Goal: Task Accomplishment & Management: Complete application form

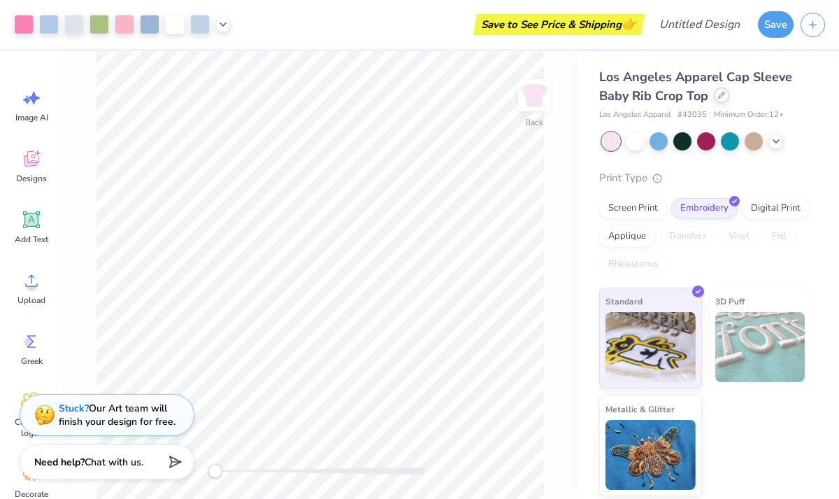
click at [722, 99] on div at bounding box center [721, 94] width 15 height 15
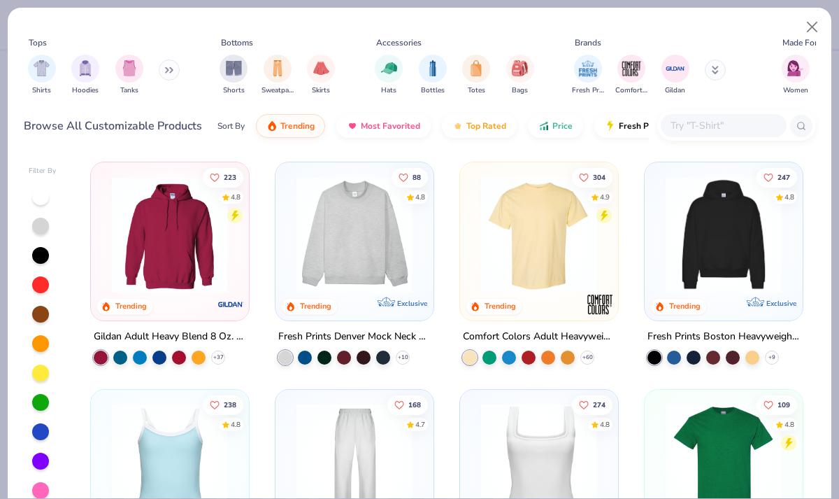
click at [377, 246] on img at bounding box center [354, 234] width 130 height 116
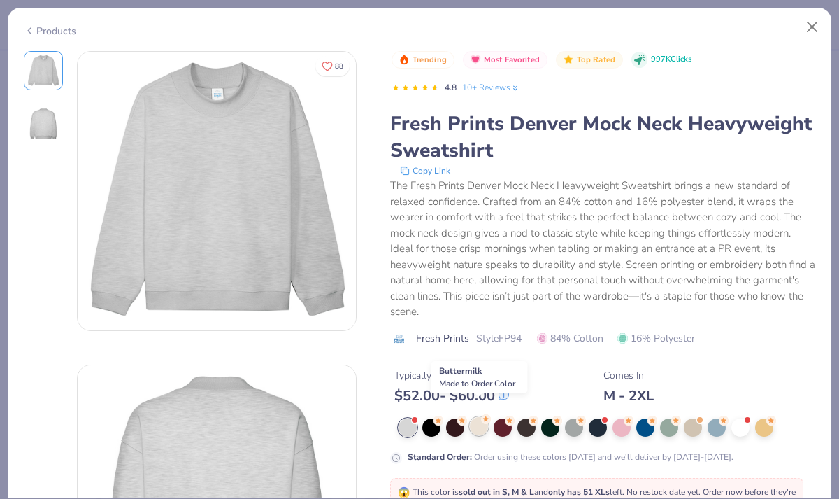
click at [482, 417] on div at bounding box center [479, 426] width 18 height 18
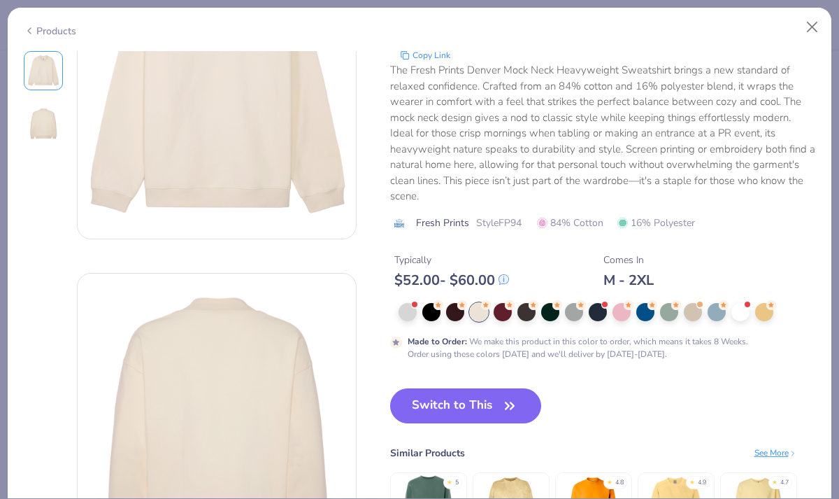
scroll to position [117, 0]
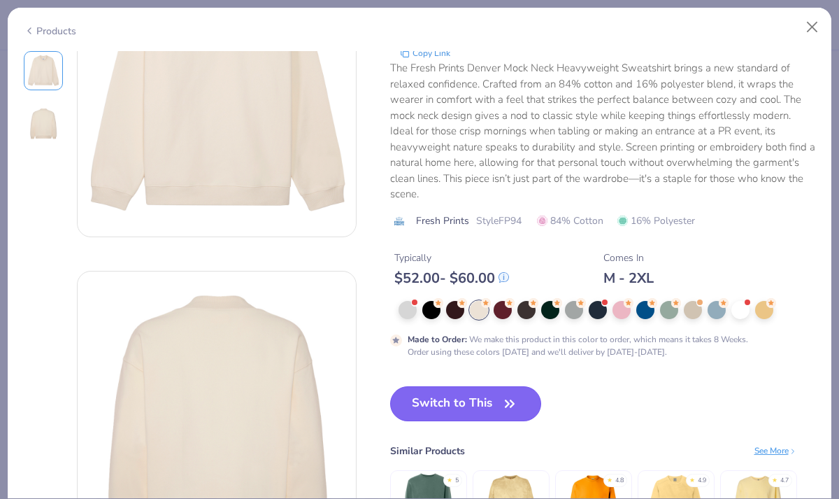
click at [511, 395] on icon "button" at bounding box center [510, 404] width 20 height 20
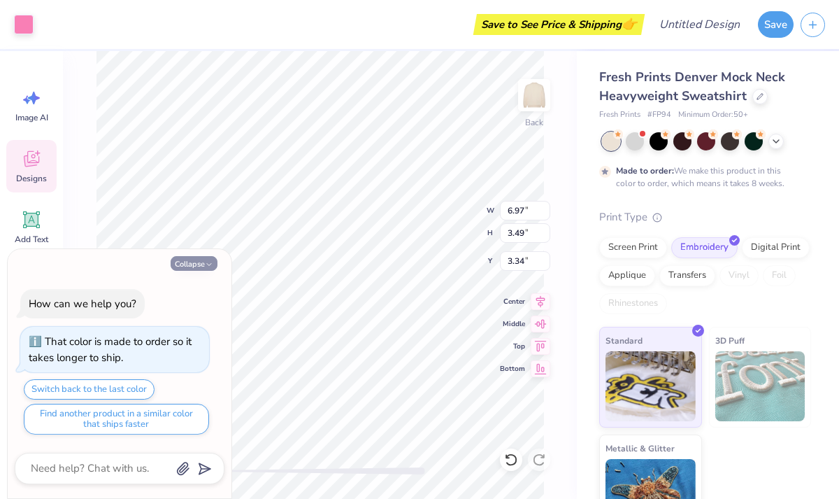
click at [210, 264] on polyline "button" at bounding box center [209, 264] width 4 height 2
type textarea "x"
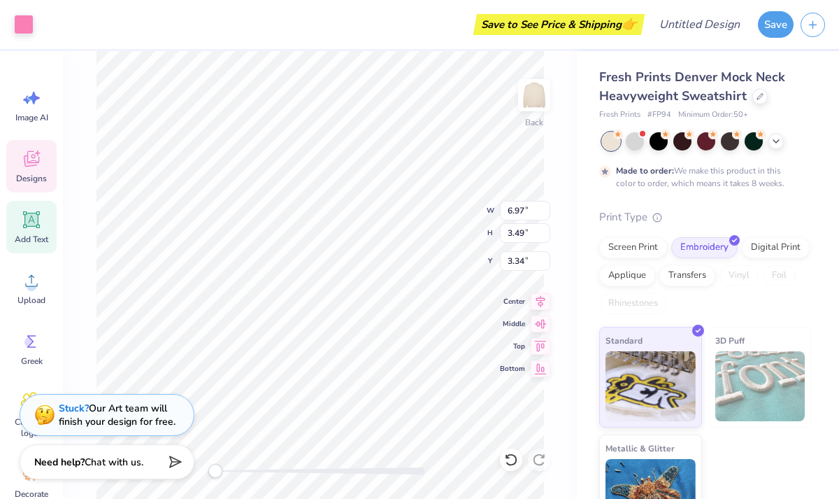
click at [36, 226] on icon at bounding box center [31, 219] width 17 height 17
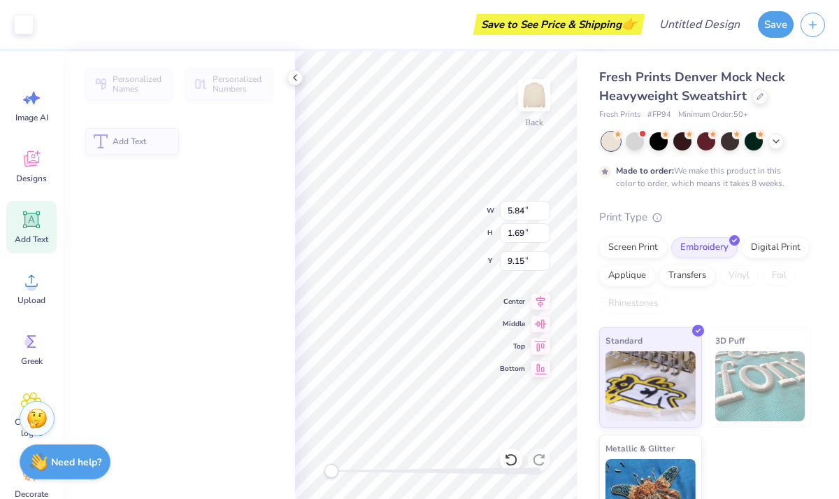
type input "5.84"
type input "1.69"
type input "9.15"
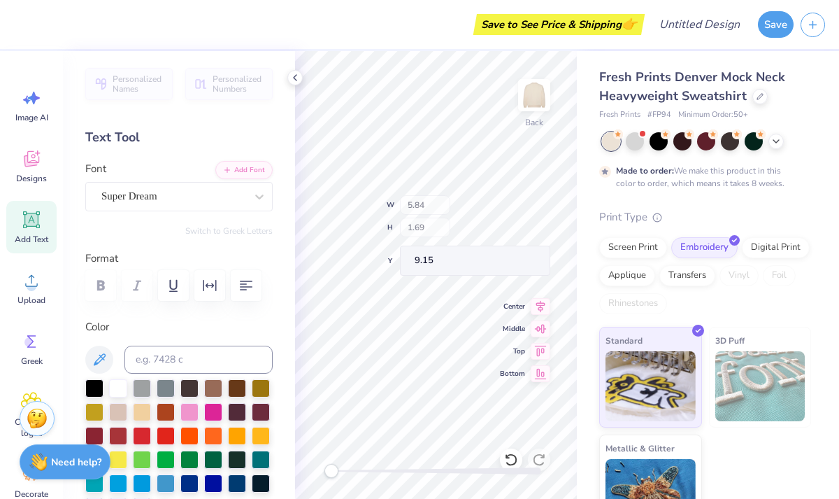
click at [447, 227] on div "Back W 5.84 H 1.69 Y 9.15 Center Middle Top Bottom" at bounding box center [436, 274] width 282 height 447
type input "6.97"
type input "3.49"
type input "3.34"
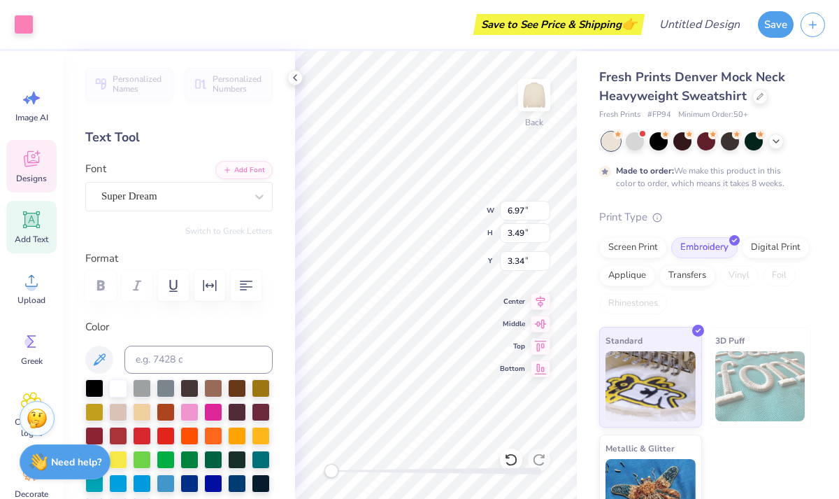
type input "5.84"
type input "1.69"
type input "9.15"
type input "2.53"
type input "3.15"
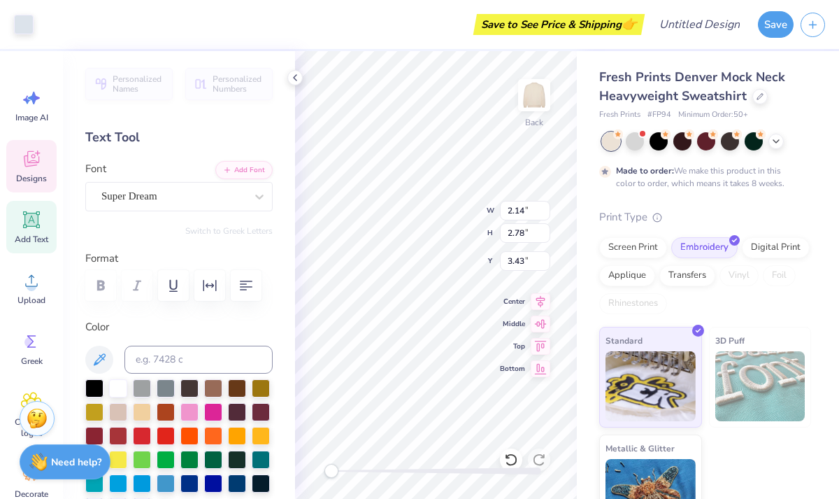
type input "3.56"
click at [429, 222] on div "Back W 2.14 2.14 " H 2.78 2.78 " Y 3.39 3.39 " Center Middle Top Bottom" at bounding box center [436, 274] width 282 height 447
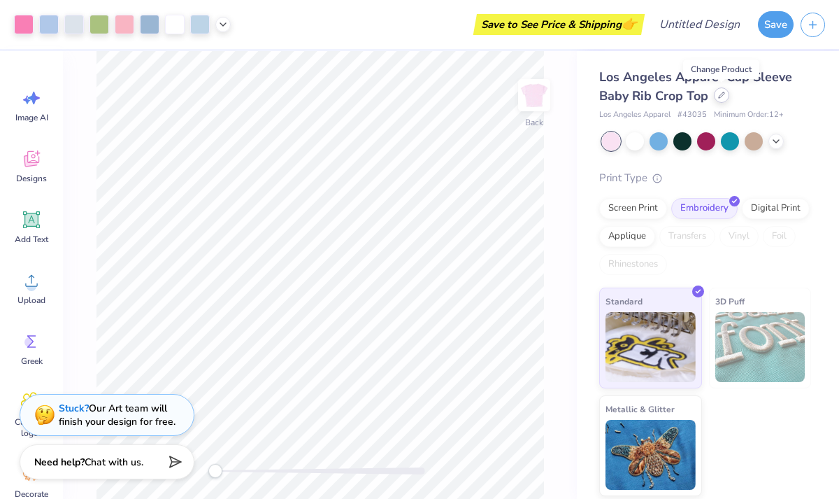
click at [719, 96] on icon at bounding box center [722, 95] width 6 height 6
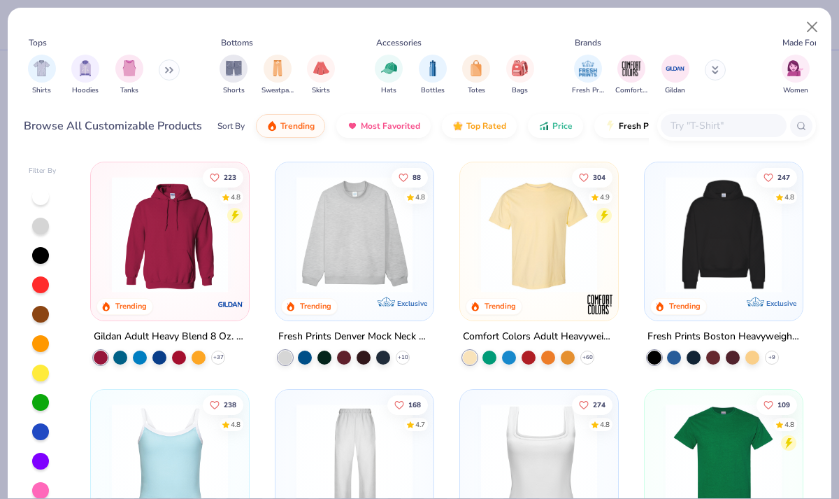
click at [392, 219] on img at bounding box center [354, 234] width 130 height 116
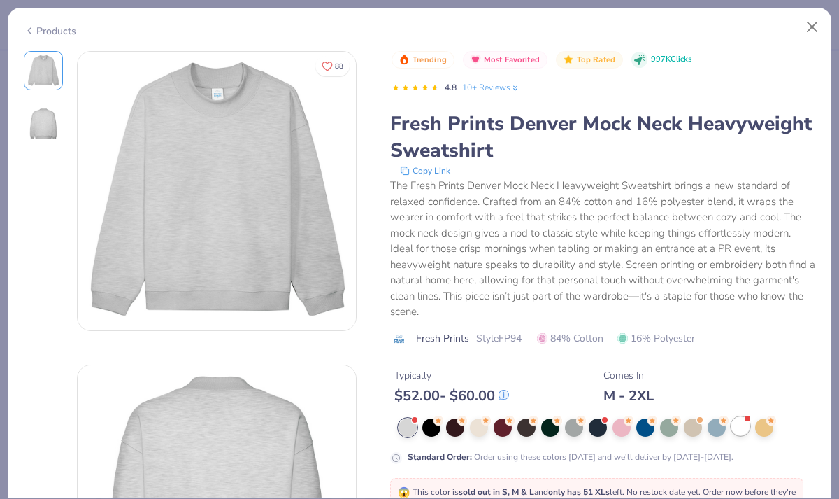
click at [738, 417] on div at bounding box center [740, 426] width 18 height 18
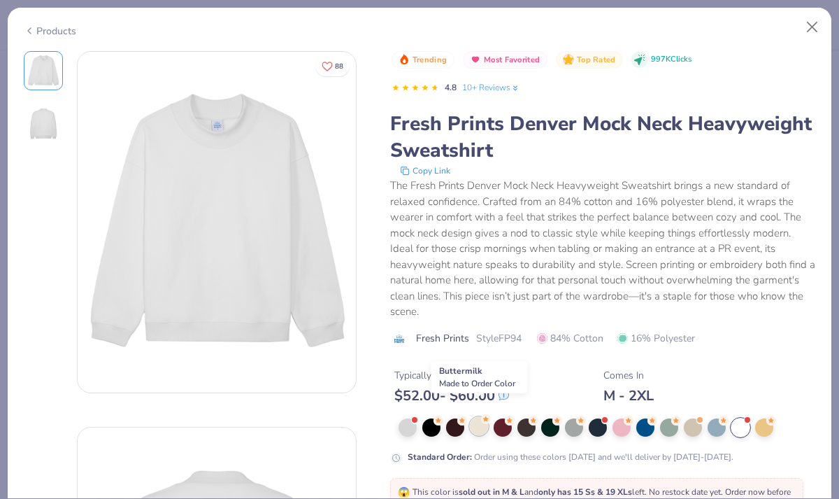
click at [481, 417] on div at bounding box center [479, 426] width 18 height 18
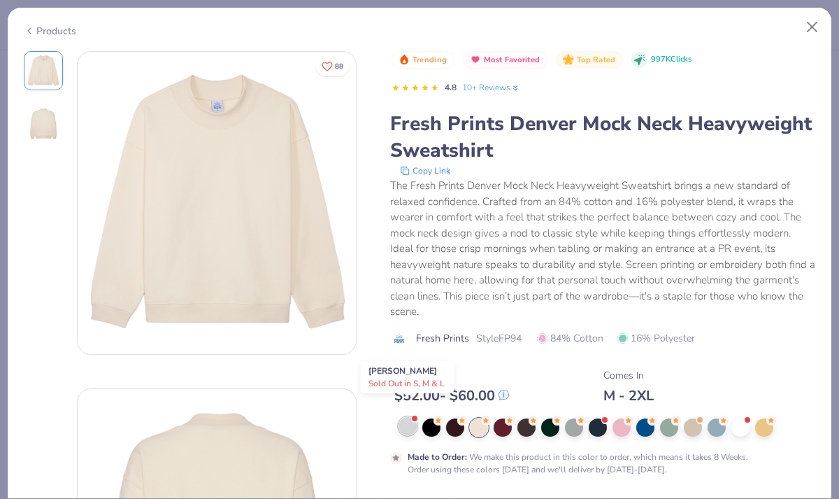
click at [407, 417] on div at bounding box center [408, 426] width 18 height 18
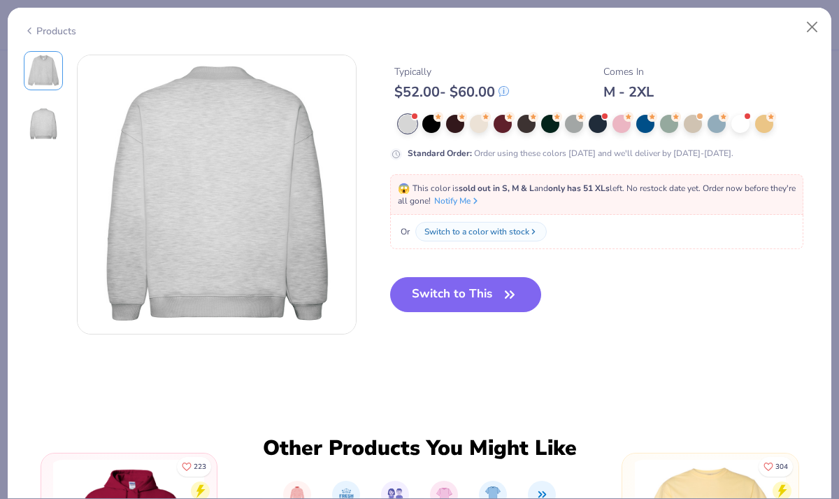
scroll to position [308, 0]
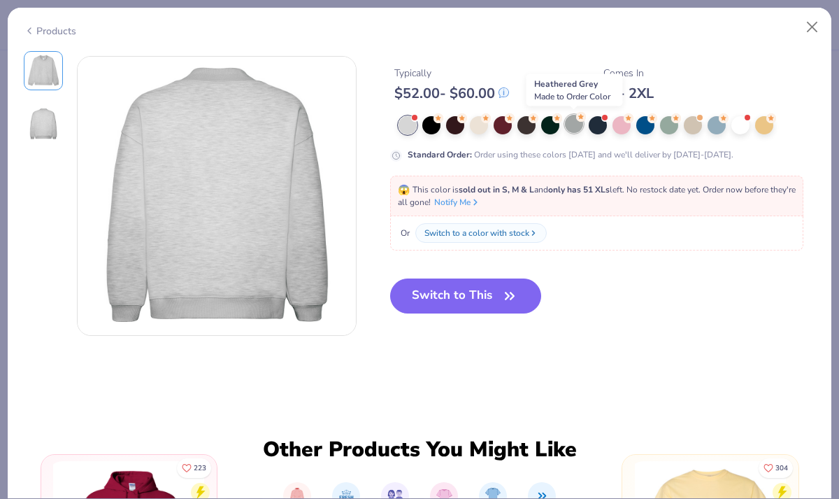
click at [573, 130] on div at bounding box center [574, 124] width 18 height 18
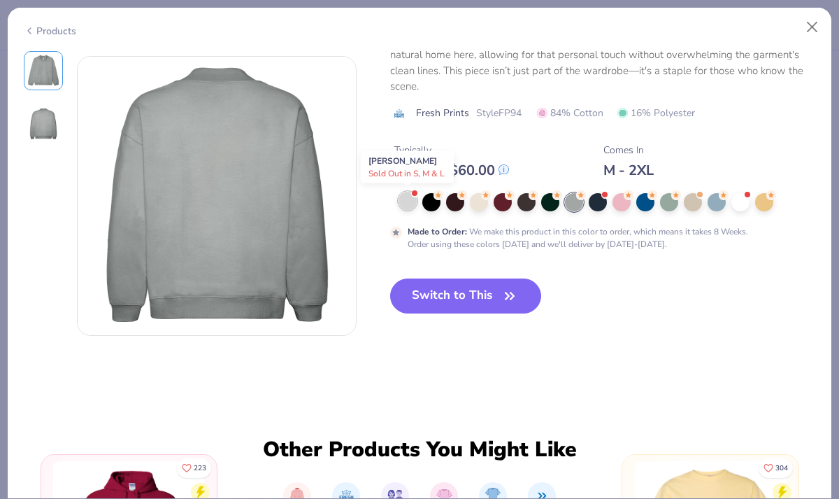
click at [411, 199] on div at bounding box center [408, 201] width 18 height 18
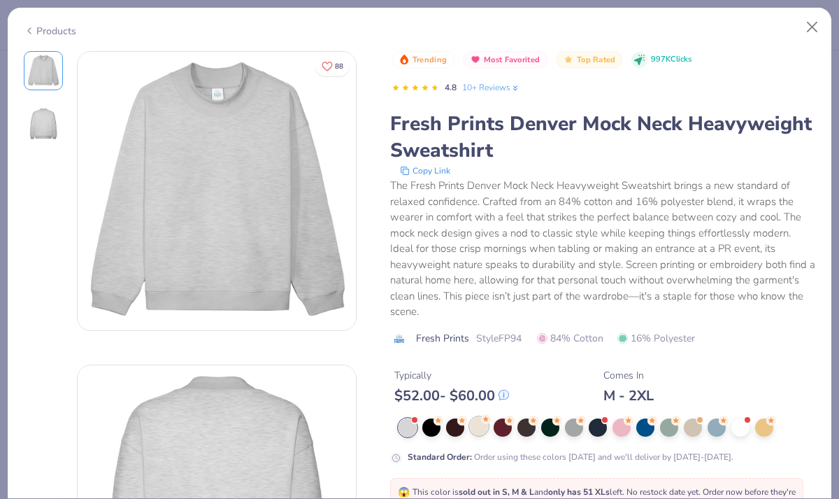
click at [476, 417] on div at bounding box center [479, 426] width 18 height 18
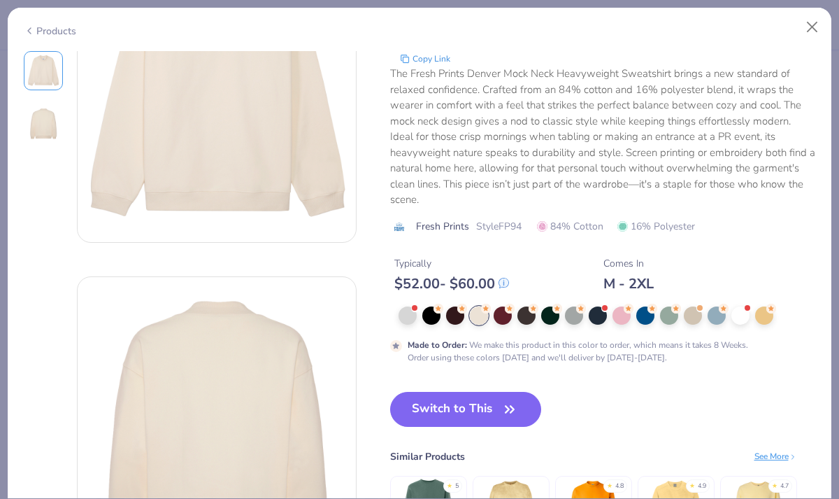
scroll to position [159, 0]
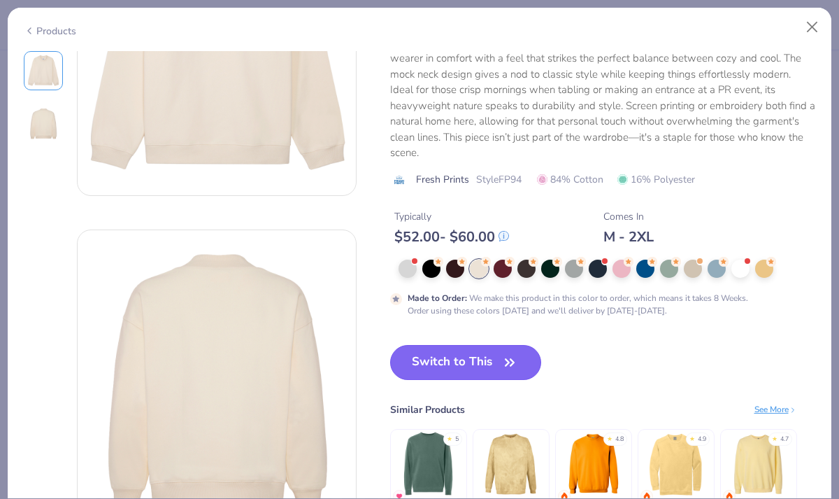
click at [490, 363] on button "Switch to This" at bounding box center [466, 362] width 152 height 35
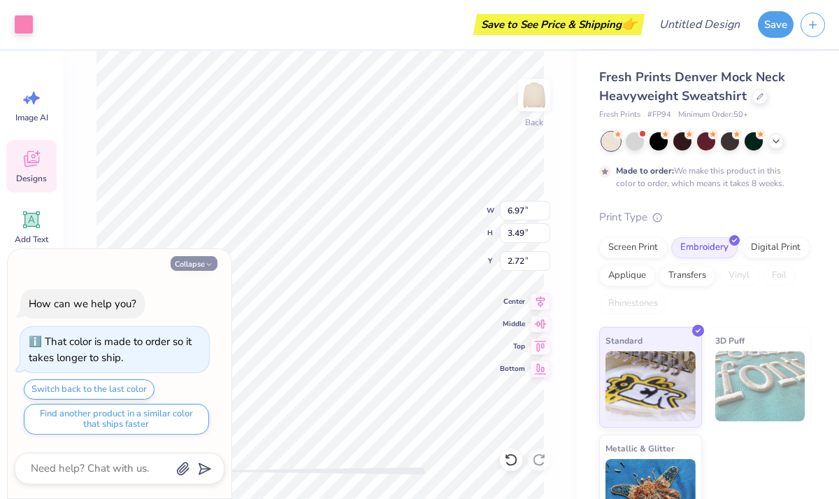
click at [206, 262] on icon "button" at bounding box center [209, 264] width 8 height 8
type textarea "x"
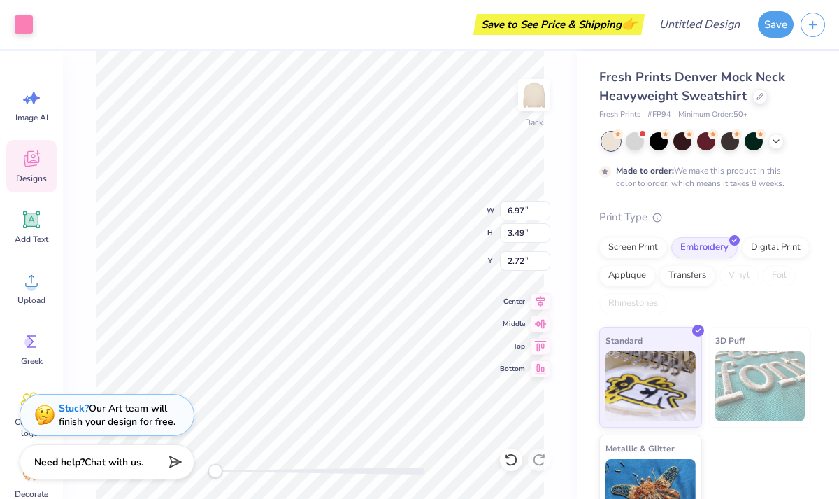
type input "6.85"
type input "3.38"
type input "2.77"
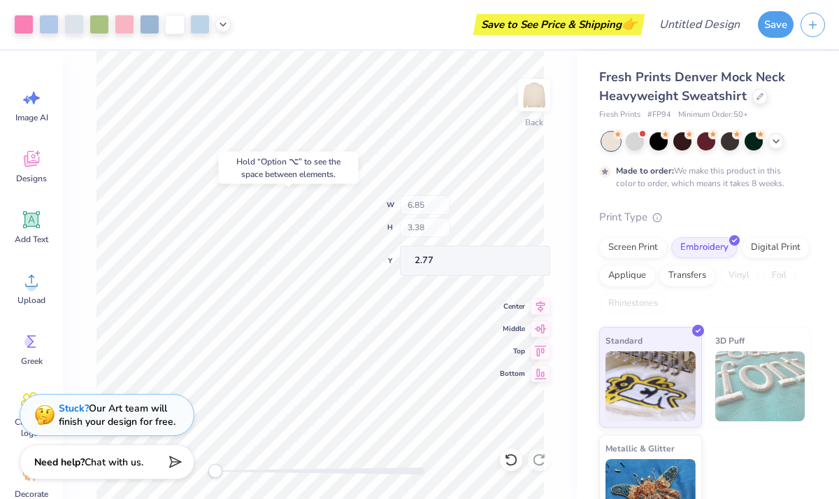
type input "6.97"
type input "3.66"
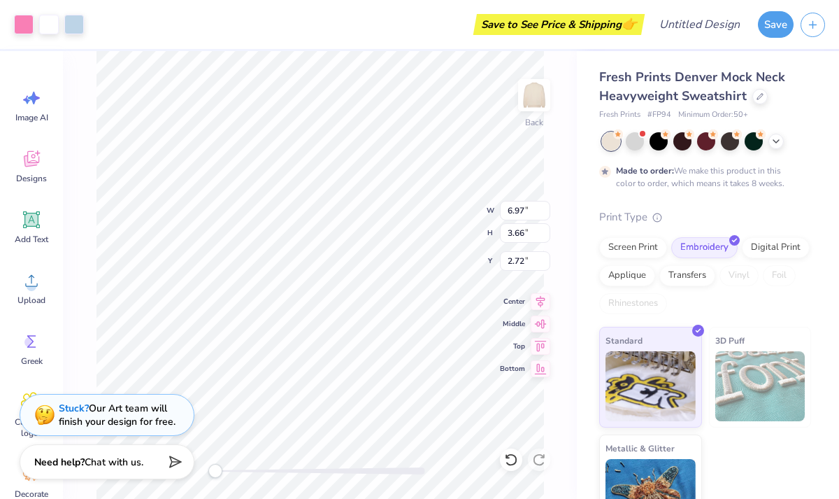
type input "2.69"
type input "2.38"
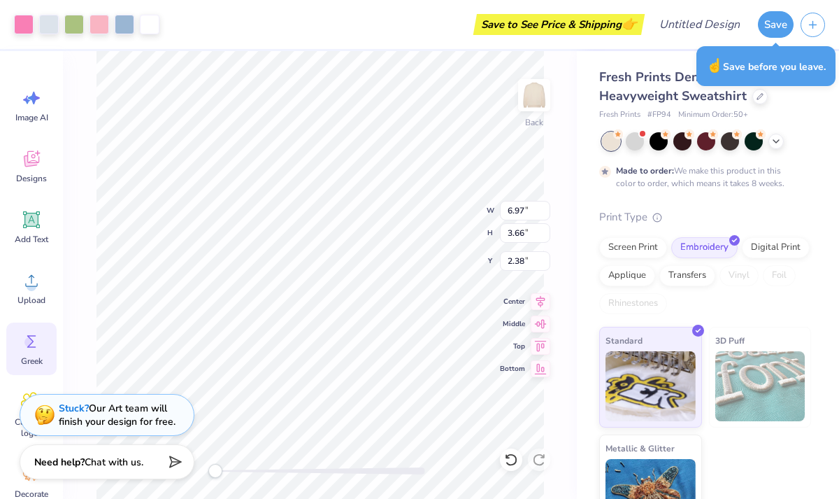
click at [36, 334] on icon at bounding box center [31, 341] width 21 height 21
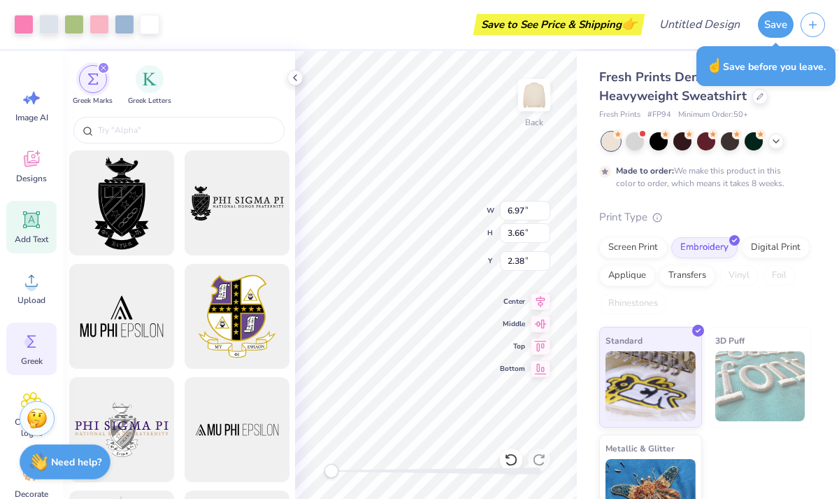
click at [43, 220] on div "Add Text" at bounding box center [31, 227] width 50 height 52
type input "5.84"
type input "1.69"
type input "9.15"
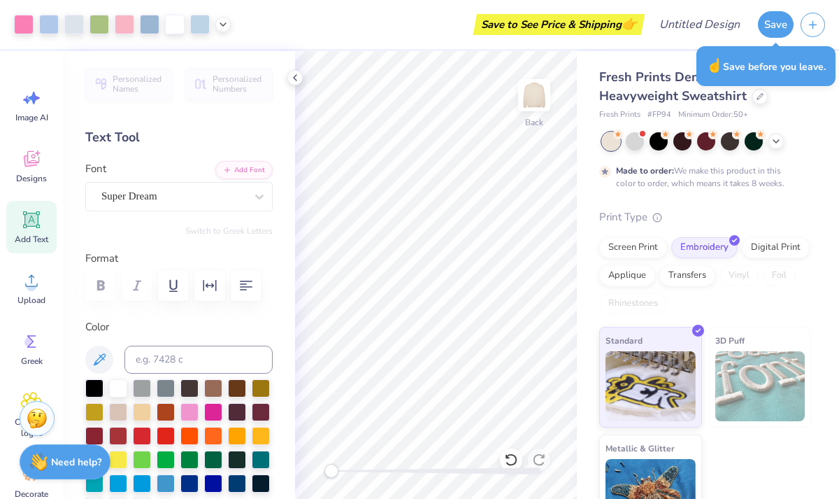
click at [46, 214] on div "Add Text" at bounding box center [31, 227] width 50 height 52
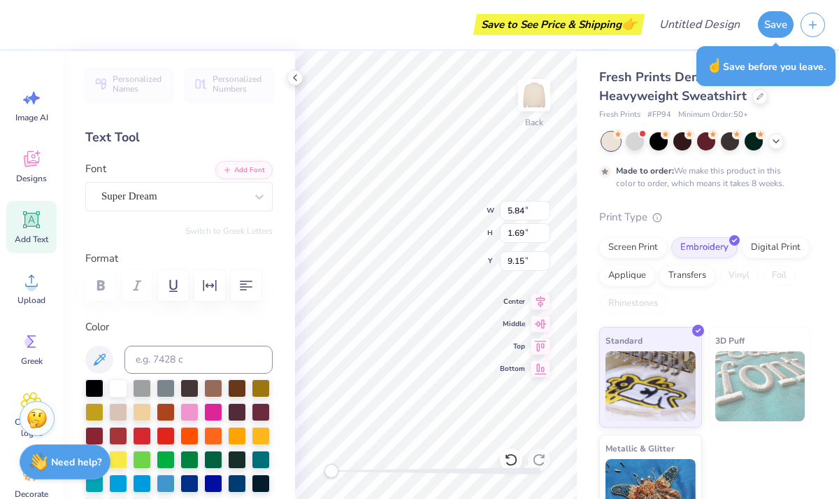
click at [46, 214] on div "Add Text" at bounding box center [31, 227] width 50 height 52
type textarea "n"
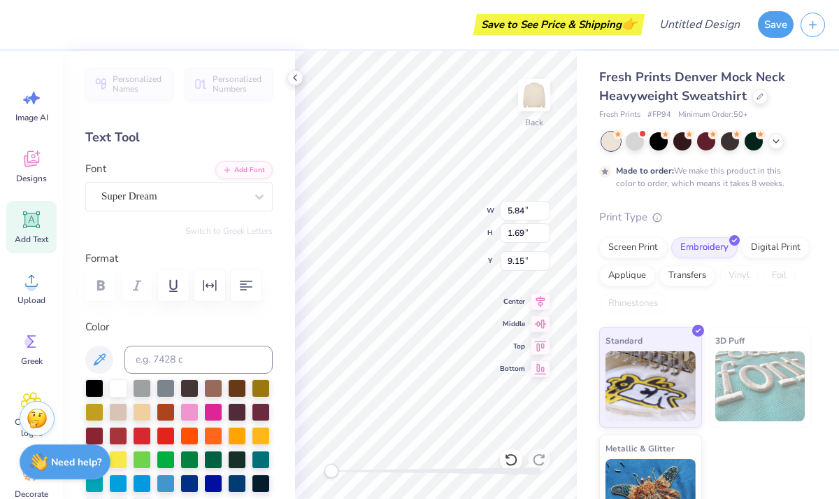
type textarea "nds"
type input "2.36"
type input "3.10"
type input "2.97"
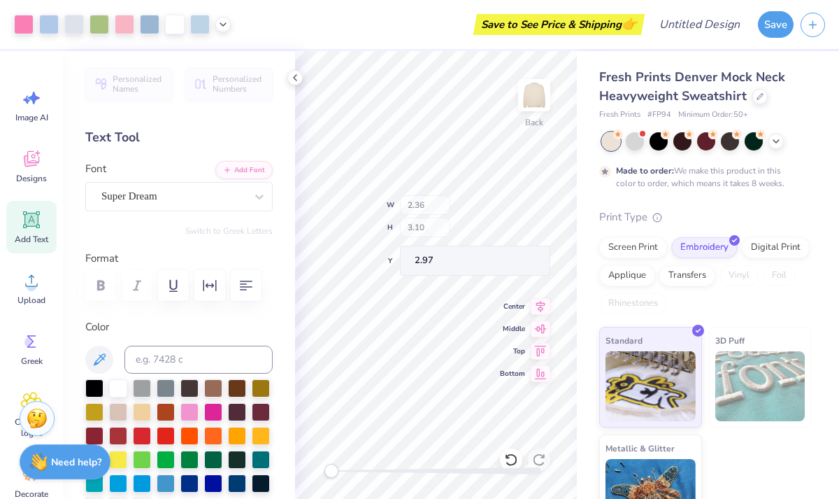
type input "6.97"
type input "3.77"
type input "2.38"
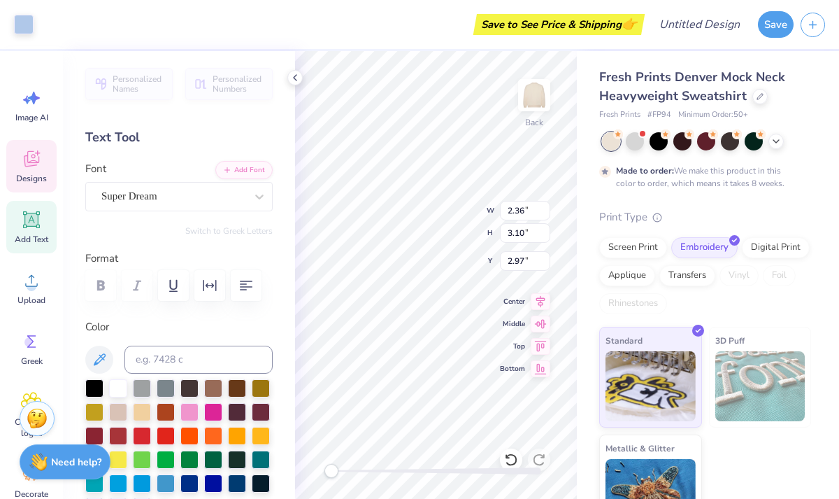
type input "2.36"
type input "3.10"
type input "2.97"
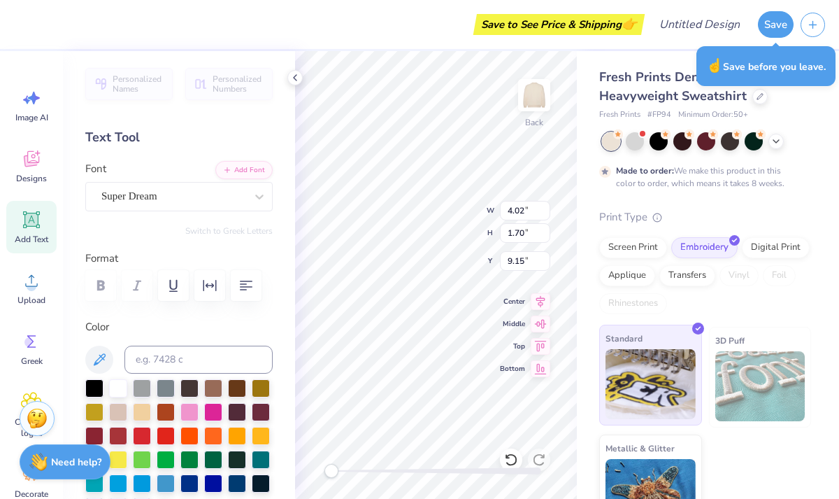
click at [648, 373] on img at bounding box center [651, 384] width 90 height 70
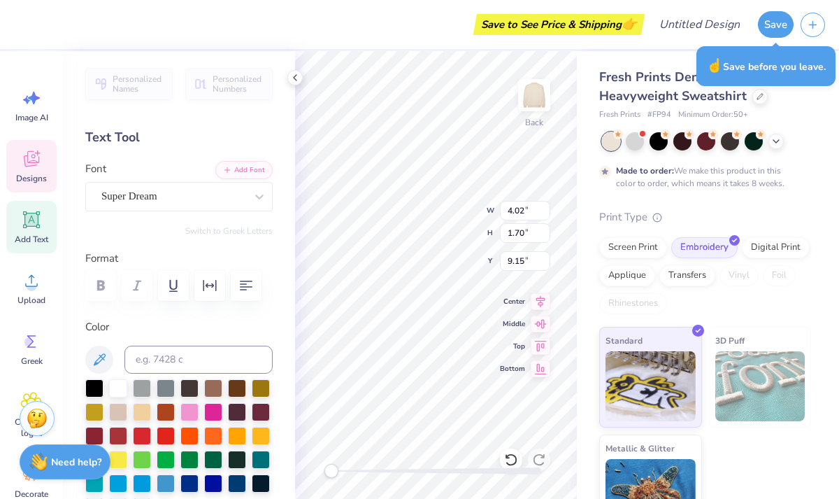
click at [38, 182] on span "Designs" at bounding box center [31, 178] width 31 height 11
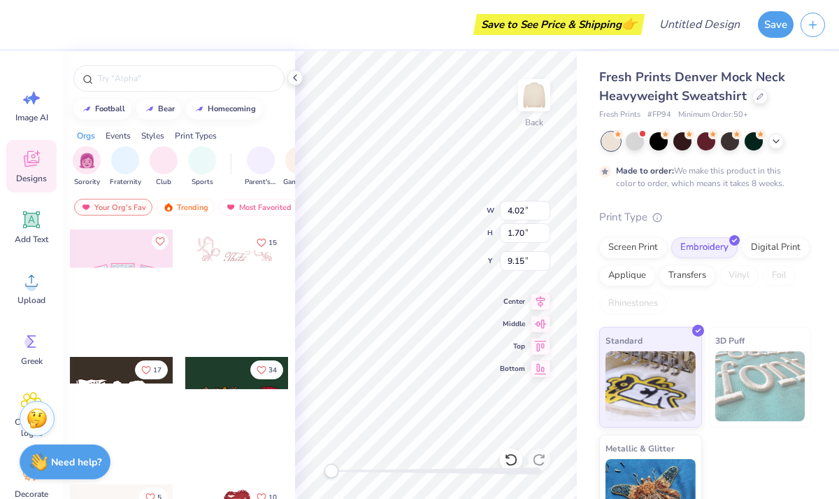
scroll to position [136, 0]
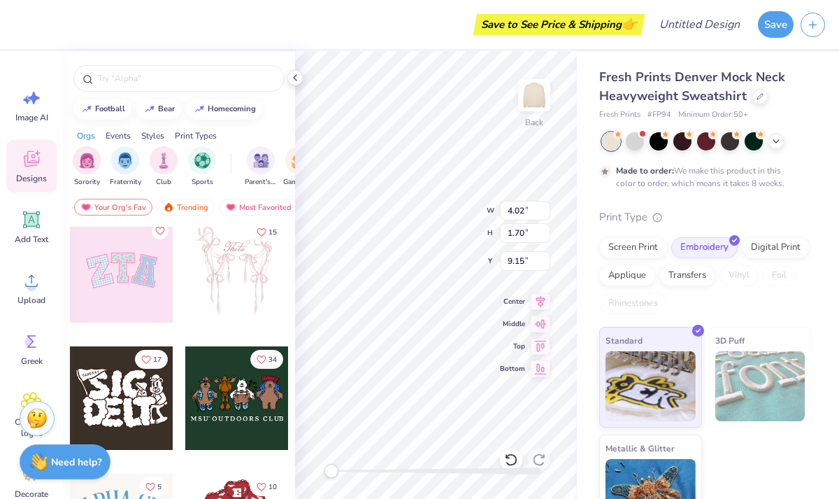
click at [145, 255] on div at bounding box center [121, 270] width 103 height 103
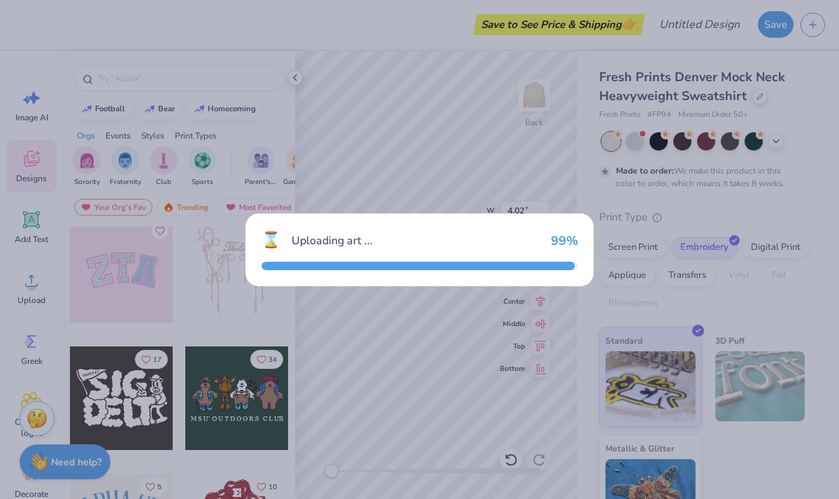
type input "10.14"
type input "5.08"
type input "3.00"
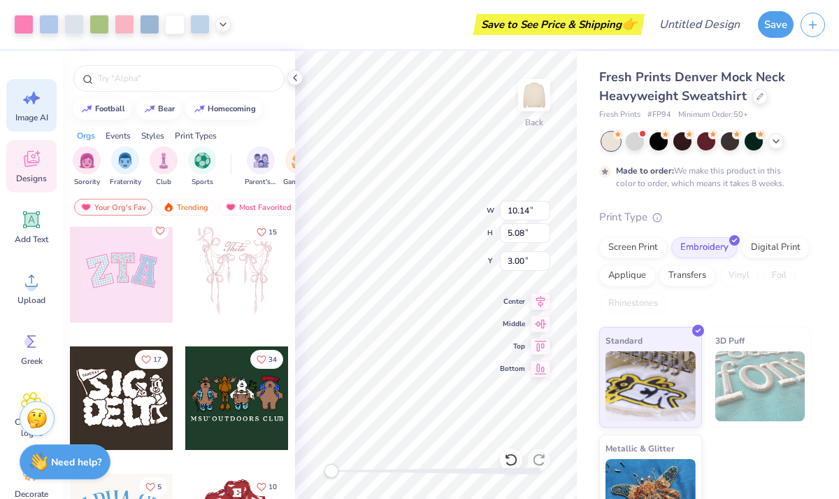
click at [31, 114] on span "Image AI" at bounding box center [31, 117] width 33 height 11
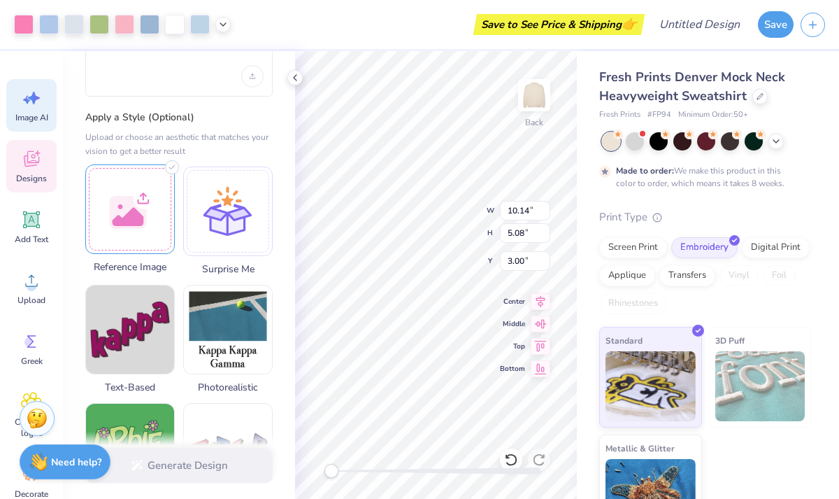
scroll to position [124, 0]
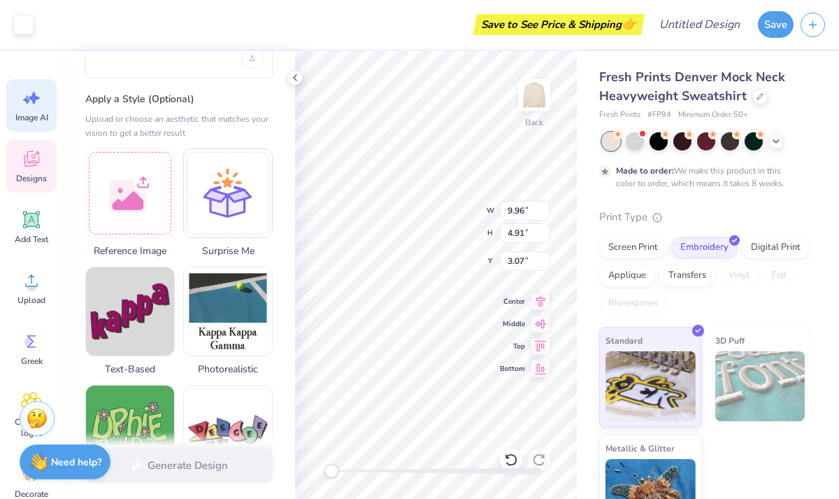
type input "10.14"
type input "5.08"
type input "3.00"
type input "7.83"
type input "3.10"
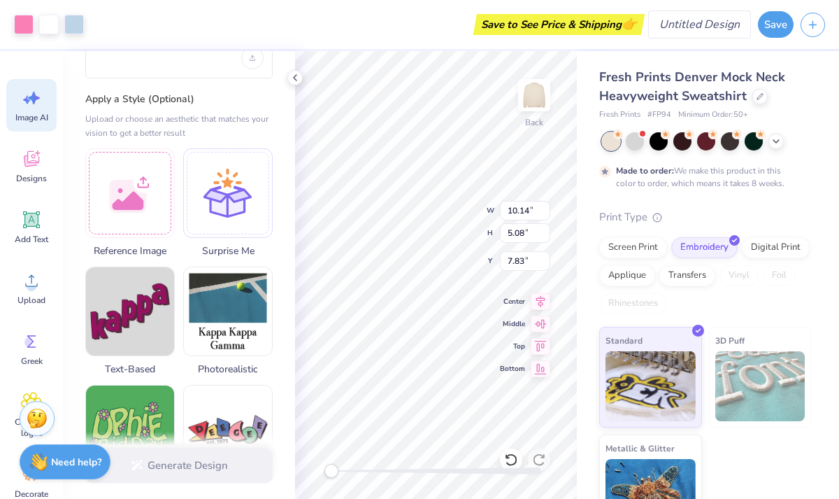
type input "4.05"
type input "3.13"
type input "3.11"
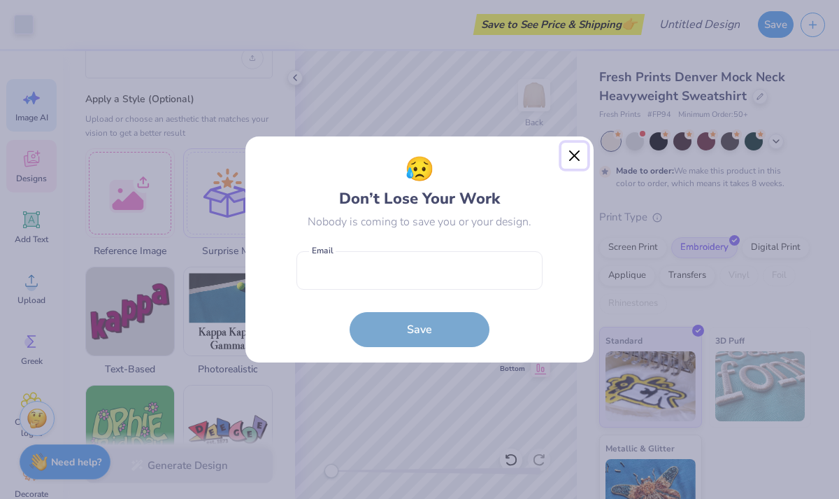
click at [573, 157] on button "Close" at bounding box center [574, 156] width 27 height 27
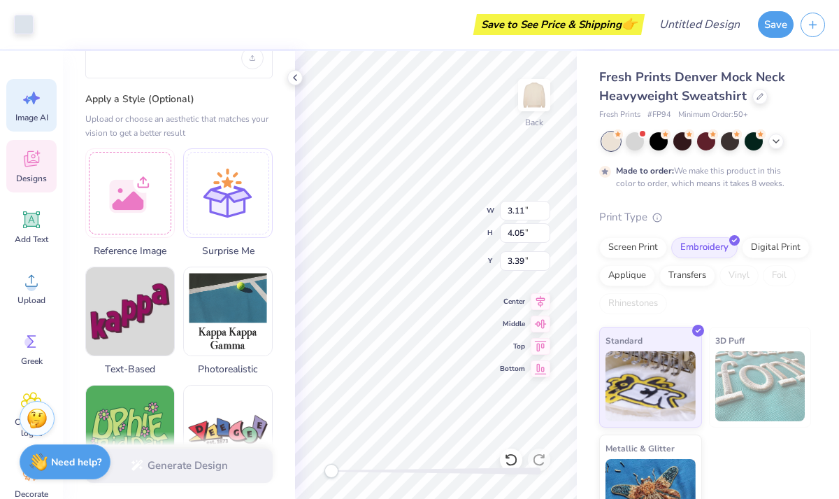
type input "4.04"
type input "3.14"
type input "4.05"
type input "3.39"
click at [397, 47] on div "Save to See Price & Shipping 👉" at bounding box center [341, 24] width 601 height 49
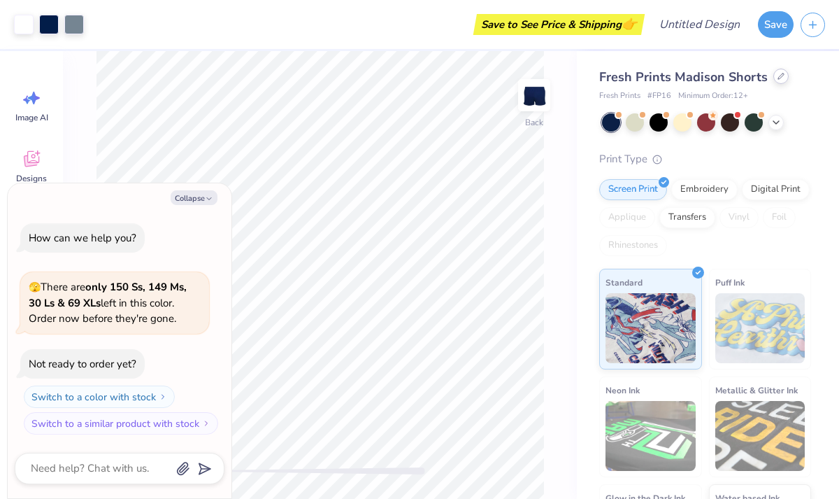
click at [780, 74] on icon at bounding box center [781, 76] width 7 height 7
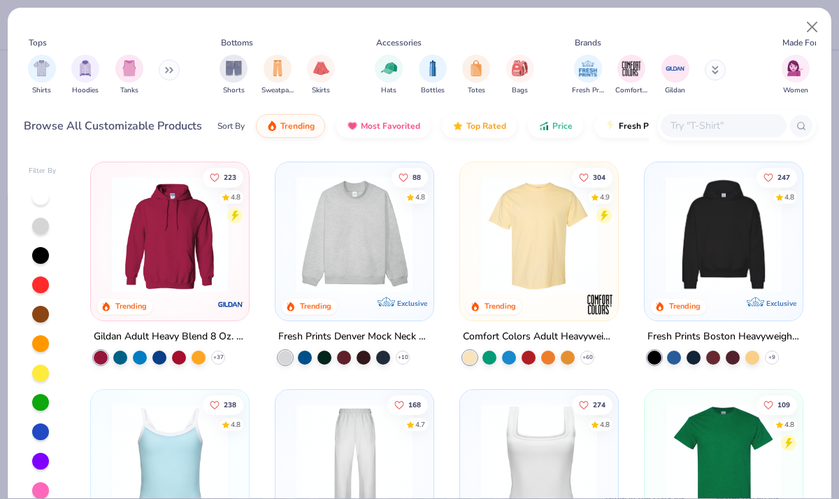
click at [557, 228] on img at bounding box center [539, 234] width 130 height 116
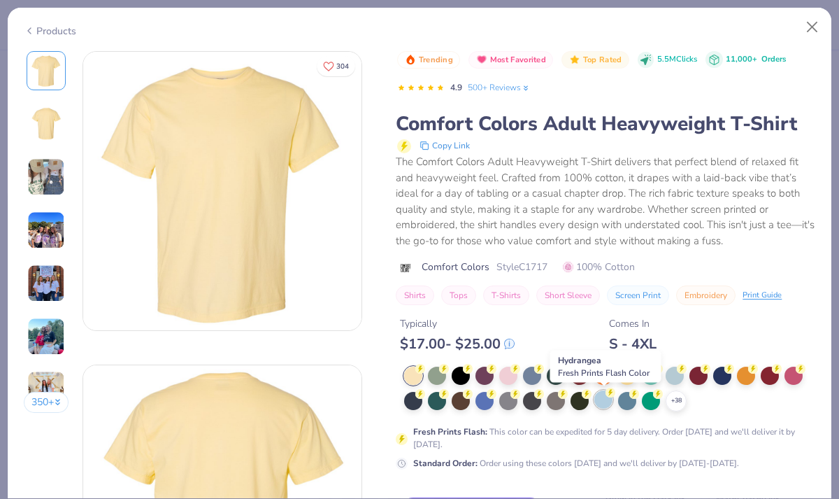
click at [601, 405] on div at bounding box center [603, 399] width 18 height 18
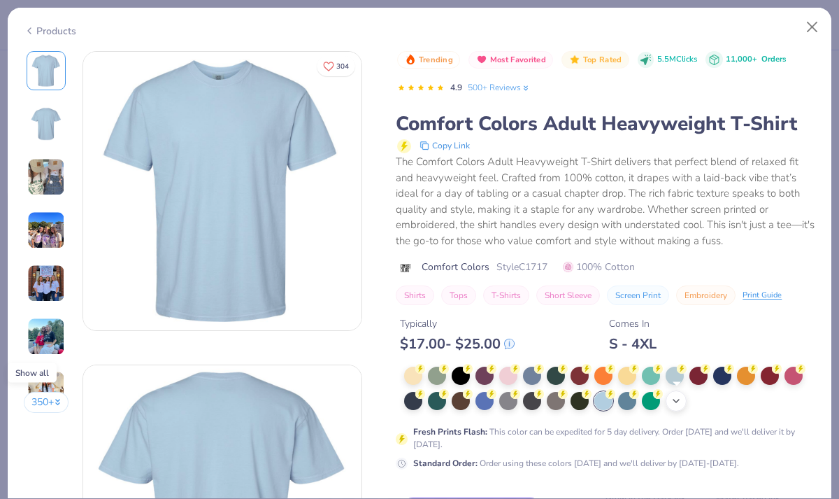
click at [680, 397] on icon at bounding box center [676, 400] width 11 height 11
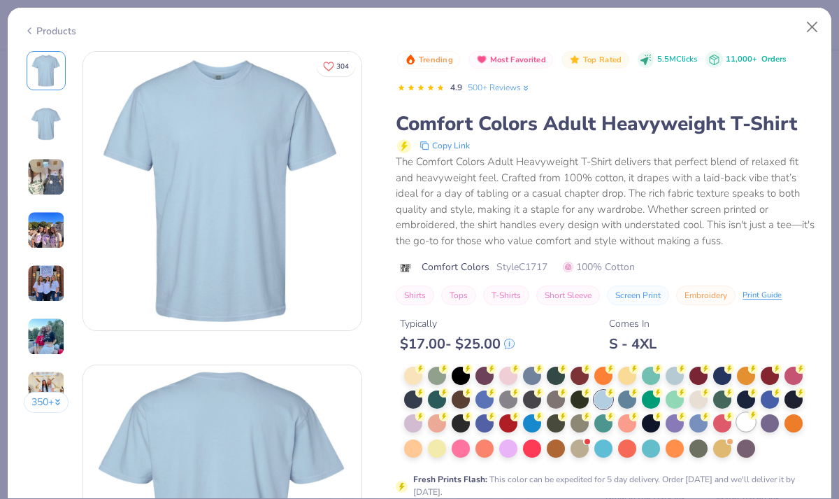
click at [748, 424] on div at bounding box center [746, 422] width 18 height 18
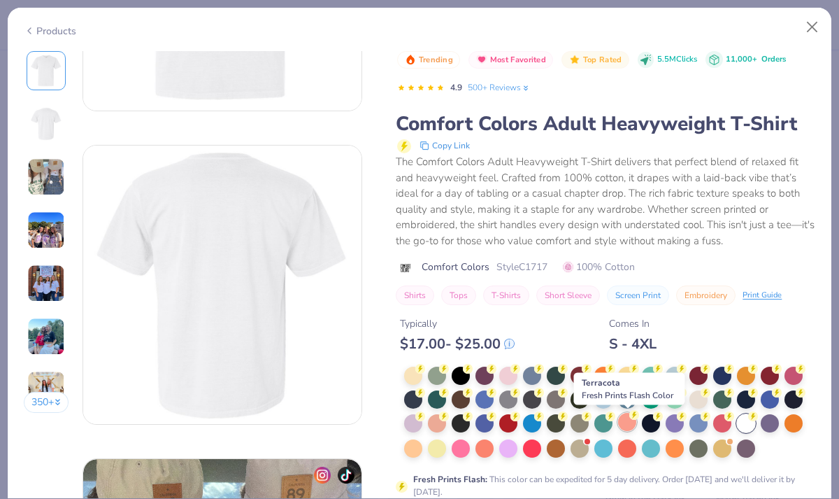
scroll to position [235, 0]
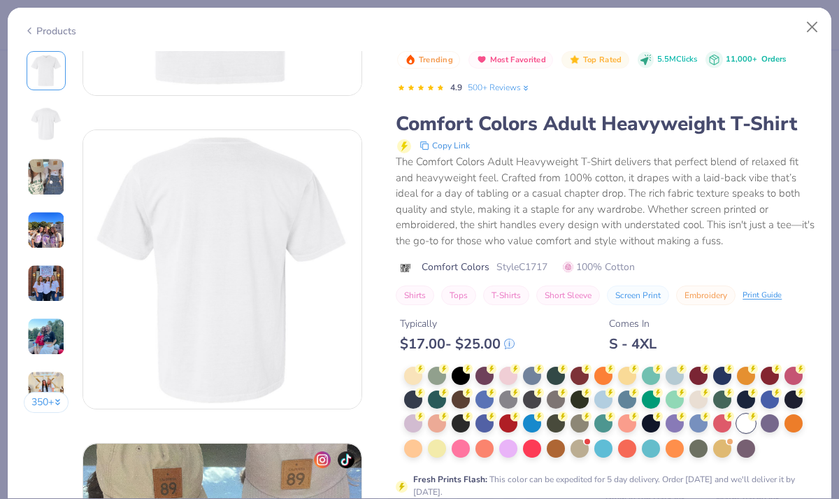
click at [700, 324] on div "Typically $ 17.00 - $ 25.00 Comes In S - 4XL" at bounding box center [606, 329] width 420 height 48
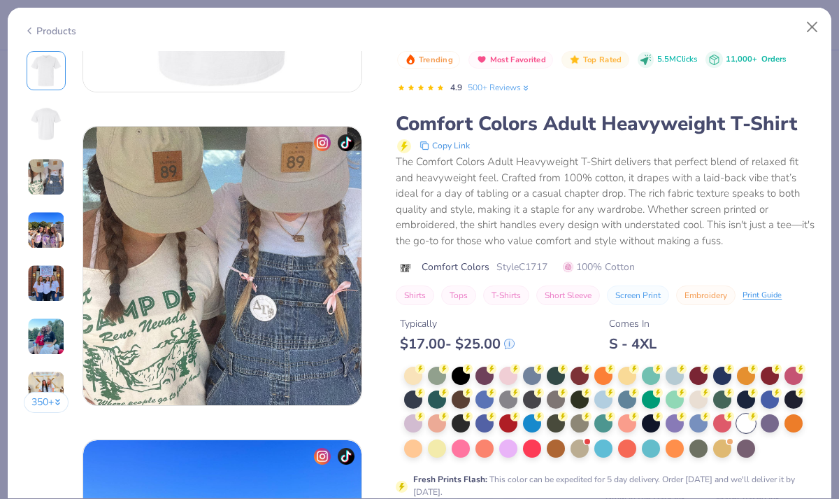
scroll to position [554, 0]
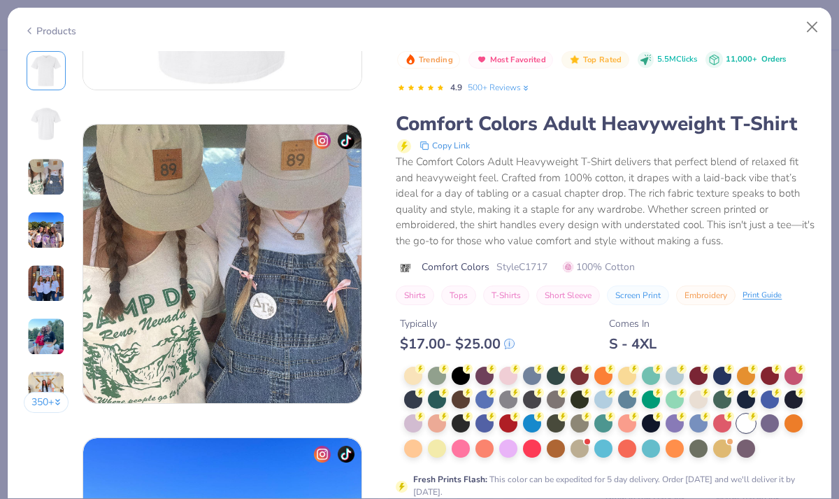
click at [776, 465] on div "Fresh Prints Flash : This color can be expedited for 5 day delivery. Order toda…" at bounding box center [606, 441] width 420 height 150
click at [812, 27] on button "Close" at bounding box center [812, 27] width 27 height 27
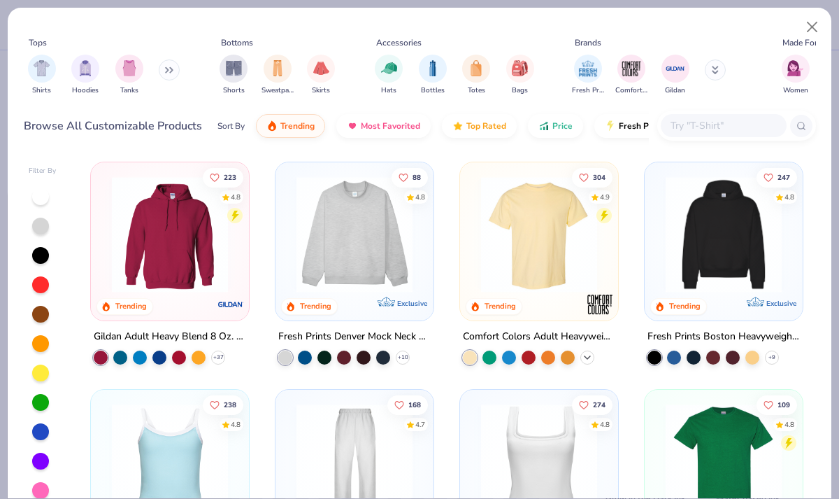
click at [592, 353] on icon at bounding box center [587, 357] width 11 height 11
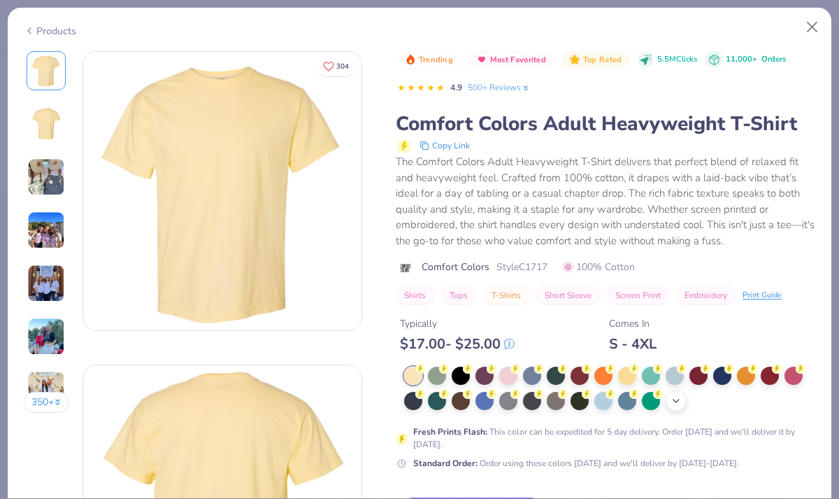
click at [678, 403] on icon at bounding box center [676, 400] width 11 height 11
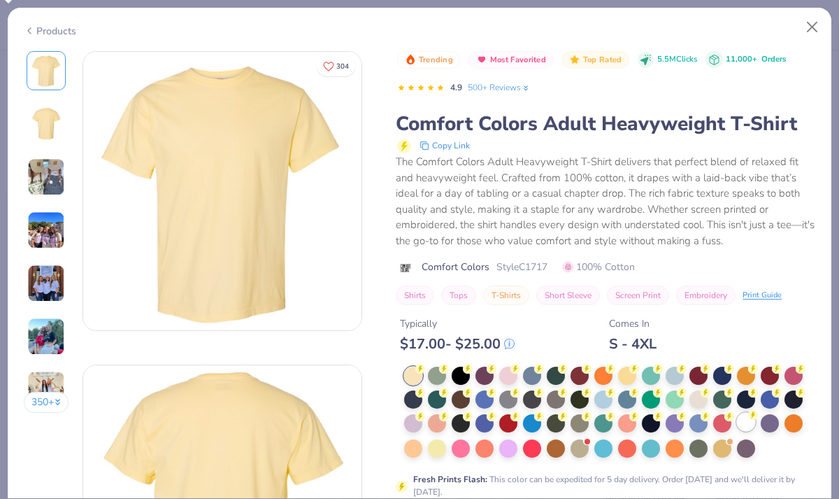
click at [747, 425] on div at bounding box center [746, 422] width 18 height 18
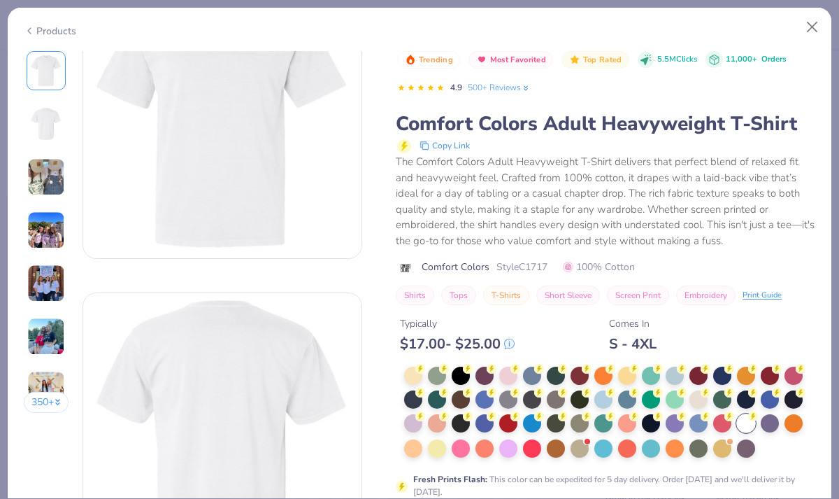
scroll to position [78, 0]
click at [810, 28] on button "Close" at bounding box center [812, 27] width 27 height 27
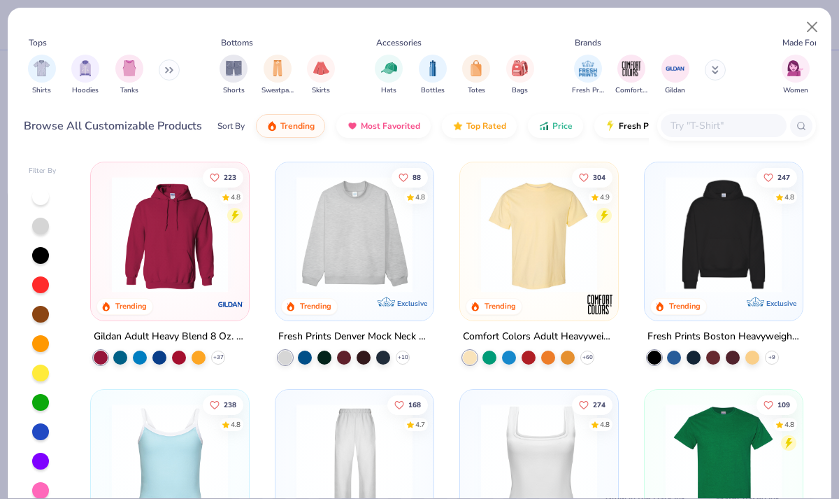
click at [362, 222] on img at bounding box center [354, 234] width 130 height 116
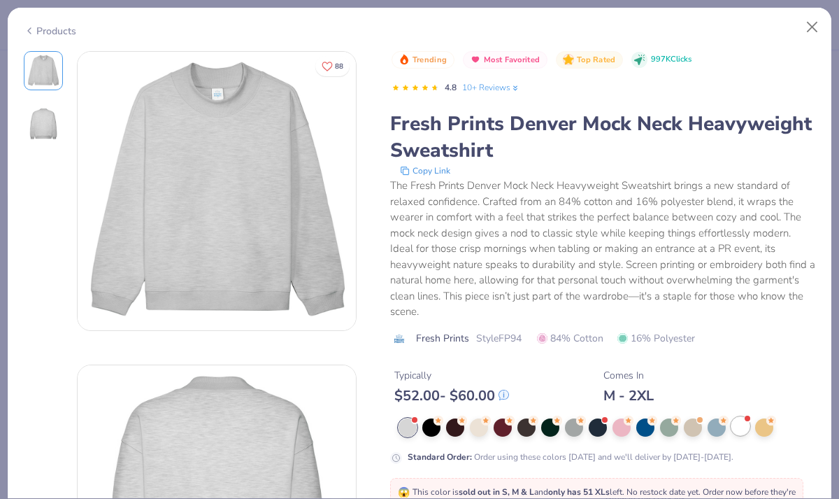
click at [740, 417] on div at bounding box center [740, 426] width 18 height 18
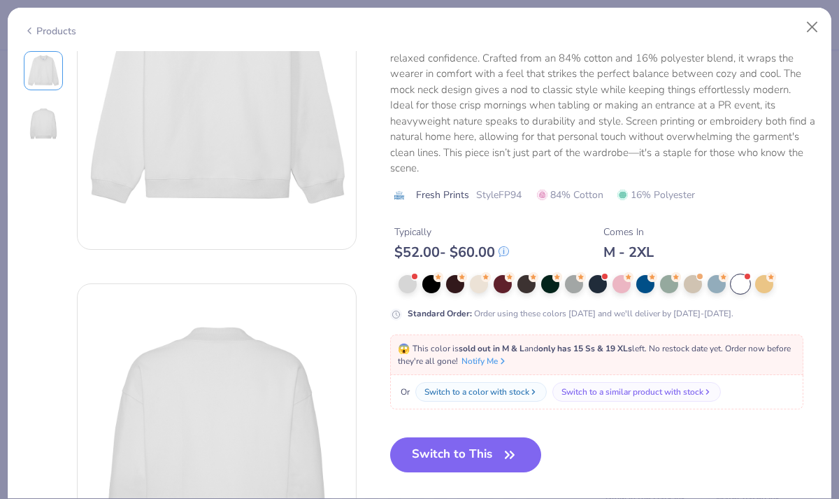
scroll to position [148, 0]
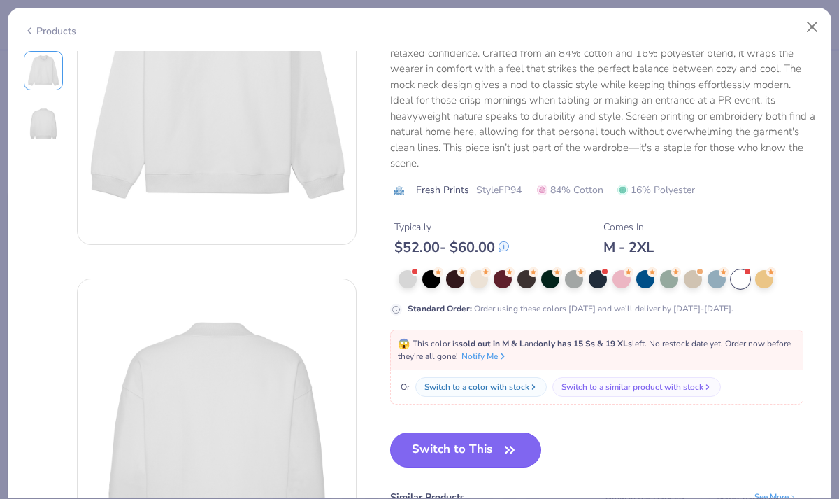
click at [499, 432] on button "Switch to This" at bounding box center [466, 449] width 152 height 35
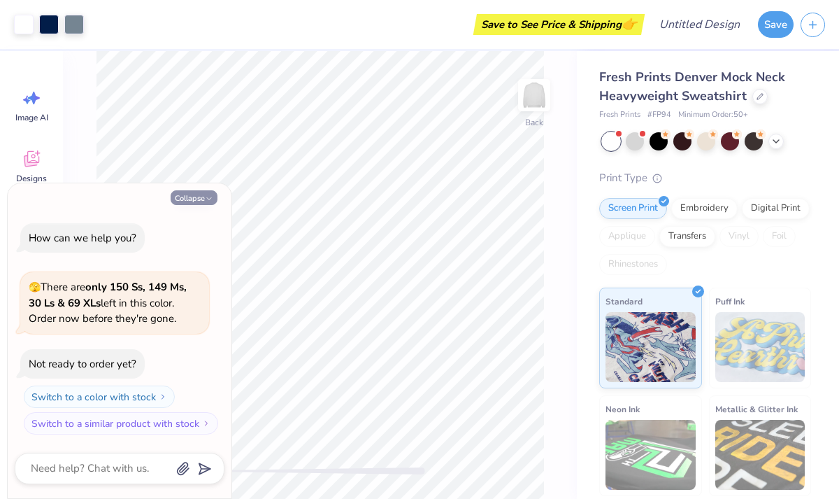
click at [185, 194] on button "Collapse" at bounding box center [194, 197] width 47 height 15
type textarea "x"
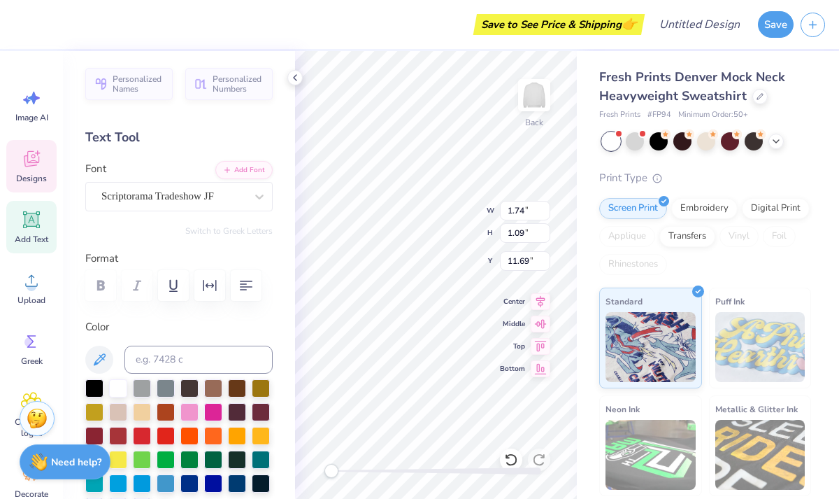
type input "2.28"
type input "1.17"
type input "10.94"
type textarea "Z"
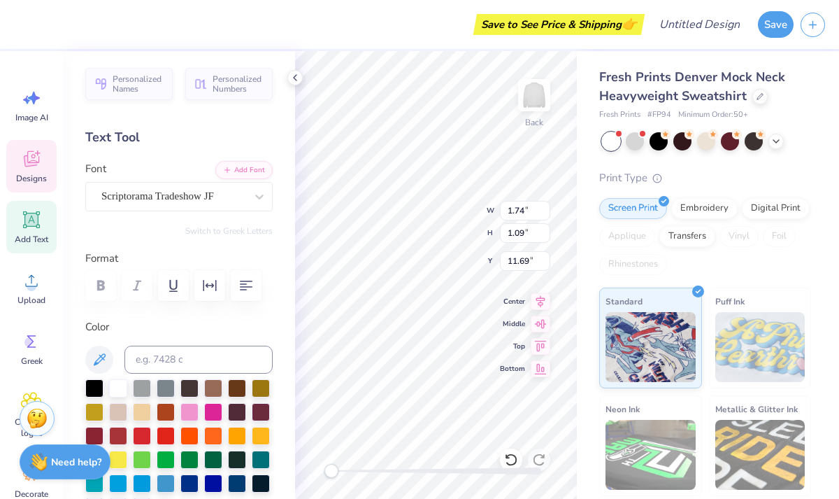
type textarea "Notre Dame de Sion"
click at [210, 480] on div at bounding box center [213, 482] width 18 height 18
click at [183, 478] on div at bounding box center [189, 482] width 18 height 18
click at [192, 481] on div at bounding box center [189, 482] width 18 height 18
type input "8.52"
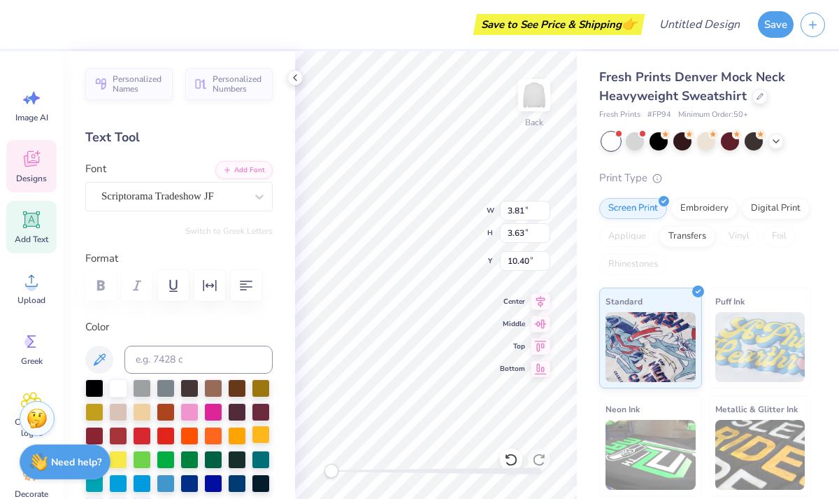
type input "8.13"
type input "3.39"
click at [188, 403] on div at bounding box center [189, 410] width 18 height 18
type input "3.81"
type input "3.63"
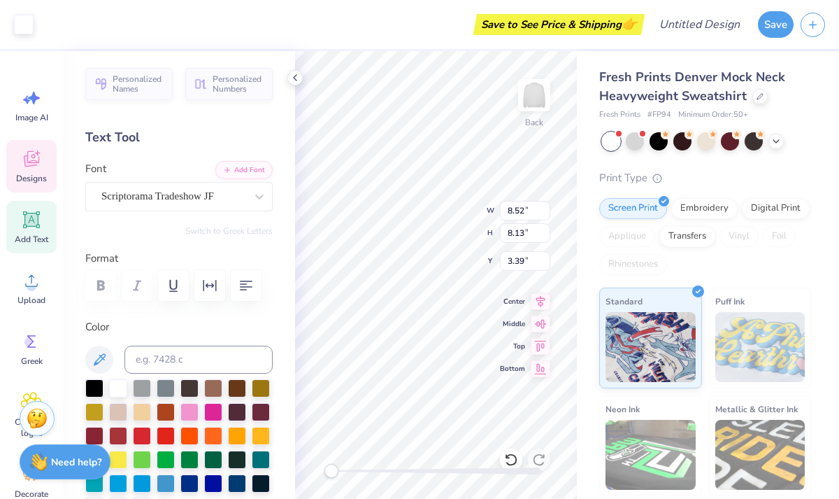
type input "10.40"
click at [189, 479] on div at bounding box center [189, 482] width 18 height 18
type input "8.52"
type input "8.13"
type input "3.39"
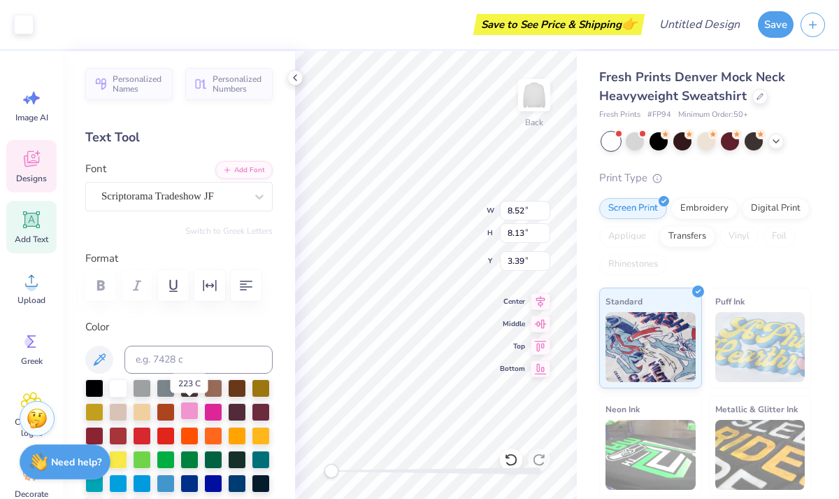
click at [185, 403] on div at bounding box center [189, 410] width 18 height 18
type input "3.81"
type input "3.63"
type input "10.41"
click at [187, 480] on div at bounding box center [189, 482] width 18 height 18
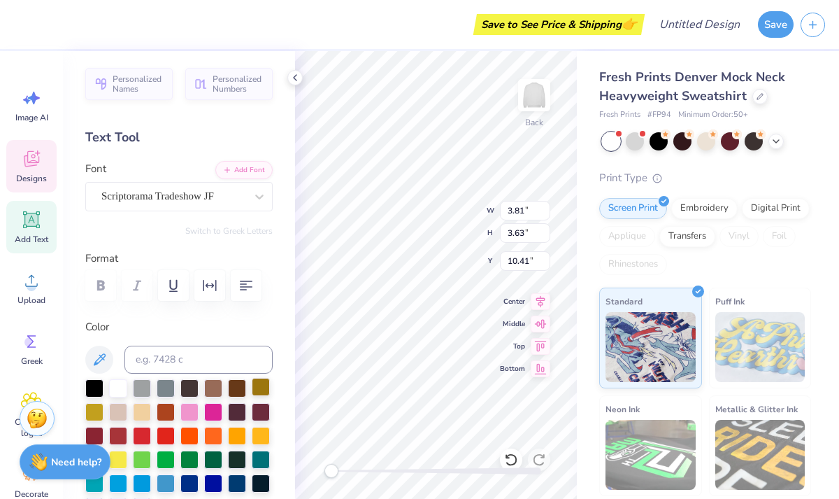
type input "8.52"
type input "8.13"
type input "3.40"
click at [36, 158] on icon at bounding box center [31, 158] width 21 height 21
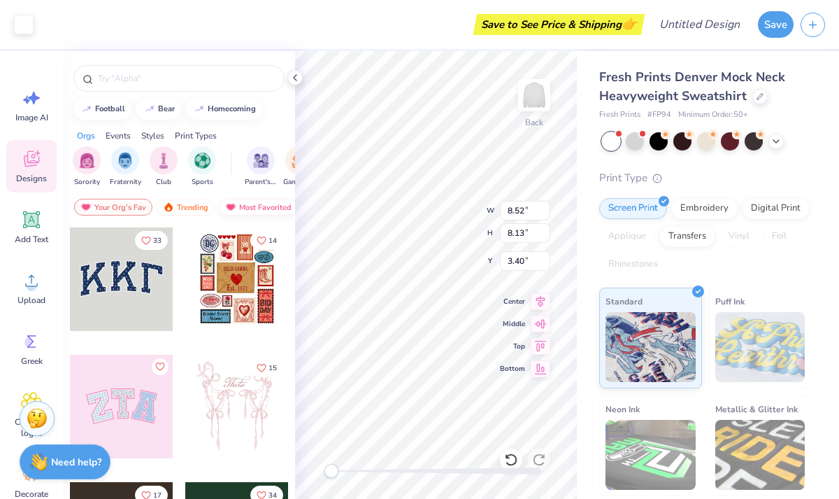
type input "13.25"
type input "11.67"
type input "2.06"
click at [30, 222] on icon at bounding box center [31, 219] width 13 height 13
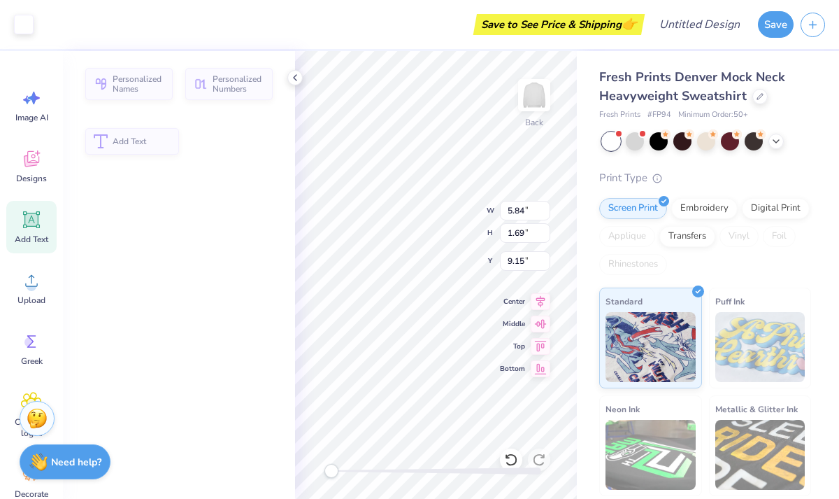
type input "5.84"
type input "1.69"
type input "9.15"
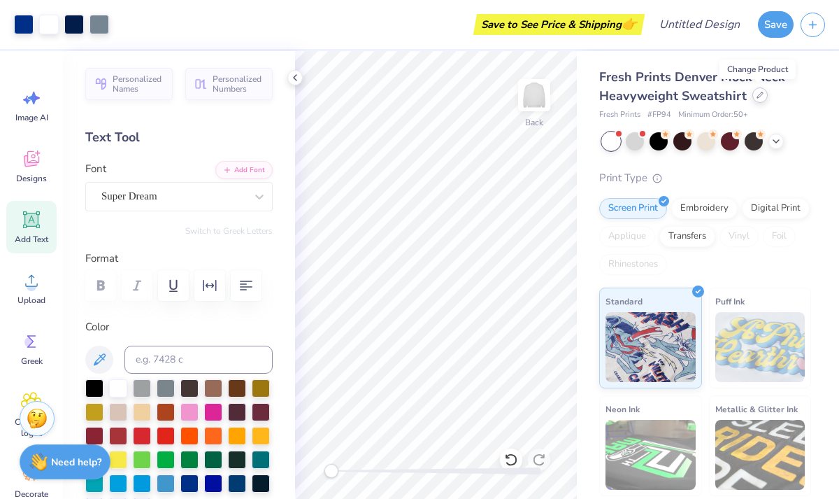
click at [757, 94] on icon at bounding box center [760, 95] width 6 height 6
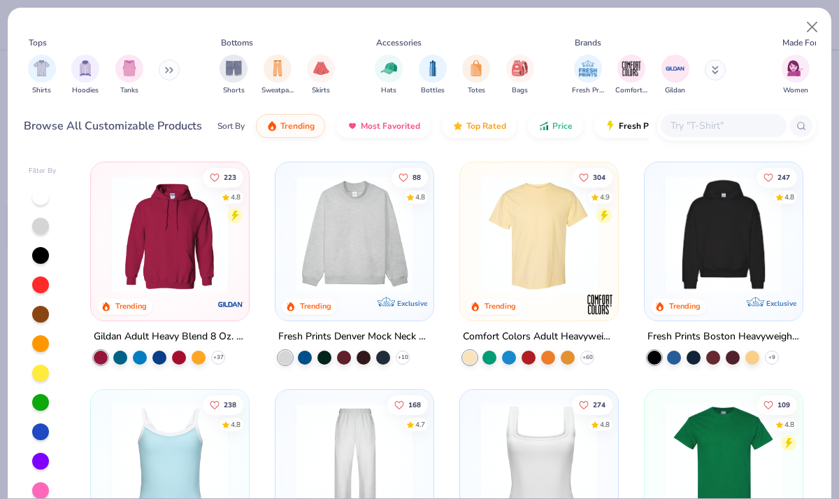
click at [345, 212] on img at bounding box center [354, 234] width 130 height 116
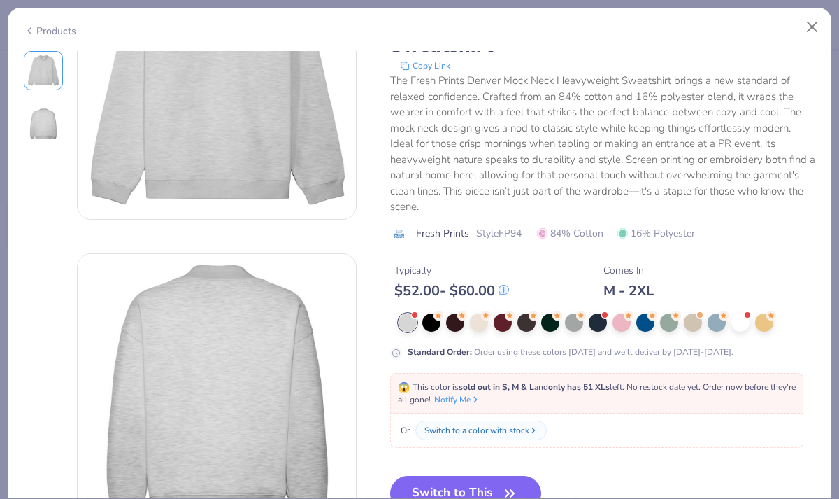
scroll to position [115, 0]
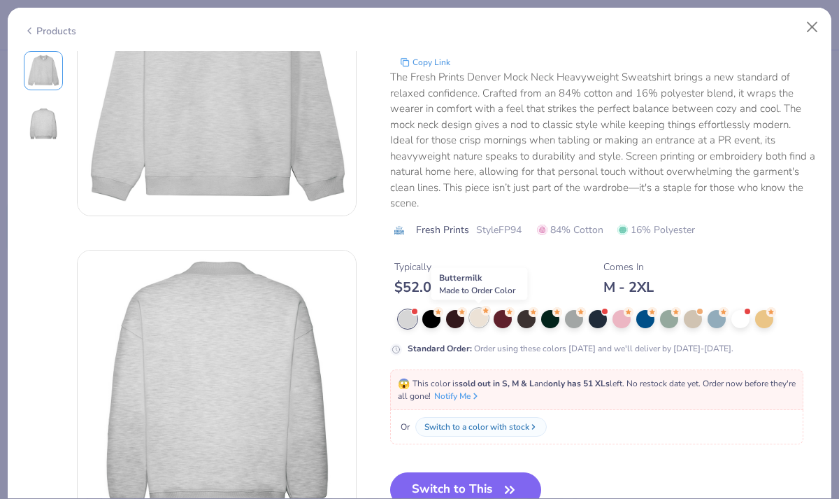
click at [482, 317] on div at bounding box center [479, 317] width 18 height 18
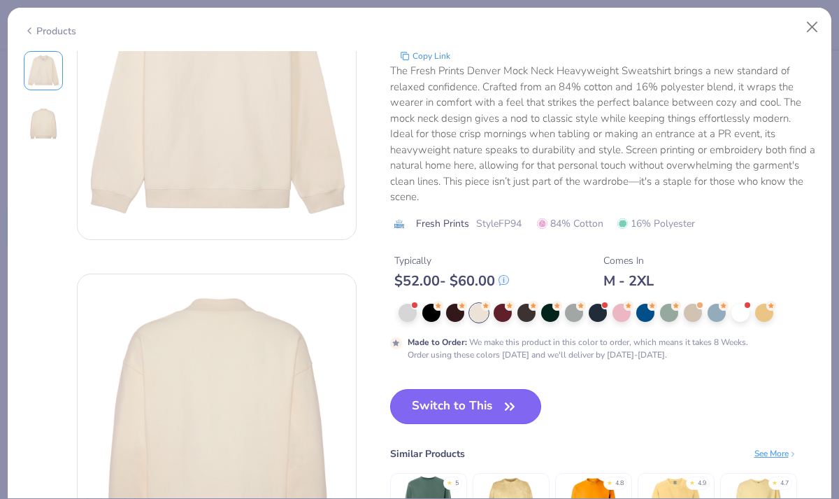
click at [482, 389] on button "Switch to This" at bounding box center [466, 406] width 152 height 35
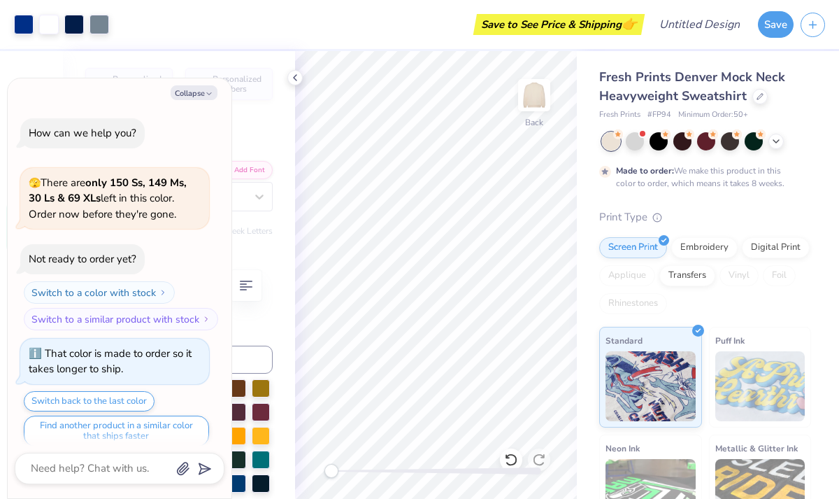
scroll to position [11, 0]
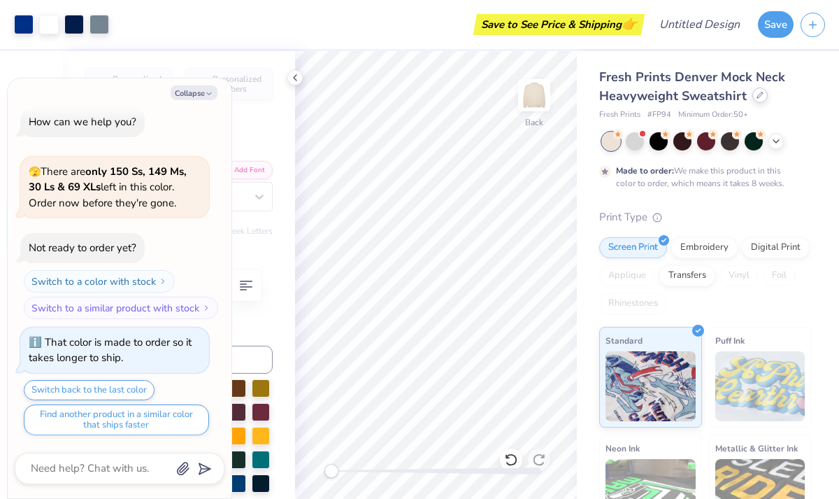
click at [757, 95] on icon at bounding box center [760, 95] width 7 height 7
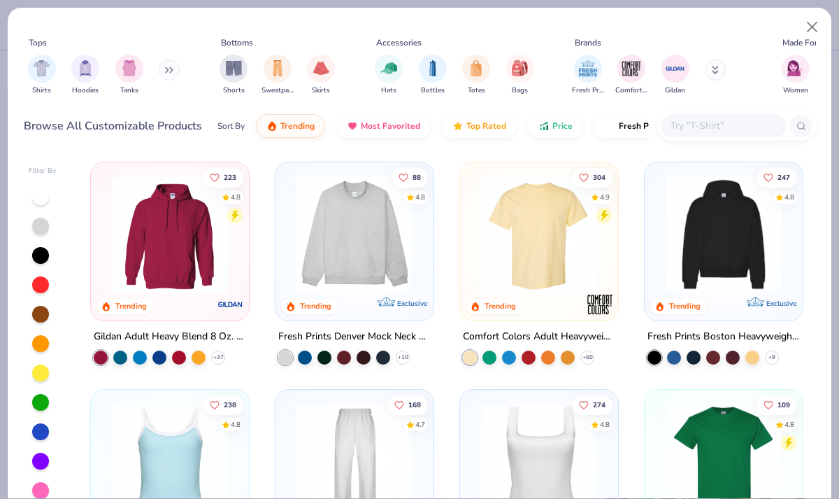
click at [385, 250] on img at bounding box center [354, 234] width 130 height 116
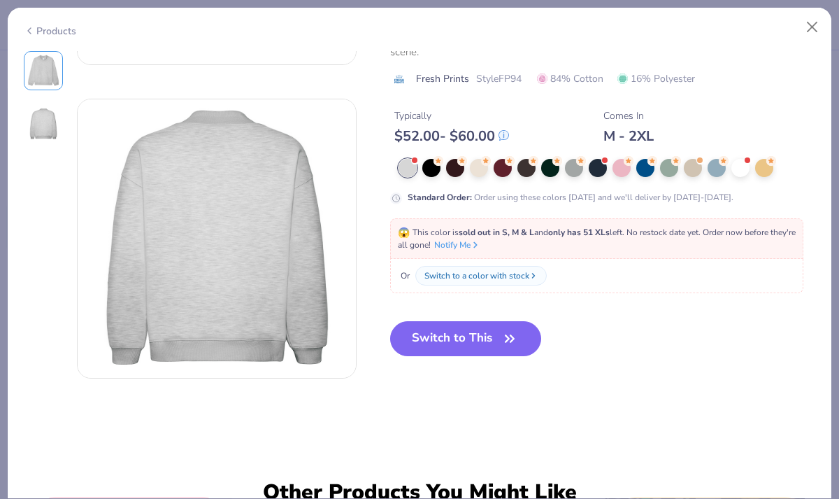
scroll to position [270, 0]
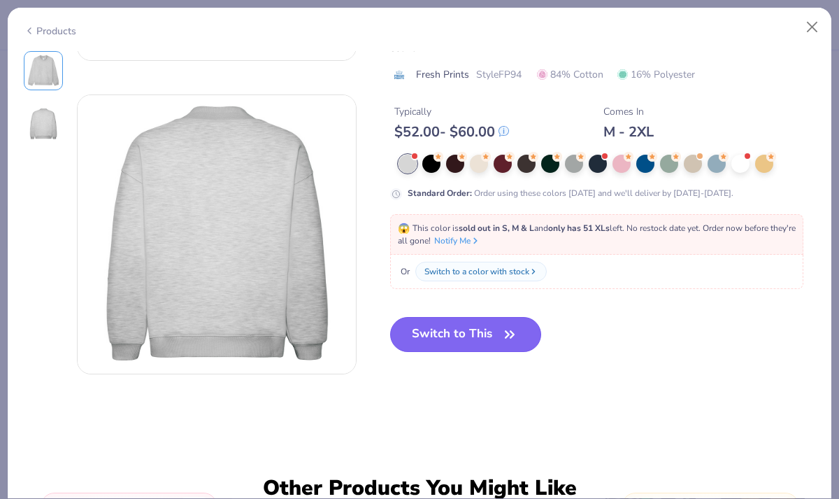
click at [506, 332] on icon "button" at bounding box center [510, 334] width 20 height 20
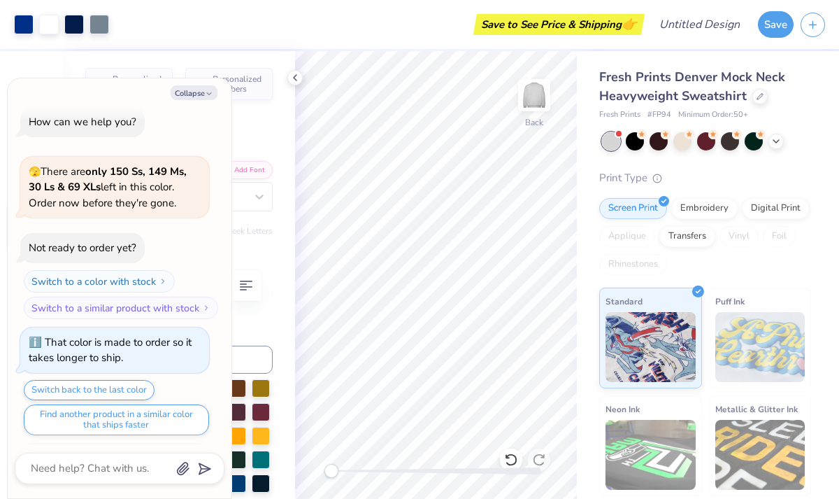
scroll to position [81, 0]
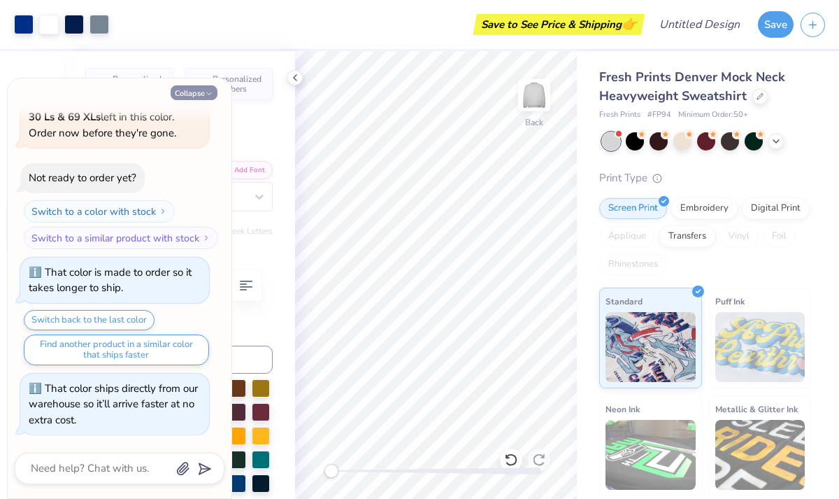
click at [194, 86] on button "Collapse" at bounding box center [194, 92] width 47 height 15
type textarea "x"
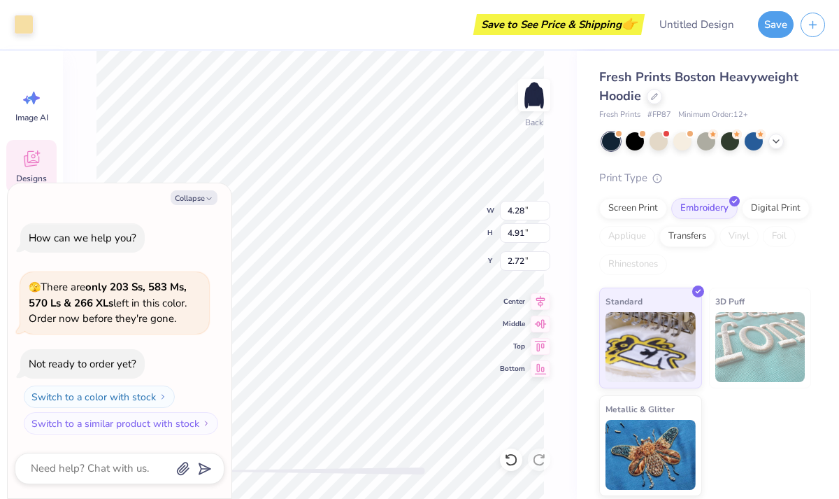
type textarea "x"
click at [118, 471] on textarea at bounding box center [100, 468] width 142 height 19
type textarea "h"
type textarea "x"
type textarea "ho"
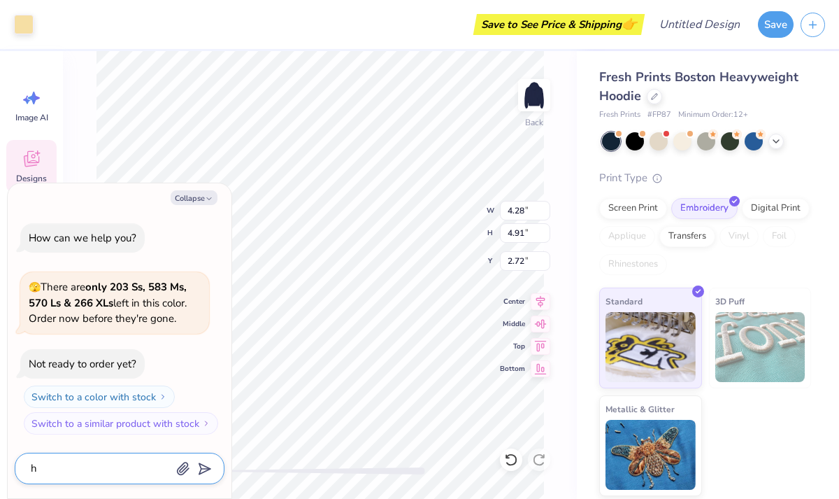
type textarea "x"
type textarea "how"
type textarea "x"
type textarea "how"
type textarea "x"
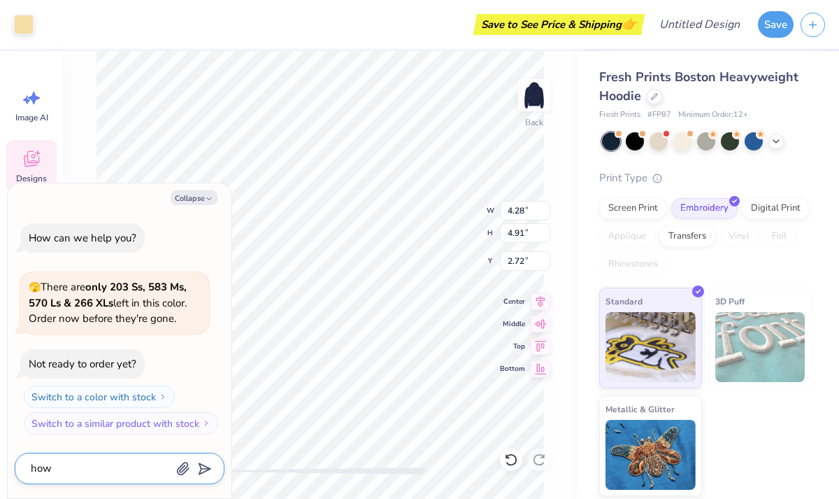
type textarea "how d"
type textarea "x"
type textarea "how do"
type textarea "x"
type textarea "how do"
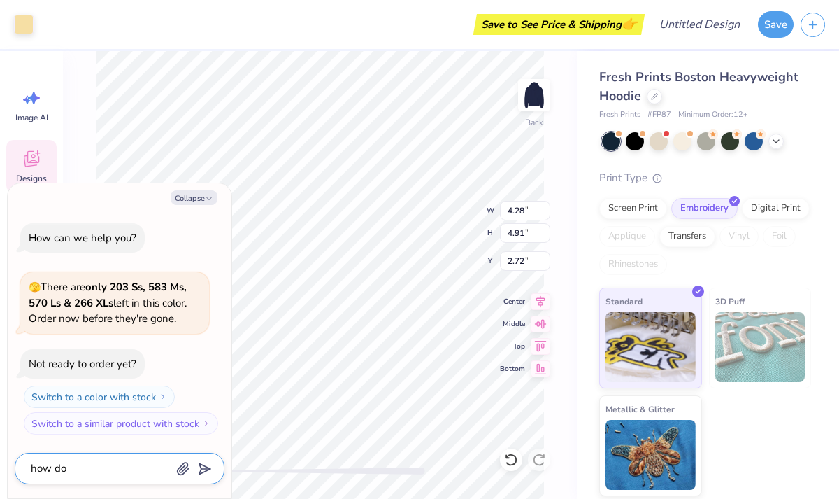
type textarea "x"
type textarea "how do i"
type textarea "x"
type textarea "how do i"
type textarea "x"
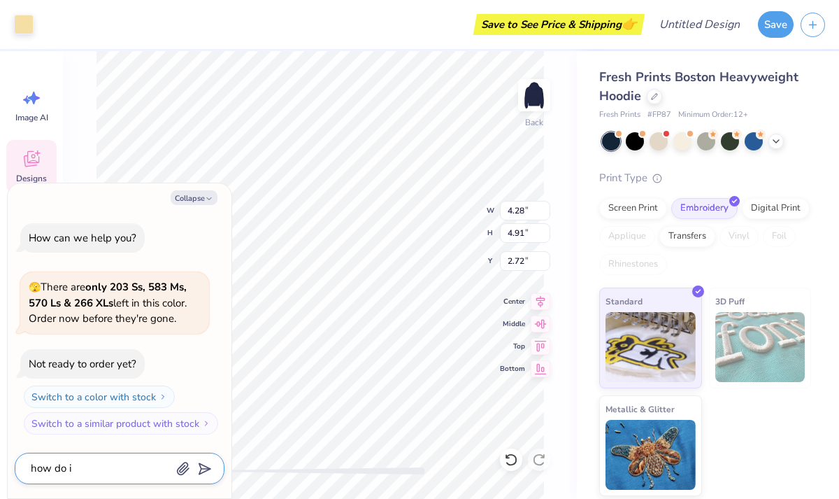
type textarea "how do i e"
type textarea "x"
type textarea "how do i ed"
type textarea "x"
type textarea "how do i edi"
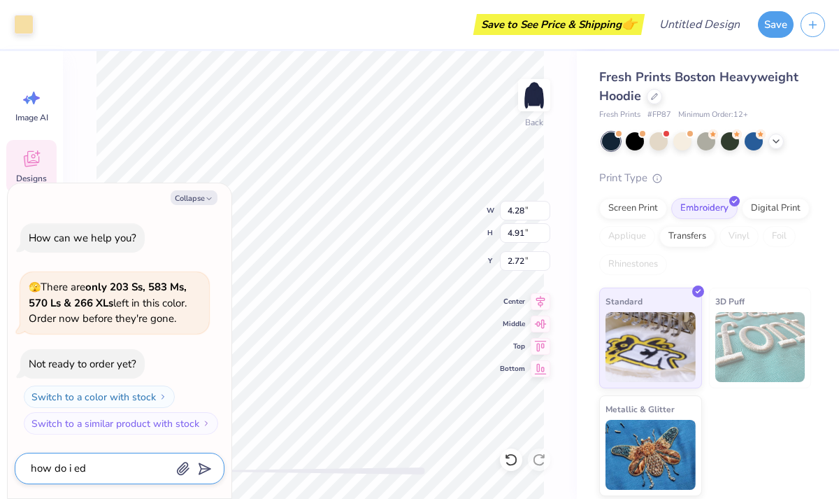
type textarea "x"
type textarea "how do i edit"
type textarea "x"
type textarea "how do i edit"
type textarea "x"
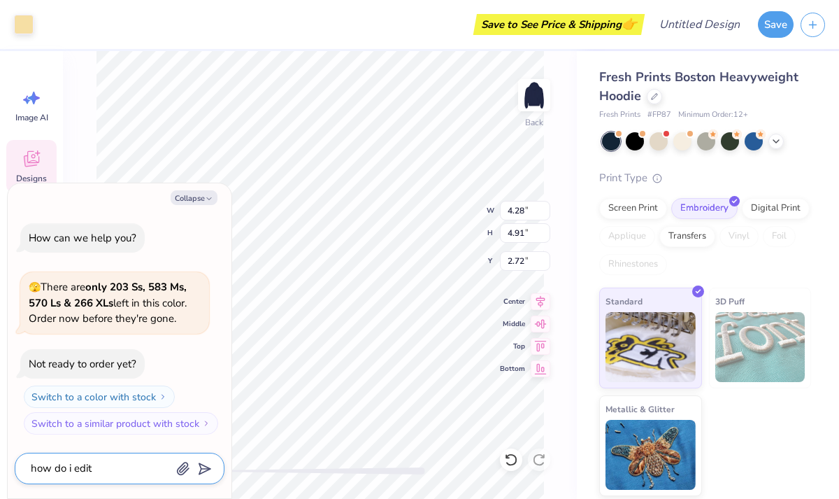
type textarea "how do i edit t"
type textarea "x"
type textarea "how do i edit th"
type textarea "x"
type textarea "how do i edit the"
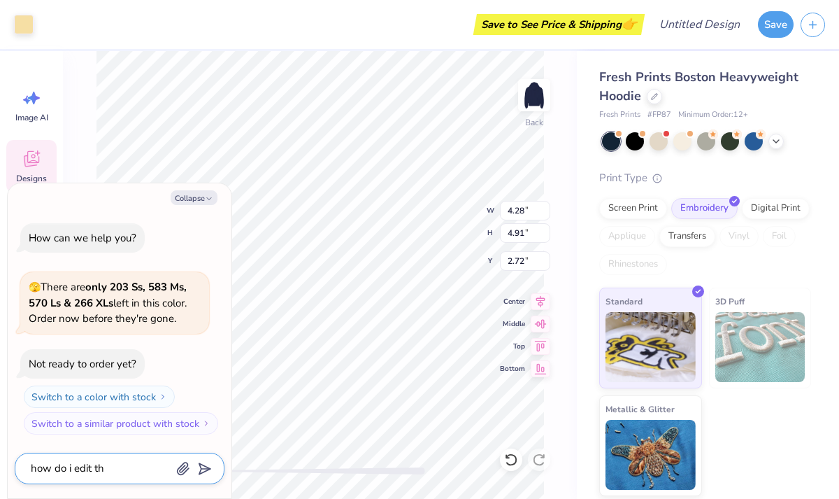
type textarea "x"
type textarea "how do i edit the"
type textarea "x"
type textarea "how do i edit the d"
type textarea "x"
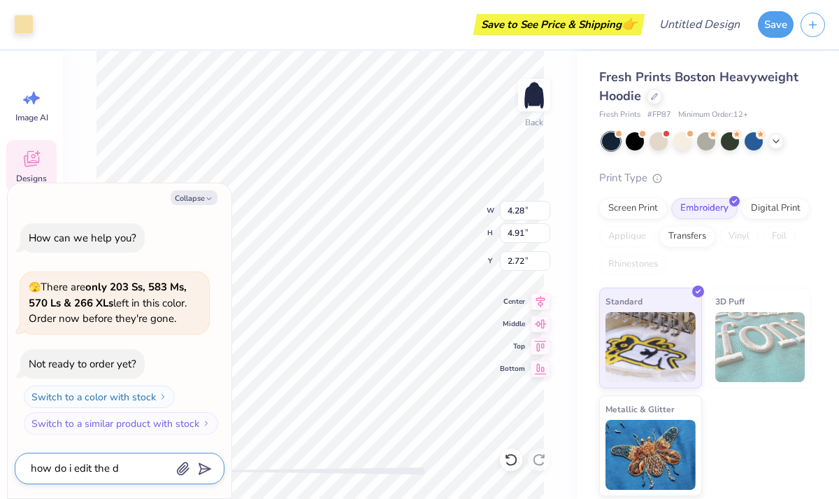
type textarea "how do i edit the de"
type textarea "x"
type textarea "how do i edit the dei"
type textarea "x"
type textarea "how do i edit the deig"
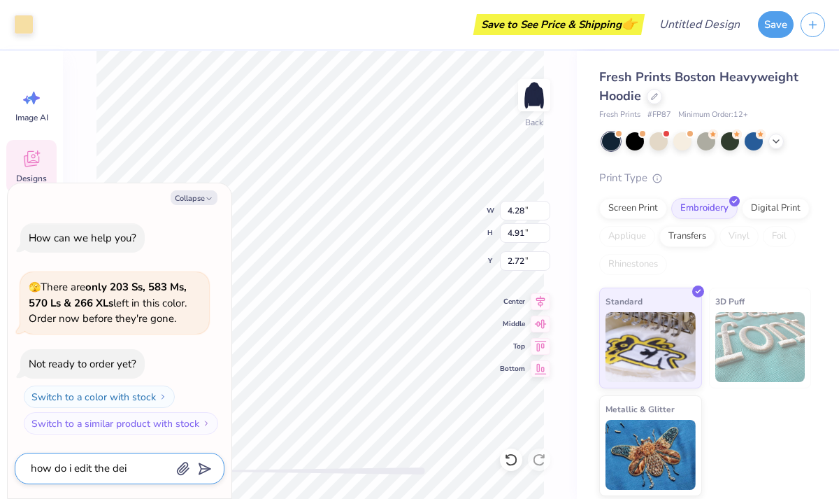
type textarea "x"
type textarea "how do i edit the deign"
type textarea "x"
type textarea "how do i edit the deign"
type textarea "x"
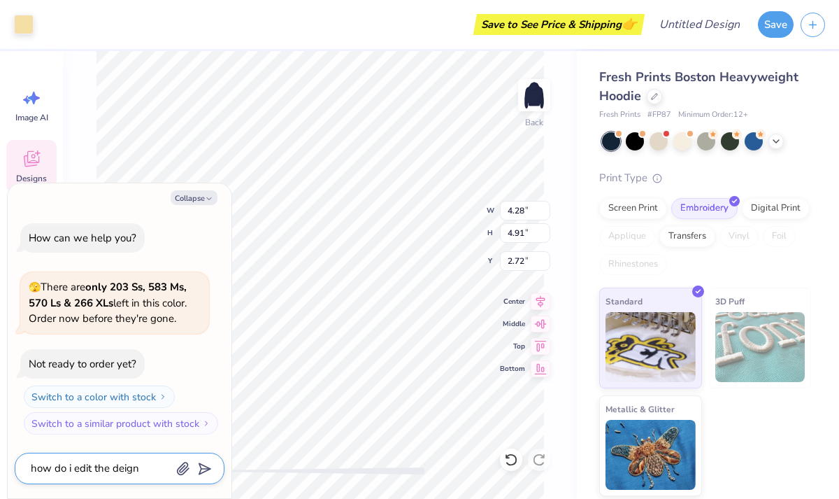
type textarea "how do i edit the deign t"
type textarea "x"
type textarea "how do i edit the deign te"
type textarea "x"
type textarea "how do i edit the deign tex"
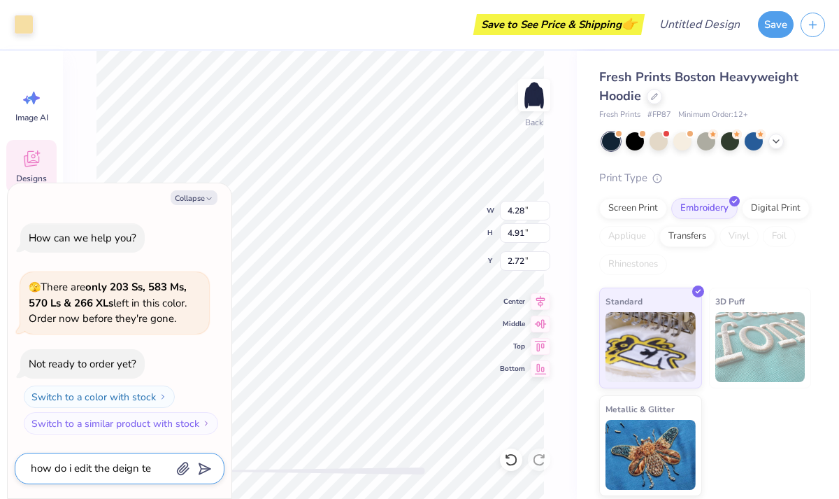
type textarea "x"
type textarea "how do i edit the deign text"
type textarea "x"
type textarea "how do i edit the deign text"
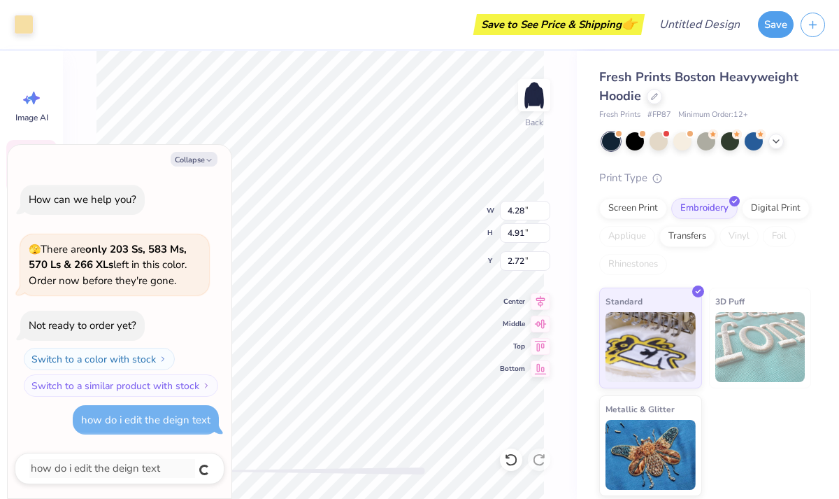
type textarea "x"
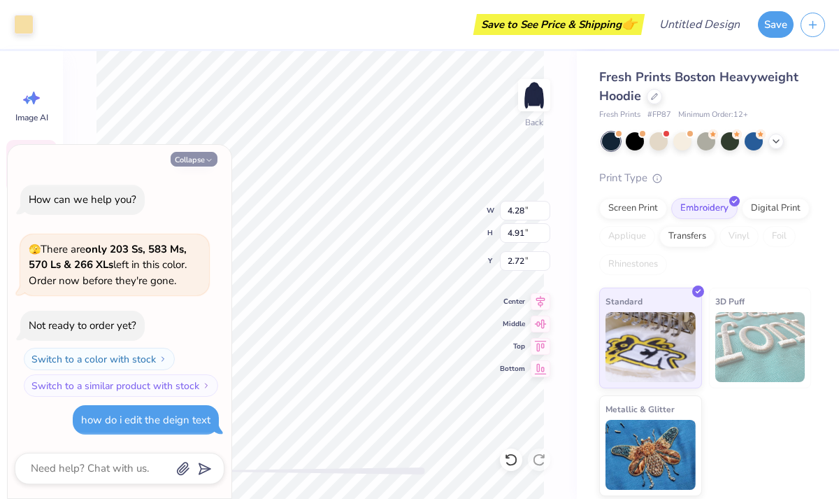
click at [208, 152] on button "Collapse" at bounding box center [194, 159] width 47 height 15
type textarea "x"
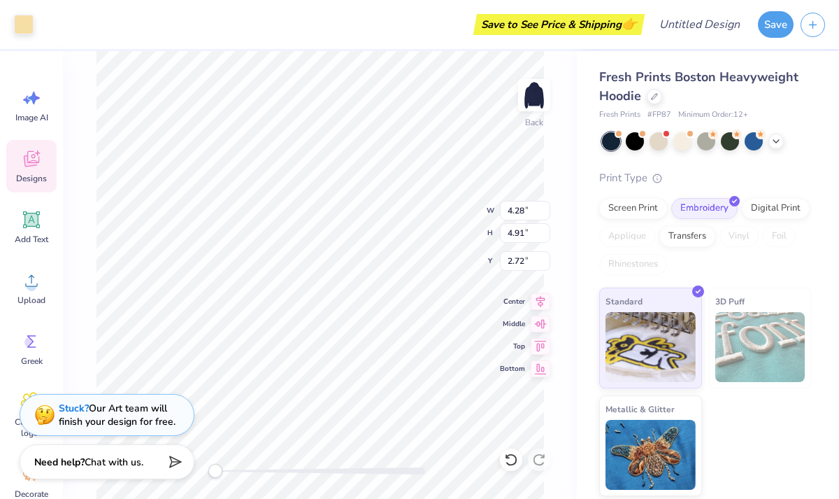
type input "4.27"
type input "4.73"
type input "2.82"
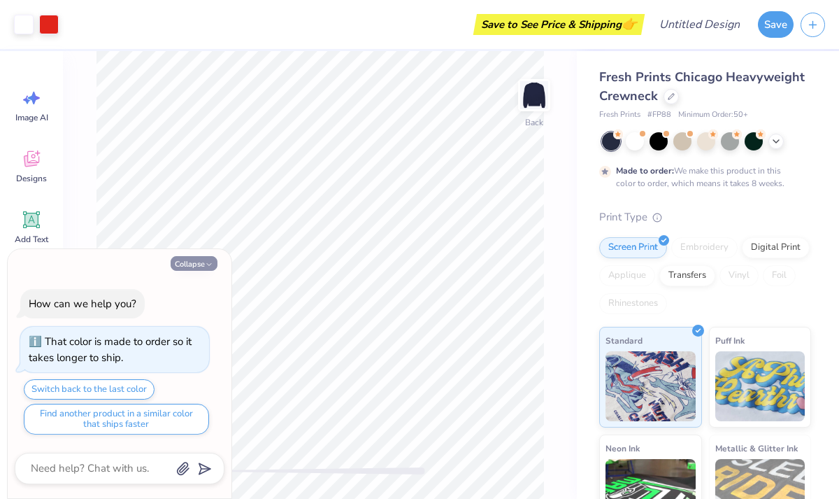
click at [197, 259] on button "Collapse" at bounding box center [194, 263] width 47 height 15
type textarea "x"
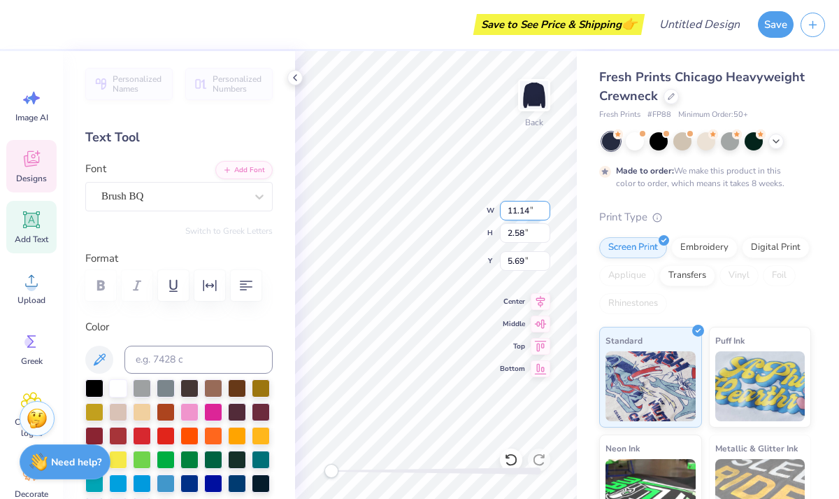
type textarea "p"
type textarea "Notre Dame de Sion"
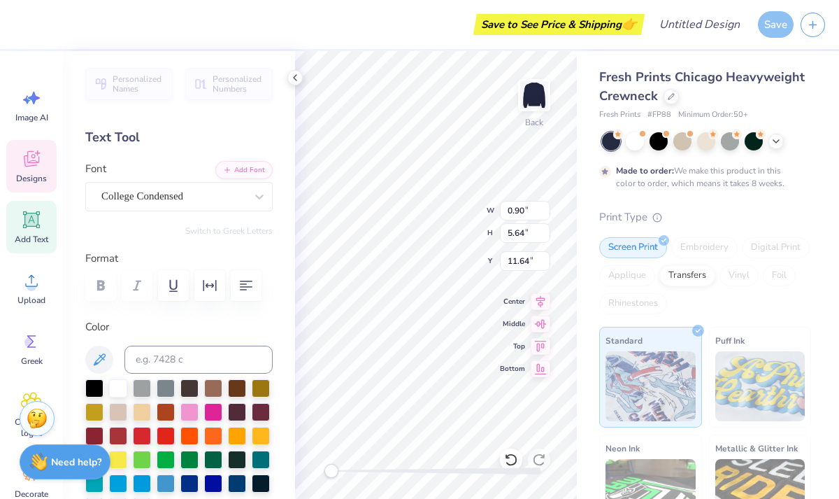
type input "0.90"
type input "5.64"
type input "11.64"
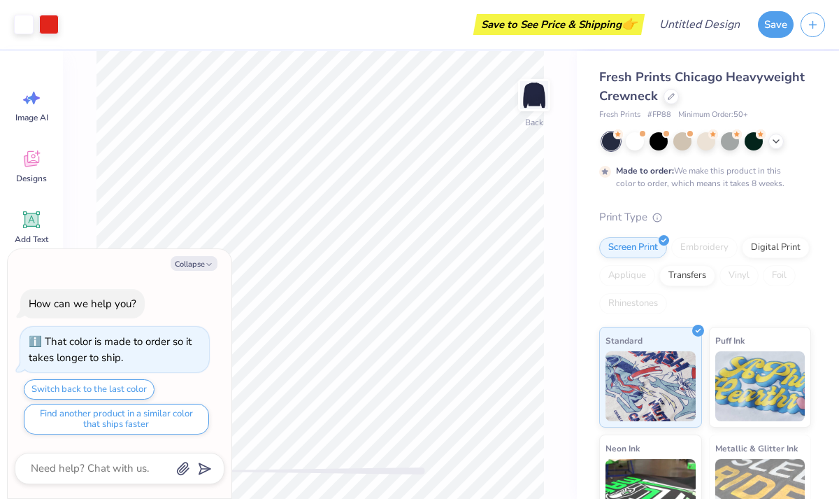
click at [199, 255] on div "Collapse How can we help you? That color is made to order so it takes longer to…" at bounding box center [120, 374] width 224 height 250
click at [200, 262] on button "Collapse" at bounding box center [194, 263] width 47 height 15
type textarea "x"
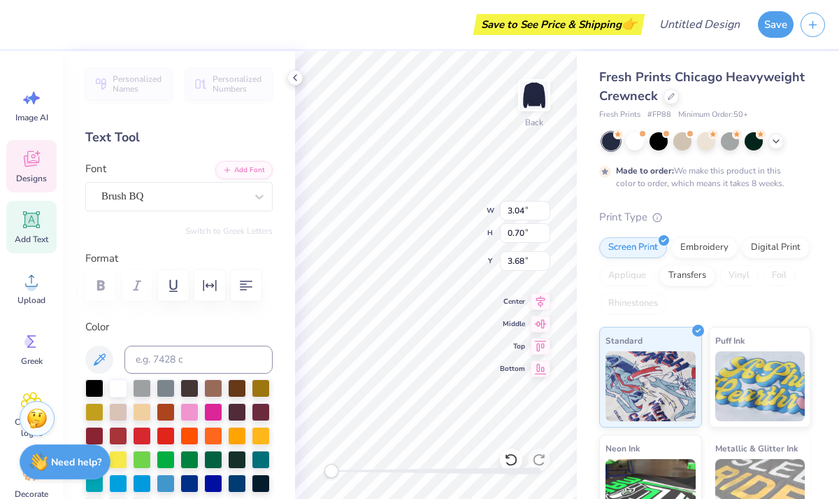
type textarea "p"
type textarea "Sion"
type input "1.30"
type input "1.05"
type input "3.00"
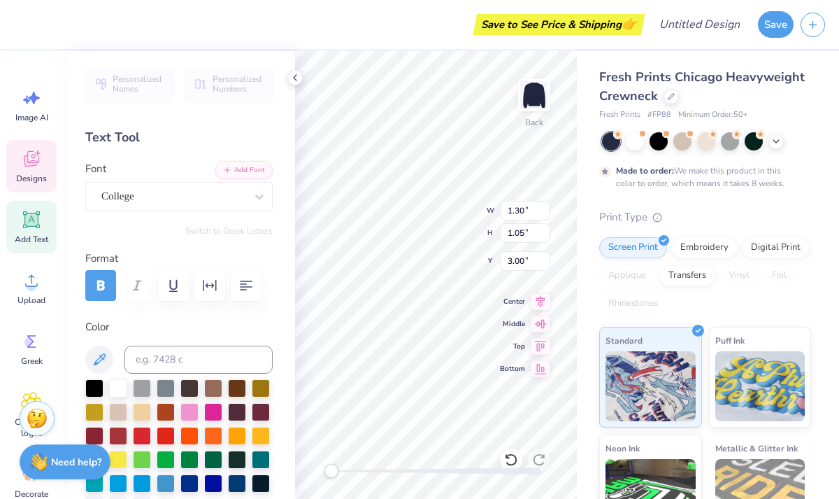
type input "1.41"
type input "4.38"
type input "2.69"
type input "2.16"
type input "3.00"
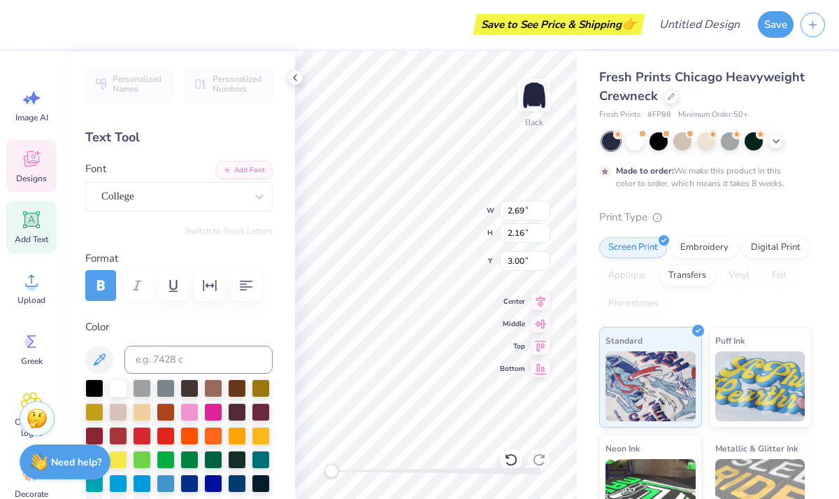
type input "1.30"
type input "0.57"
type input "3.62"
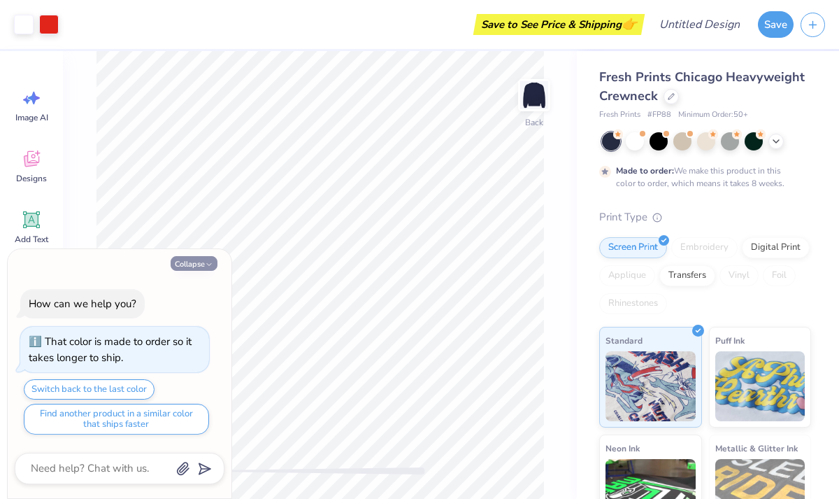
click at [206, 262] on icon "button" at bounding box center [209, 264] width 8 height 8
type textarea "x"
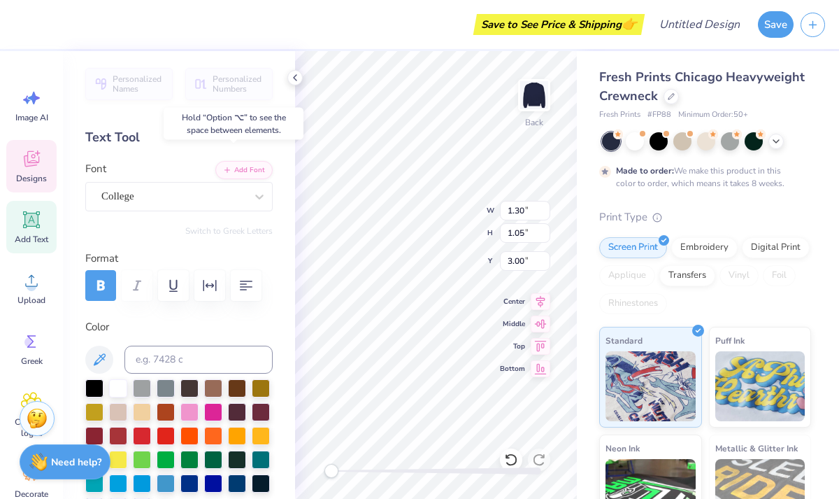
click at [271, 162] on div "[GEOGRAPHIC_DATA]" at bounding box center [178, 186] width 187 height 50
type textarea "19"
click at [461, 236] on div "Back W 4.23 4.23 " H 3.40 3.40 " Y 0.65 0.65 " Center Middle Top Bottom" at bounding box center [436, 274] width 282 height 447
type textarea "12"
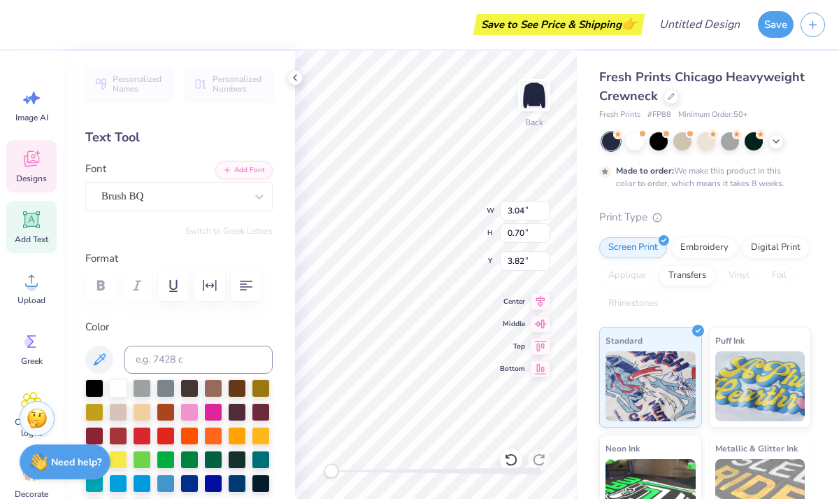
type textarea "p"
type textarea "Sion"
type textarea "p"
type textarea "Notre Dame de Sion"
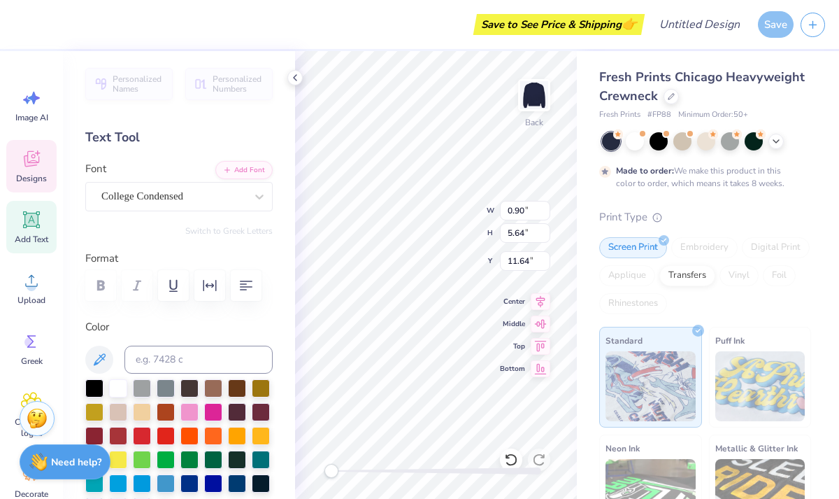
type textarea "I"
type input "17.05"
type input "1.84"
click at [639, 137] on div at bounding box center [635, 140] width 18 height 18
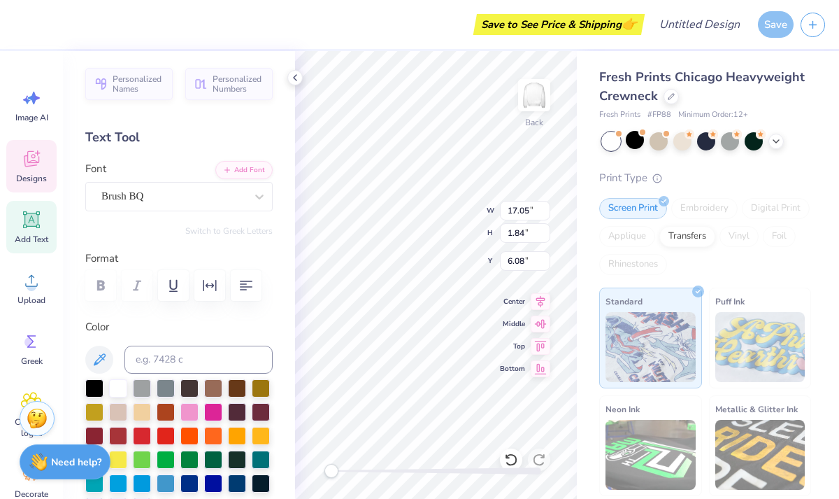
type input "6.26"
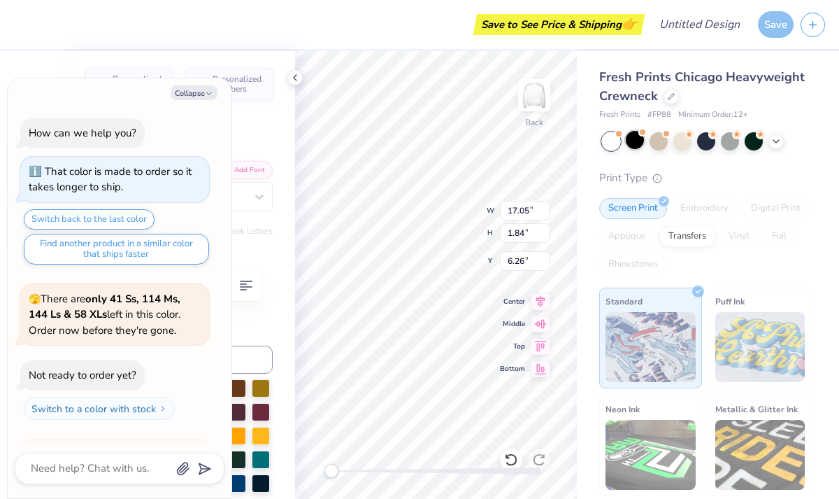
scroll to position [210, 0]
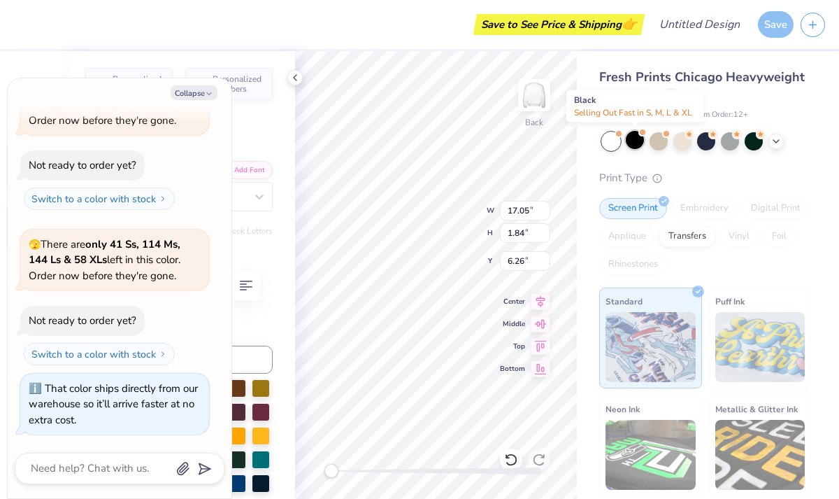
click at [638, 138] on div at bounding box center [635, 140] width 18 height 18
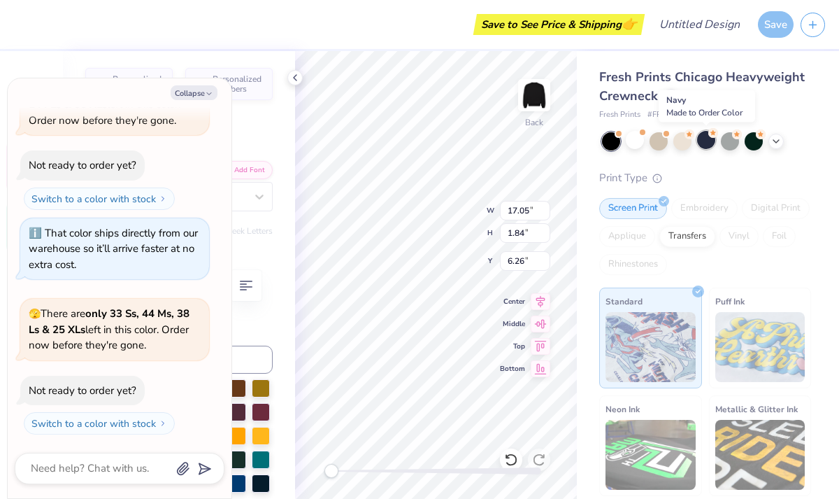
click at [707, 138] on div at bounding box center [706, 140] width 18 height 18
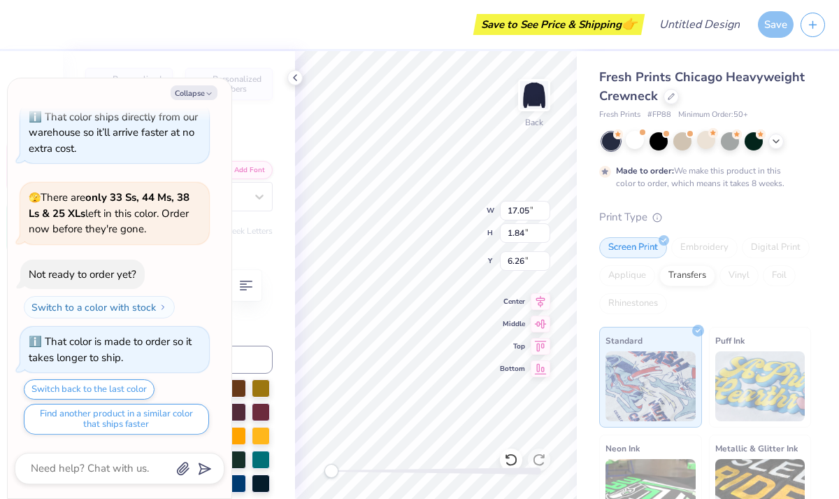
scroll to position [0, 3]
click at [208, 94] on polyline "button" at bounding box center [209, 94] width 4 height 2
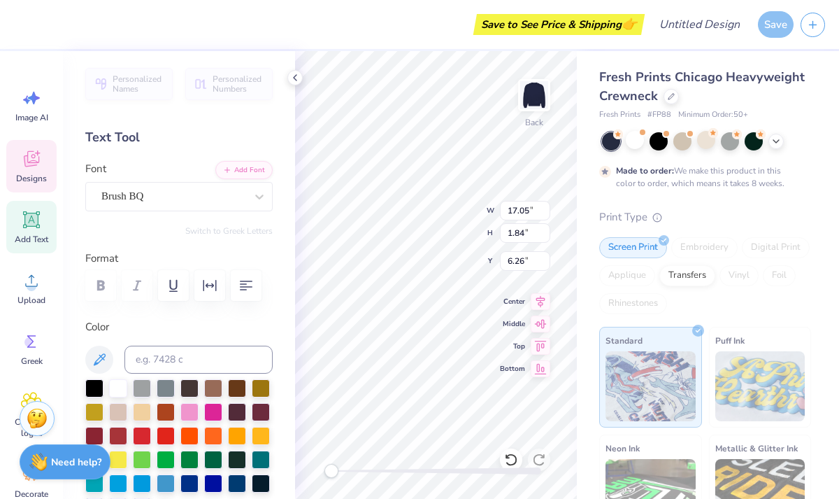
type textarea "x"
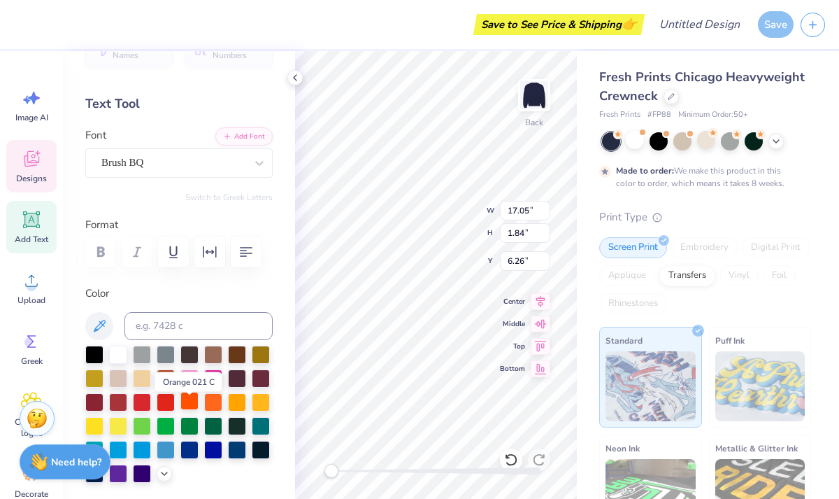
scroll to position [41, 0]
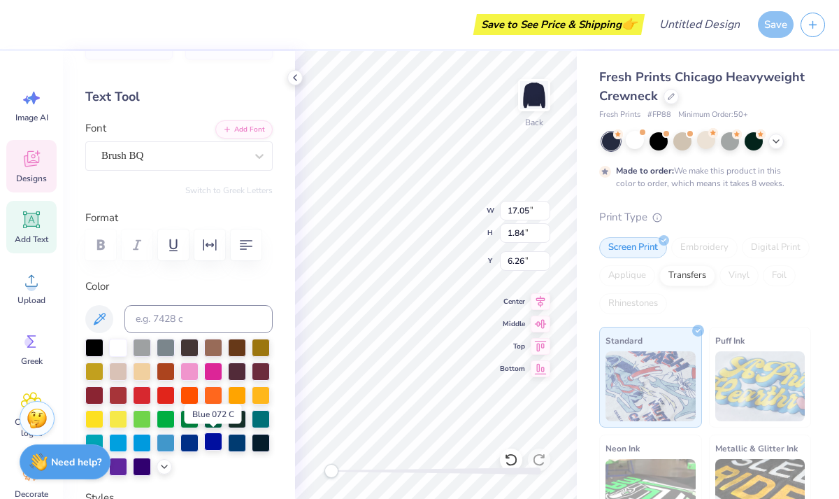
click at [209, 445] on div at bounding box center [213, 441] width 18 height 18
click at [120, 340] on div at bounding box center [118, 346] width 18 height 18
click at [189, 366] on div at bounding box center [189, 370] width 18 height 18
click at [236, 349] on div at bounding box center [237, 346] width 18 height 18
click at [187, 366] on div at bounding box center [189, 370] width 18 height 18
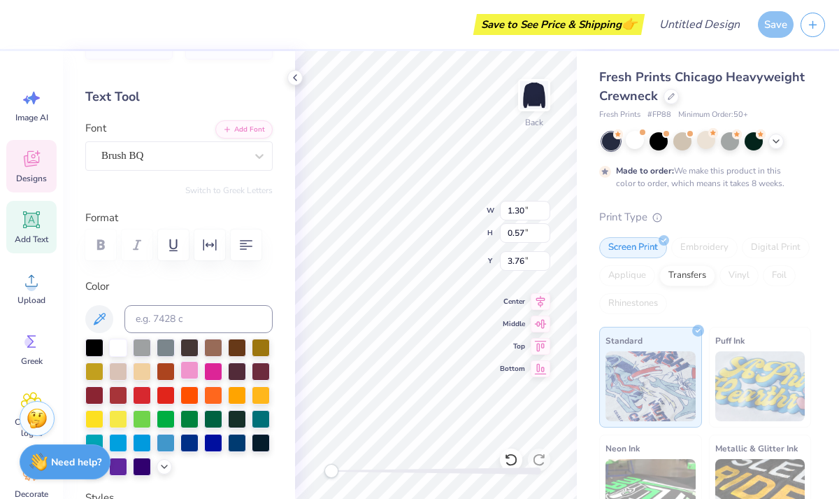
click at [192, 370] on div at bounding box center [189, 370] width 18 height 18
type input "0.90"
type input "5.64"
type input "11.64"
type input "2.55"
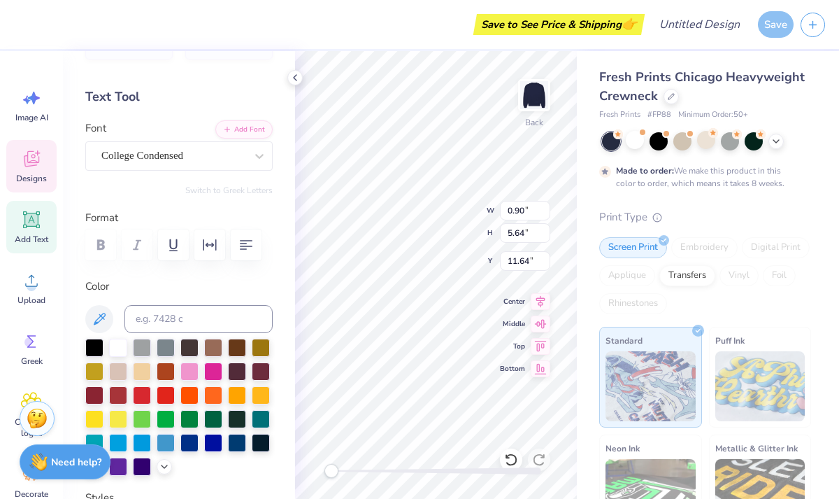
type input "0.73"
type input "13.73"
type textarea "NDS"
type input "0.90"
type input "5.64"
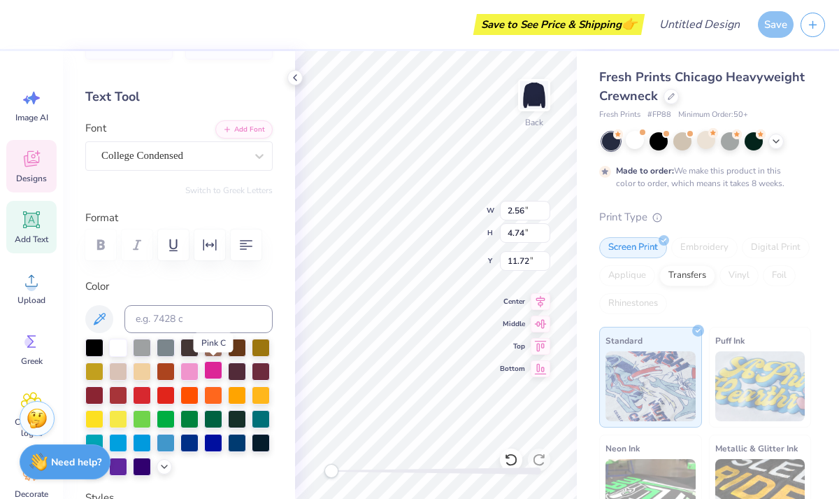
click at [204, 372] on div at bounding box center [213, 370] width 18 height 18
click at [196, 369] on div at bounding box center [189, 370] width 18 height 18
click at [108, 320] on button at bounding box center [99, 319] width 28 height 28
click at [105, 319] on icon at bounding box center [99, 318] width 17 height 17
click at [103, 317] on icon at bounding box center [100, 319] width 12 height 12
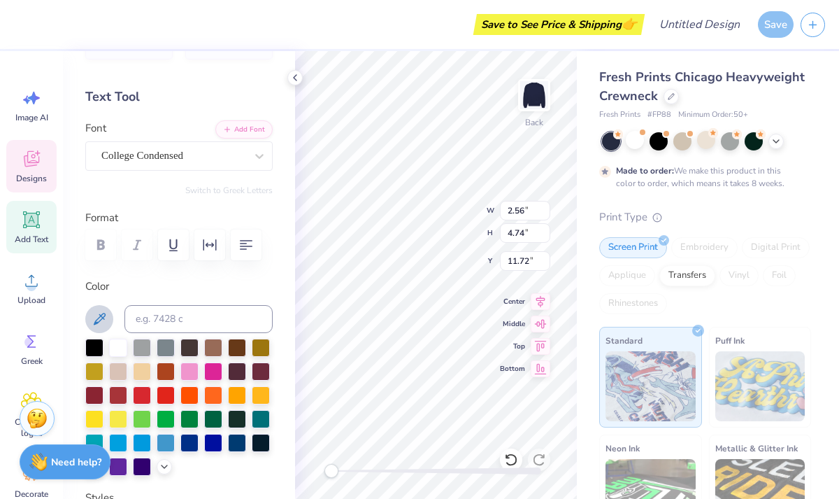
click at [103, 317] on icon at bounding box center [100, 319] width 12 height 12
click at [104, 317] on icon at bounding box center [99, 318] width 17 height 17
click at [154, 317] on input at bounding box center [198, 319] width 148 height 28
type input "pink"
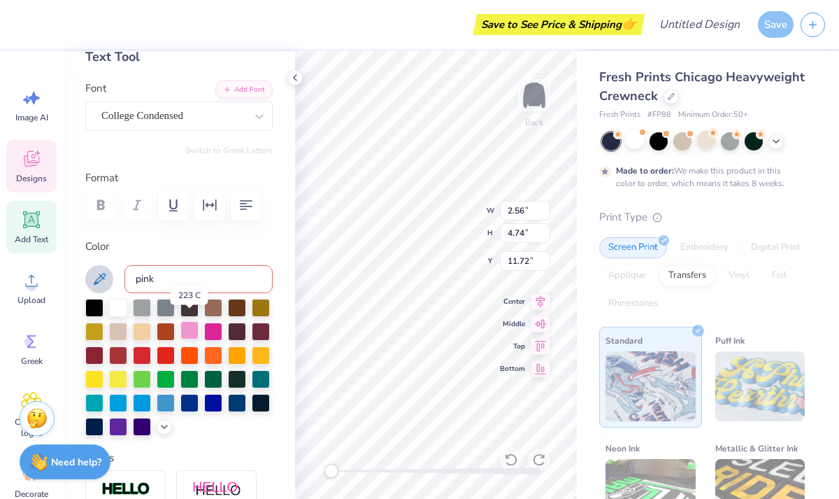
scroll to position [88, 0]
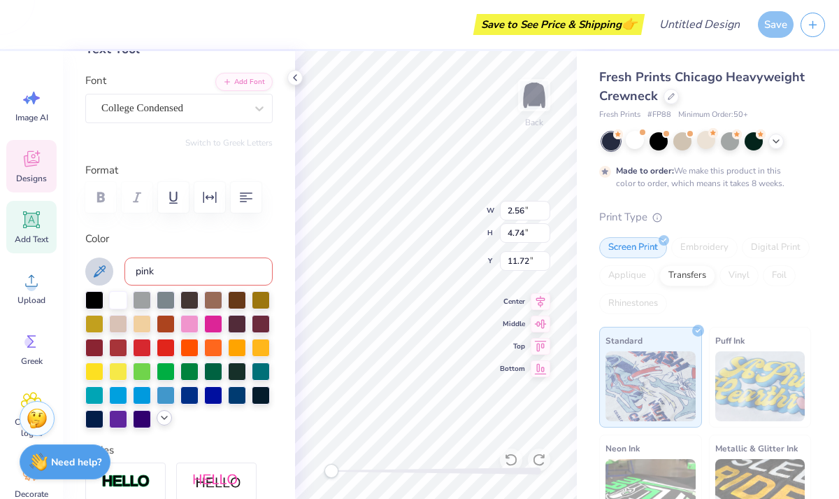
click at [163, 422] on icon at bounding box center [164, 417] width 11 height 11
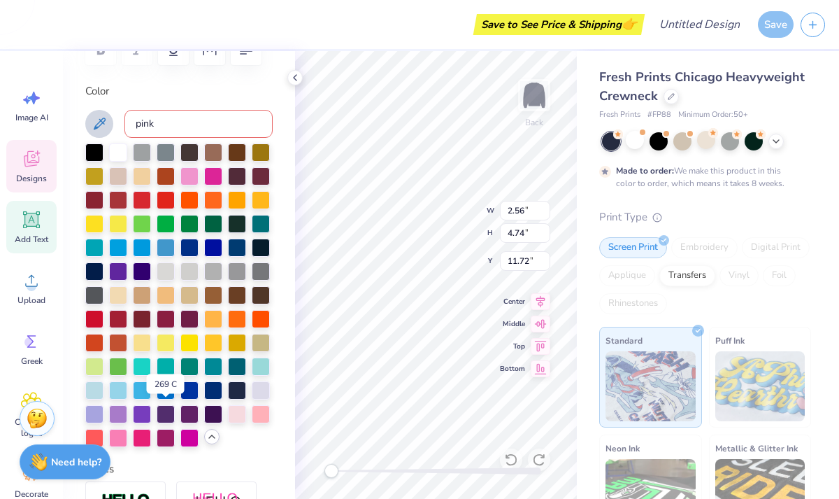
scroll to position [237, 0]
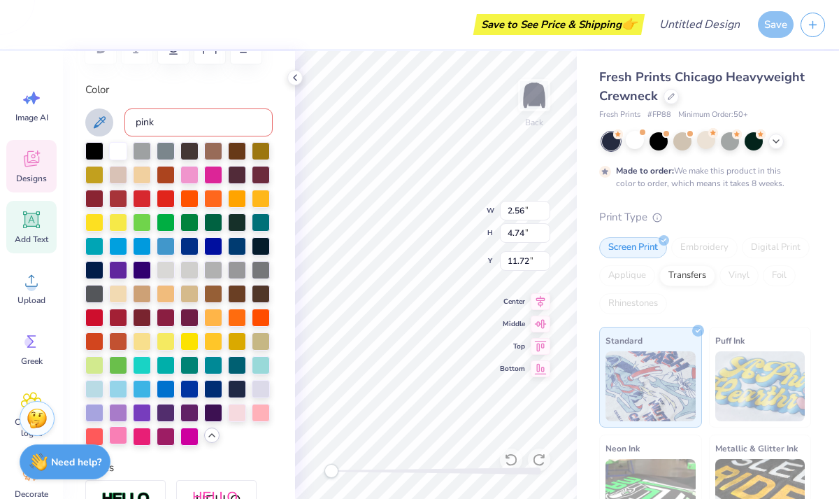
click at [120, 436] on div at bounding box center [118, 435] width 18 height 18
click at [240, 410] on div at bounding box center [237, 411] width 18 height 18
click at [260, 406] on div at bounding box center [261, 411] width 18 height 18
click at [241, 407] on div at bounding box center [237, 411] width 18 height 18
click at [114, 432] on div at bounding box center [118, 435] width 18 height 18
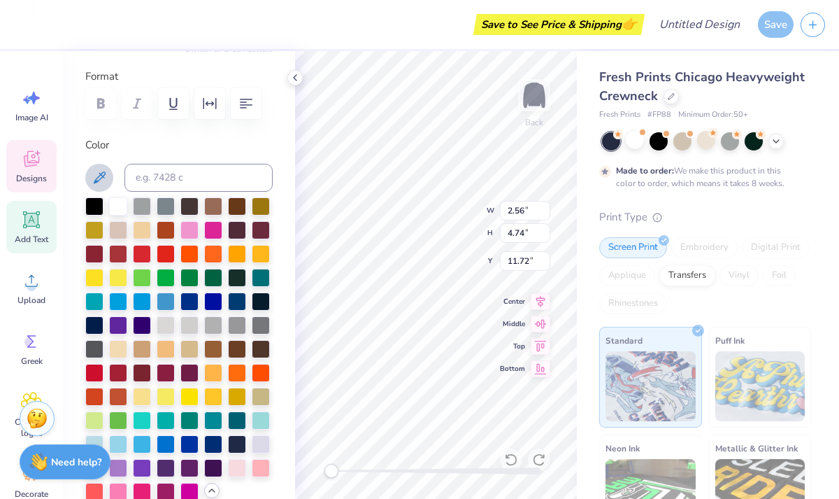
scroll to position [180, 0]
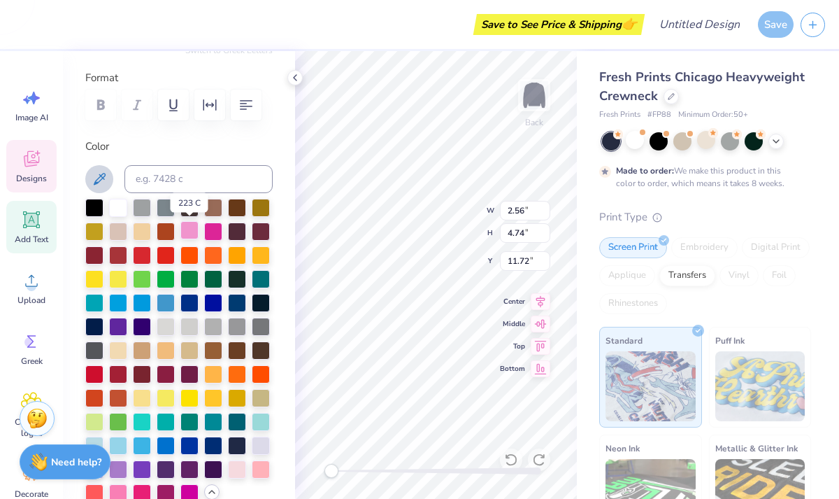
click at [192, 226] on div at bounding box center [189, 230] width 18 height 18
click at [104, 185] on icon at bounding box center [99, 179] width 17 height 17
click at [147, 177] on input at bounding box center [198, 179] width 148 height 28
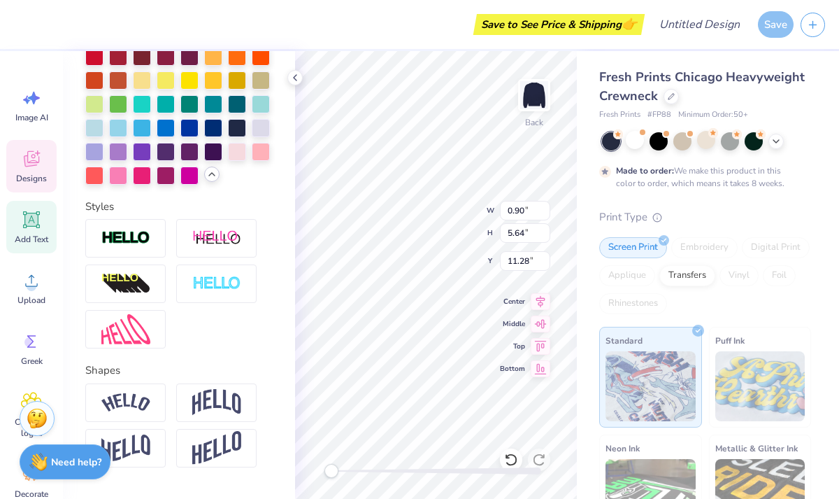
scroll to position [0, 0]
type textarea "[PERSON_NAME]"
type input "0.90"
type input "5.26"
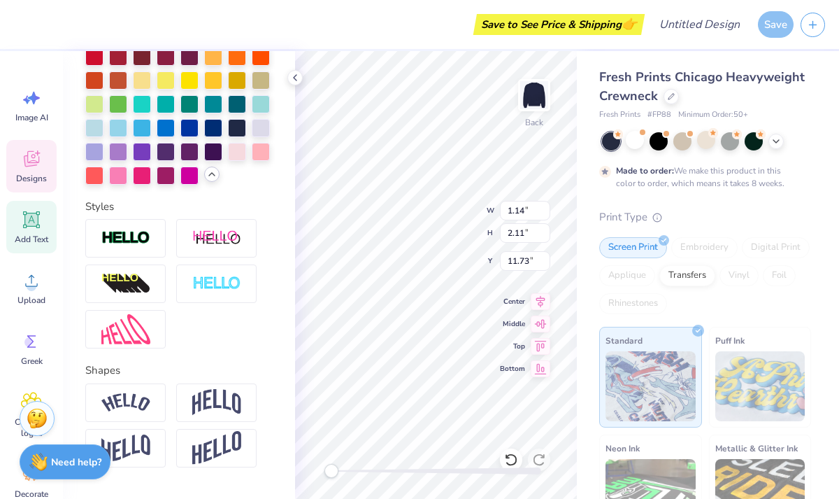
type input "11.47"
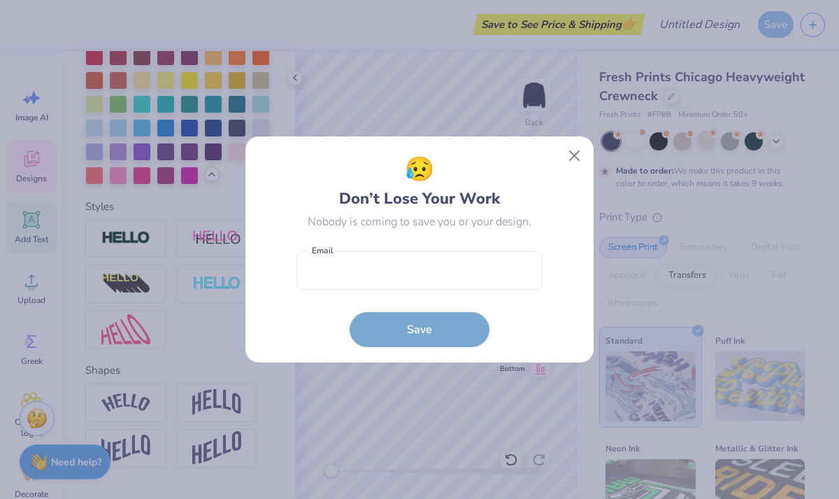
click at [376, 342] on body "Save to See Price & Shipping 👉 Design Title Save Image AI Designs Add Text Uplo…" at bounding box center [419, 249] width 839 height 499
click at [443, 275] on input "email" at bounding box center [419, 270] width 246 height 38
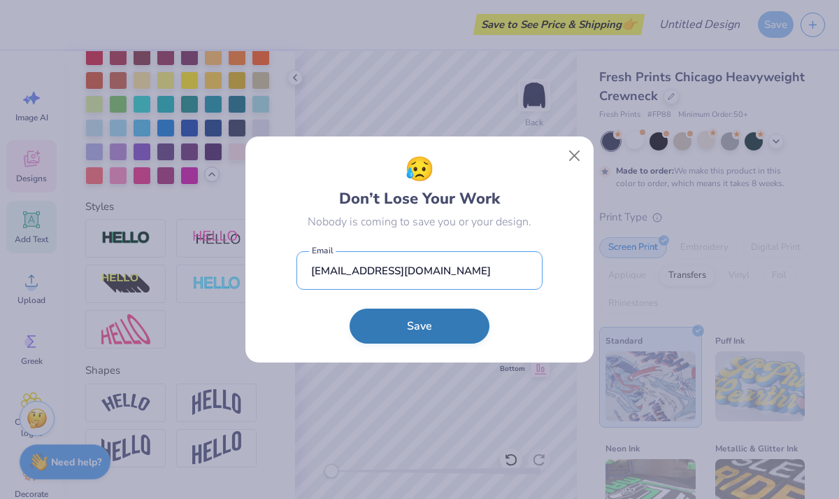
type input "[EMAIL_ADDRESS][DOMAIN_NAME]"
click at [433, 322] on button "Save" at bounding box center [420, 325] width 140 height 35
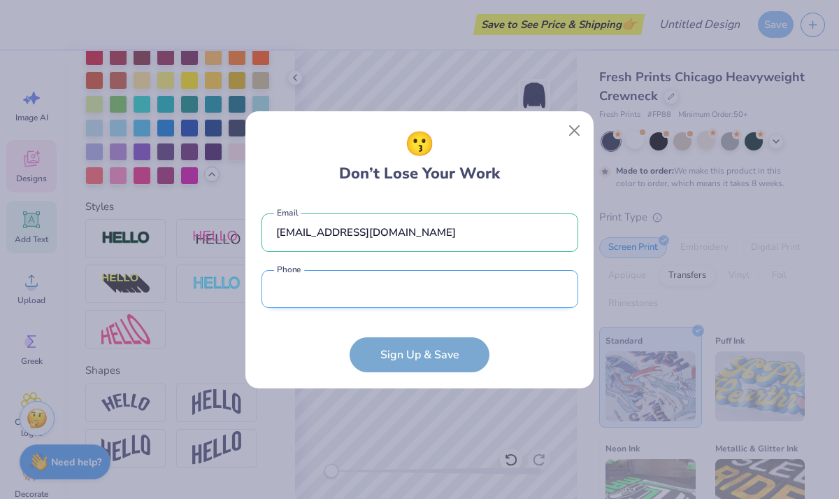
click at [379, 293] on input "tel" at bounding box center [420, 289] width 317 height 38
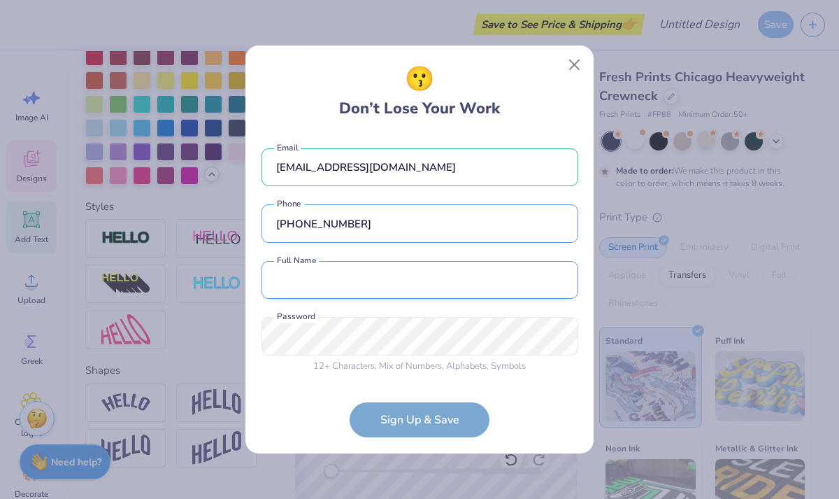
type input "[PHONE_NUMBER]"
click at [403, 275] on input "text" at bounding box center [420, 280] width 317 height 38
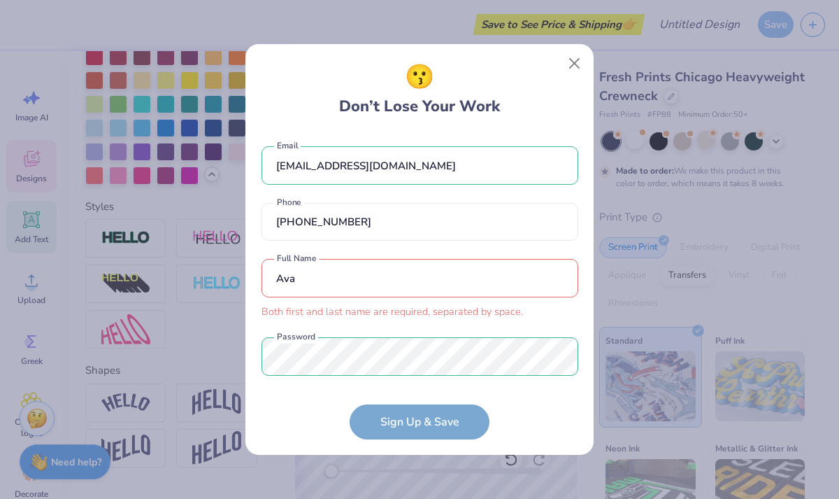
scroll to position [18, 0]
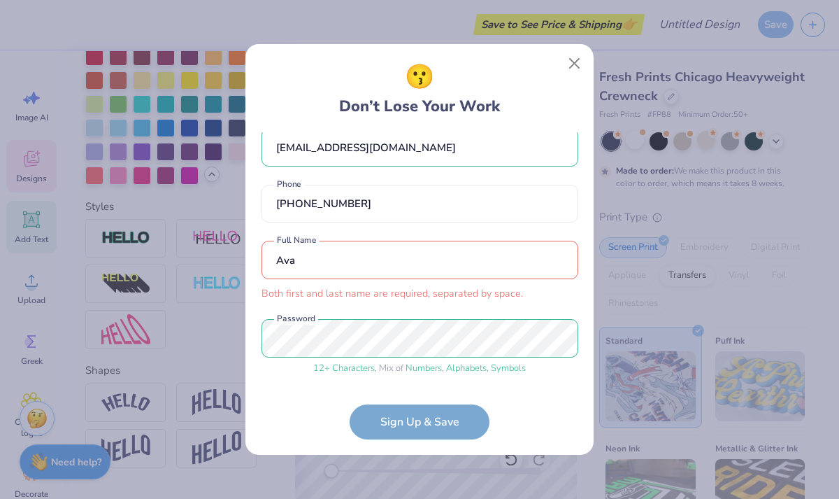
click at [403, 420] on form "[EMAIL_ADDRESS][DOMAIN_NAME] Email [PHONE_NUMBER] Phone [PERSON_NAME] Both firs…" at bounding box center [420, 285] width 317 height 307
click at [377, 260] on input "Ava" at bounding box center [420, 260] width 317 height 38
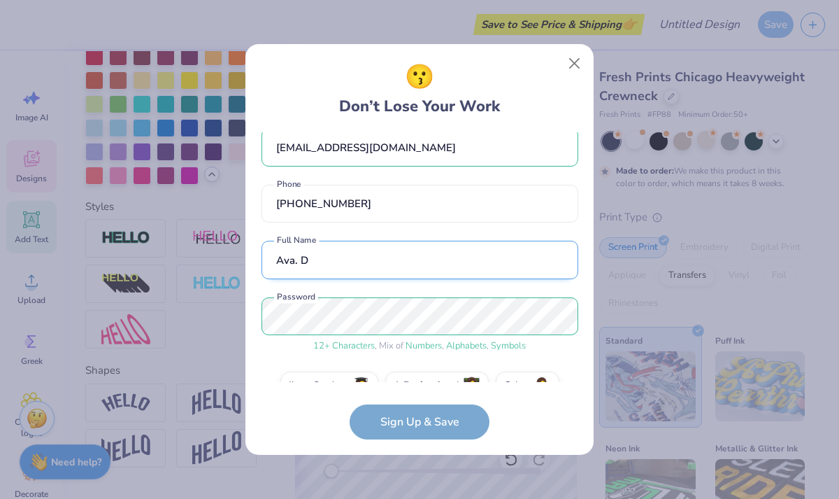
click at [297, 262] on input "Ava. D" at bounding box center [420, 260] width 317 height 38
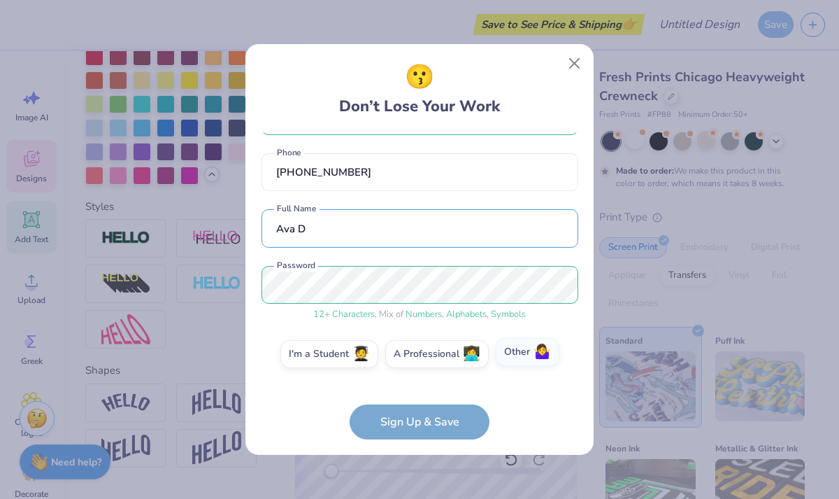
type input "Ava D"
click at [513, 352] on label "Other 🤷‍♀️" at bounding box center [528, 352] width 64 height 28
click at [424, 402] on input "Other 🤷‍♀️" at bounding box center [419, 406] width 9 height 9
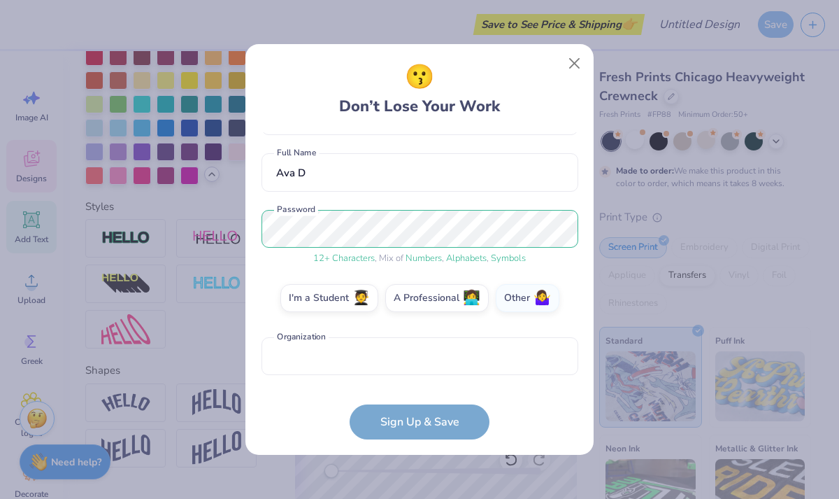
click at [438, 420] on form "[EMAIL_ADDRESS][DOMAIN_NAME] Email [PHONE_NUMBER] Phone [PERSON_NAME] D Full Na…" at bounding box center [420, 285] width 317 height 307
click at [525, 297] on label "Other 🤷‍♀️" at bounding box center [528, 296] width 64 height 28
click at [424, 402] on input "Other 🤷‍♀️" at bounding box center [419, 406] width 9 height 9
click at [338, 301] on label "I'm a Student 🧑‍🎓" at bounding box center [329, 296] width 98 height 28
click at [415, 402] on input "I'm a Student 🧑‍🎓" at bounding box center [419, 406] width 9 height 9
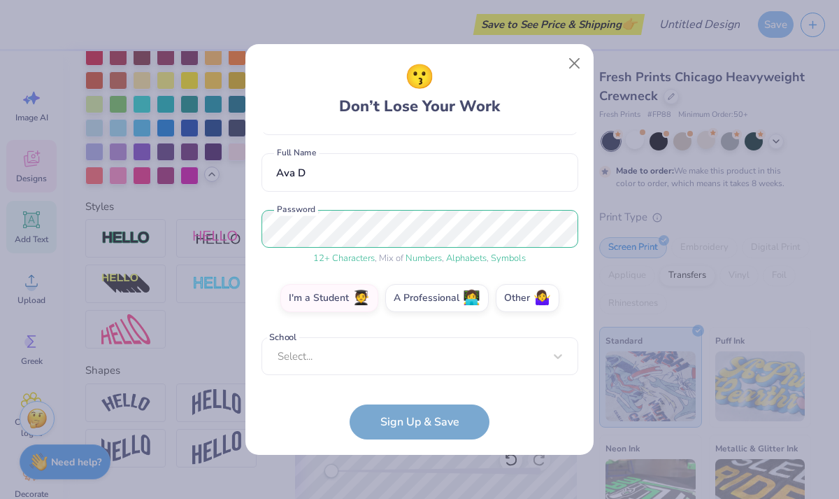
scroll to position [99, 0]
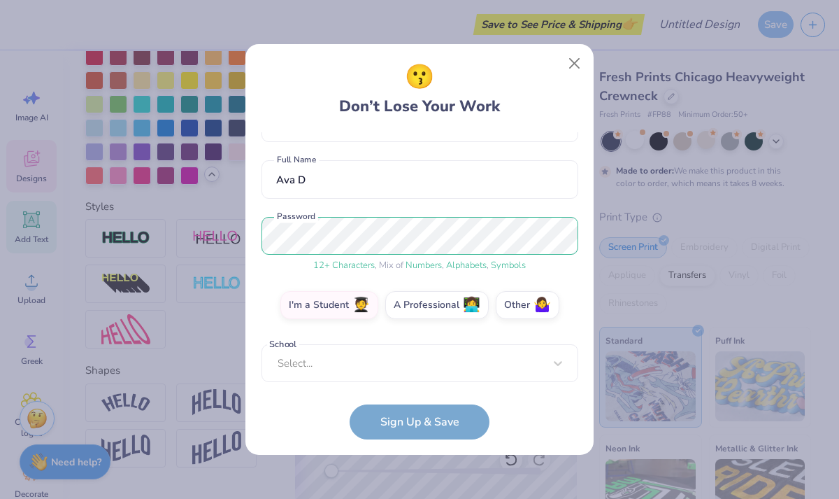
click at [409, 424] on form "[EMAIL_ADDRESS][DOMAIN_NAME] Email [PHONE_NUMBER] Phone [PERSON_NAME] D Full Na…" at bounding box center [420, 285] width 317 height 307
click at [423, 366] on div "Select..." at bounding box center [420, 363] width 317 height 38
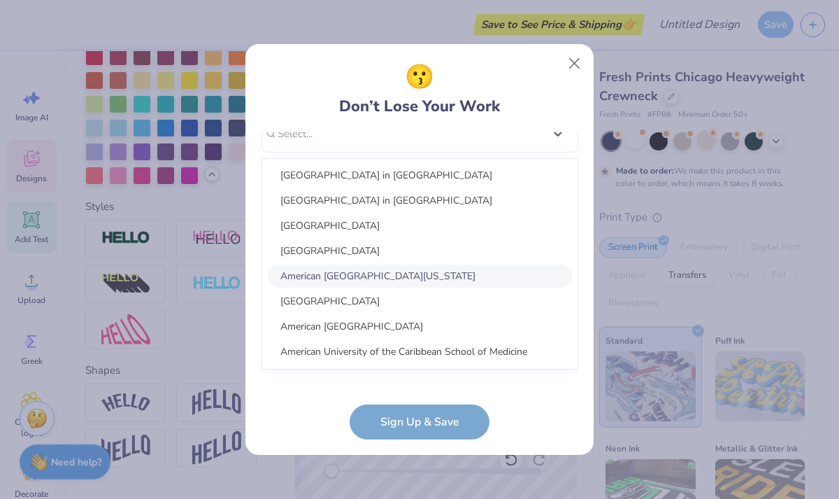
scroll to position [1310, 0]
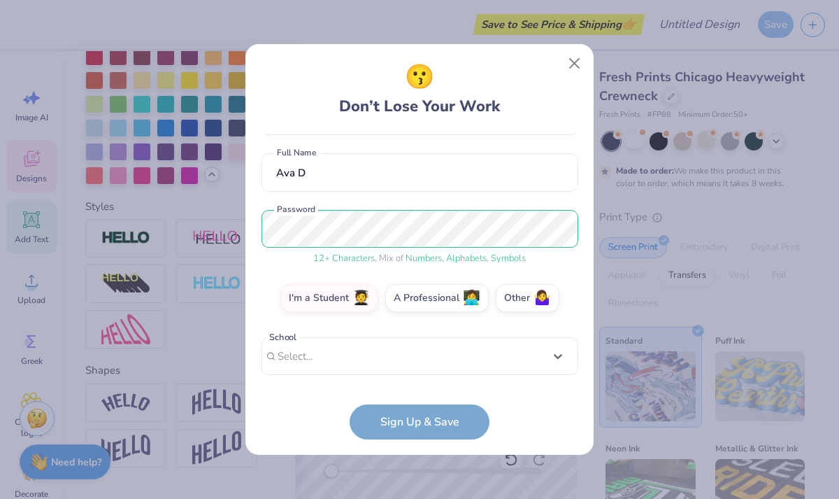
click at [482, 138] on div "[EMAIL_ADDRESS][DOMAIN_NAME] Email [PHONE_NUMBER] Phone [PERSON_NAME] D Full Na…" at bounding box center [420, 257] width 317 height 250
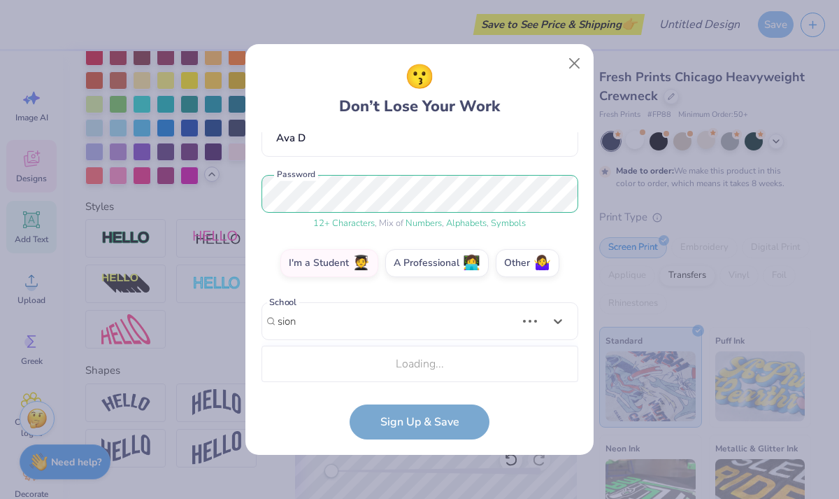
click at [403, 363] on div "Loading..." at bounding box center [419, 363] width 315 height 35
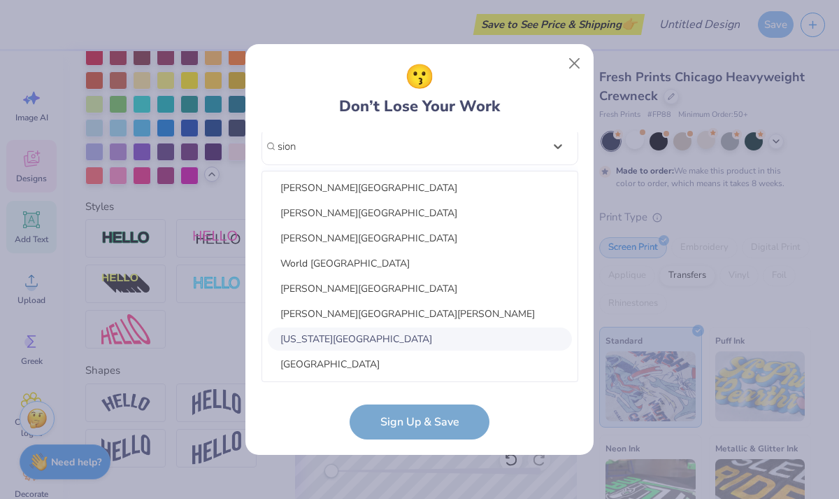
scroll to position [626, 0]
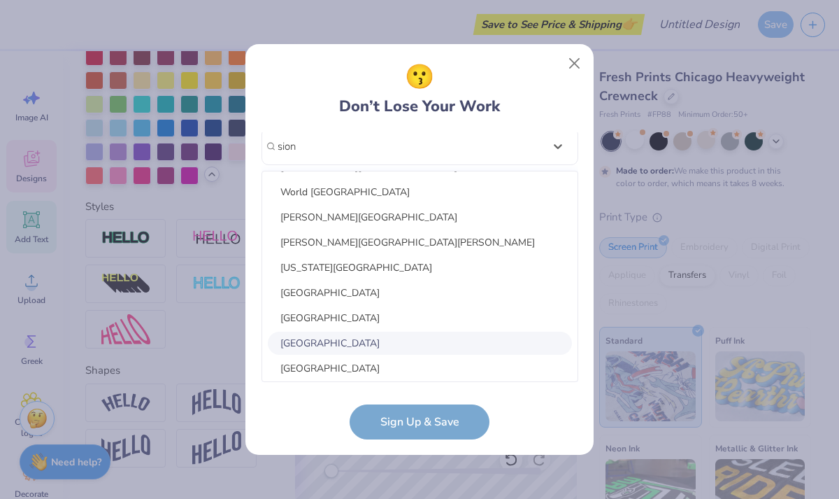
type input "sion"
click at [409, 424] on form "[EMAIL_ADDRESS][DOMAIN_NAME] Email [PHONE_NUMBER] Phone [PERSON_NAME] D Full Na…" at bounding box center [420, 285] width 317 height 307
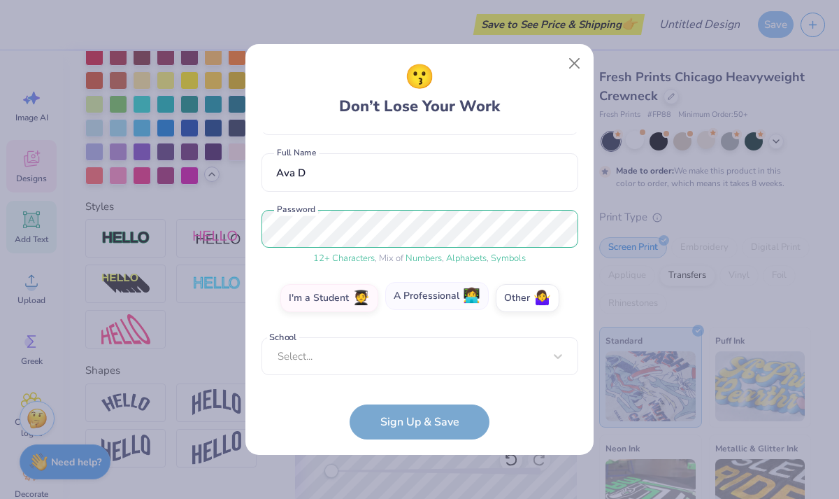
click at [427, 295] on label "A Professional 👩‍💻" at bounding box center [436, 296] width 103 height 28
click at [424, 402] on input "A Professional 👩‍💻" at bounding box center [419, 406] width 9 height 9
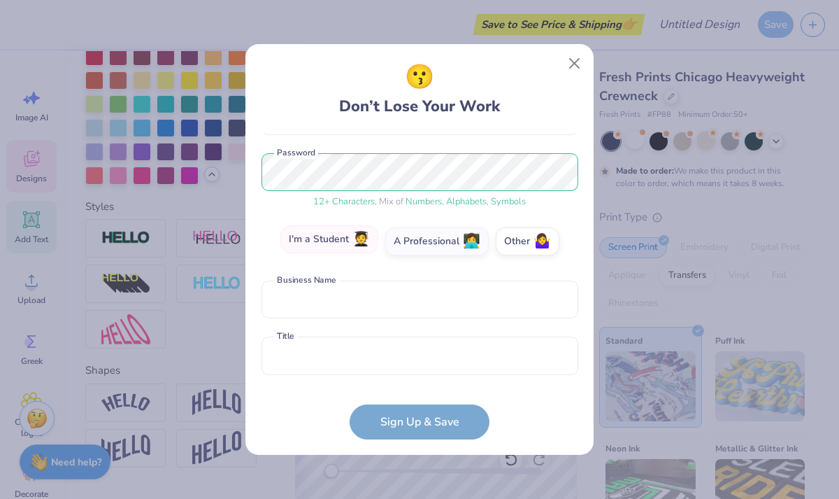
click at [344, 241] on label "I'm a Student 🧑‍🎓" at bounding box center [329, 239] width 98 height 28
click at [415, 402] on input "I'm a Student 🧑‍🎓" at bounding box center [419, 406] width 9 height 9
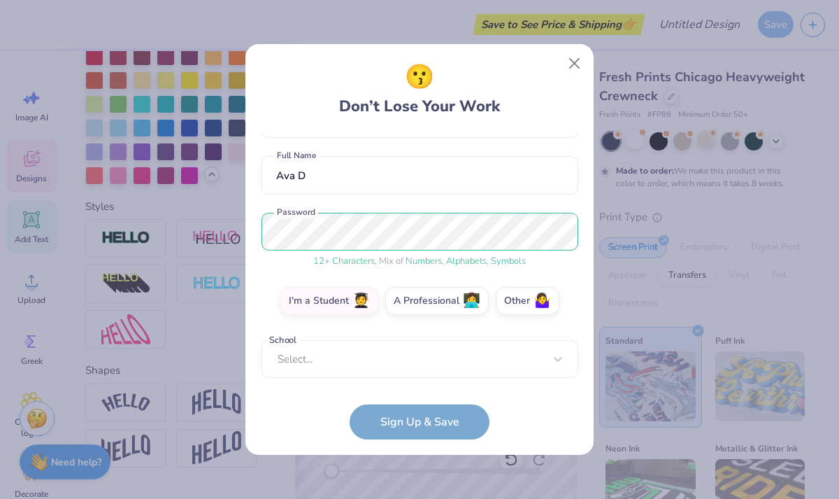
scroll to position [106, 0]
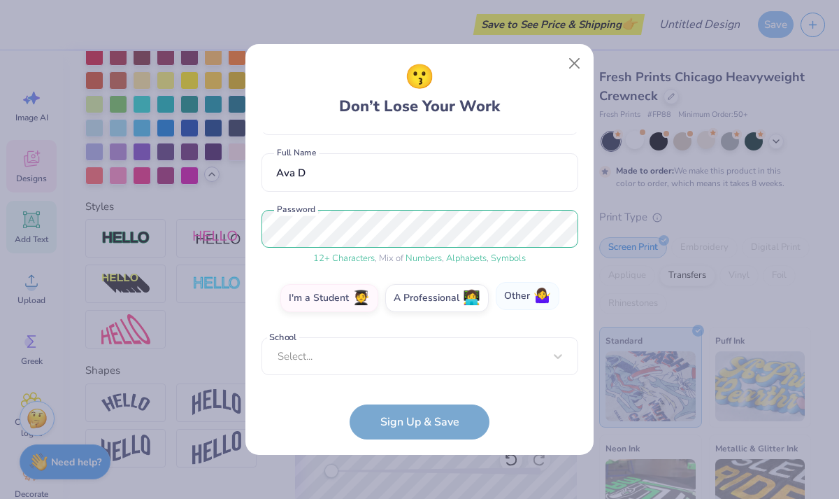
click at [529, 292] on label "Other 🤷‍♀️" at bounding box center [528, 296] width 64 height 28
click at [424, 402] on input "Other 🤷‍♀️" at bounding box center [419, 406] width 9 height 9
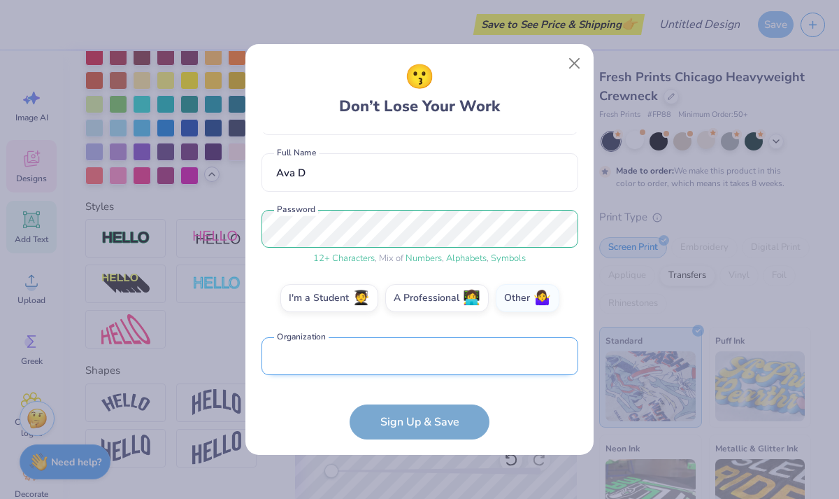
click at [484, 359] on input "text" at bounding box center [420, 356] width 317 height 38
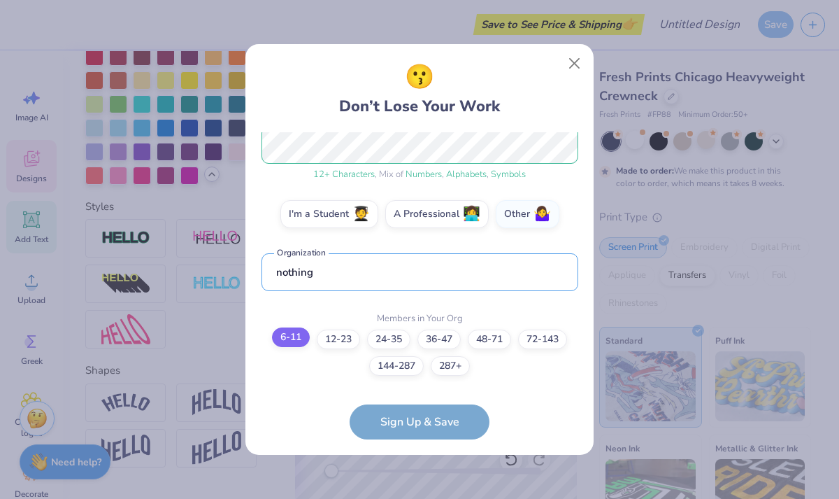
type input "nothing"
click at [281, 331] on label "6-11" at bounding box center [291, 337] width 38 height 20
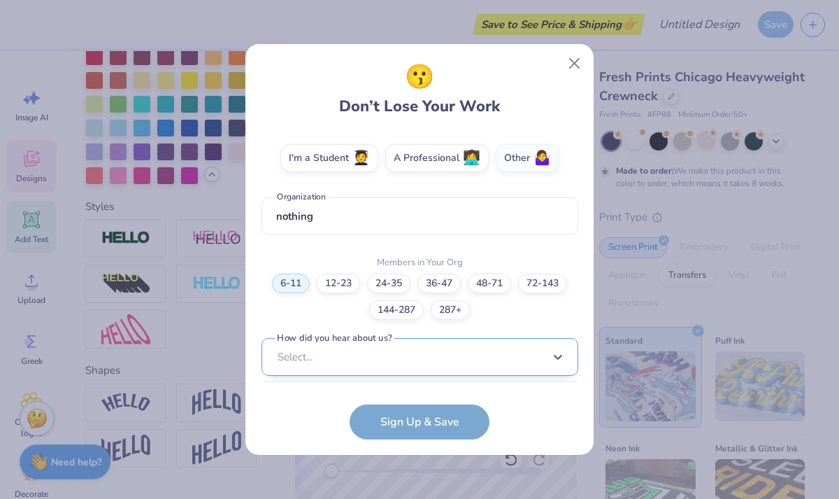
click at [335, 356] on div "option Word of Mouth focused, 8 of 15. 15 results available. Use Up and Down to…" at bounding box center [420, 465] width 317 height 255
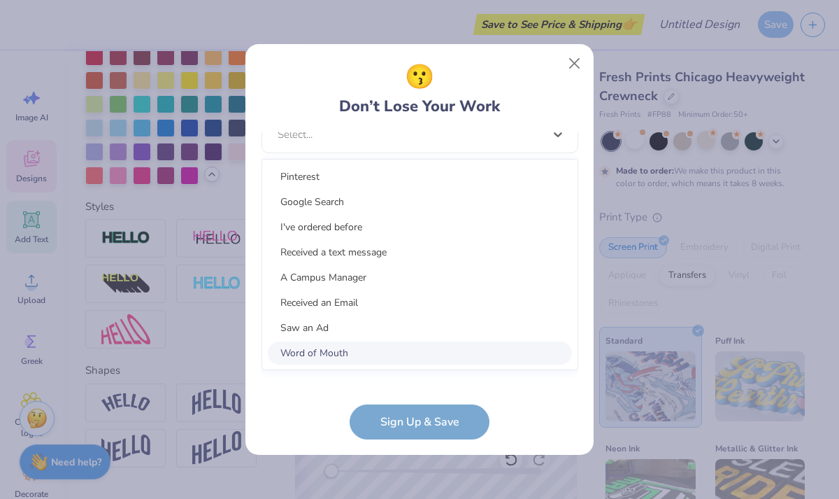
scroll to position [455, 0]
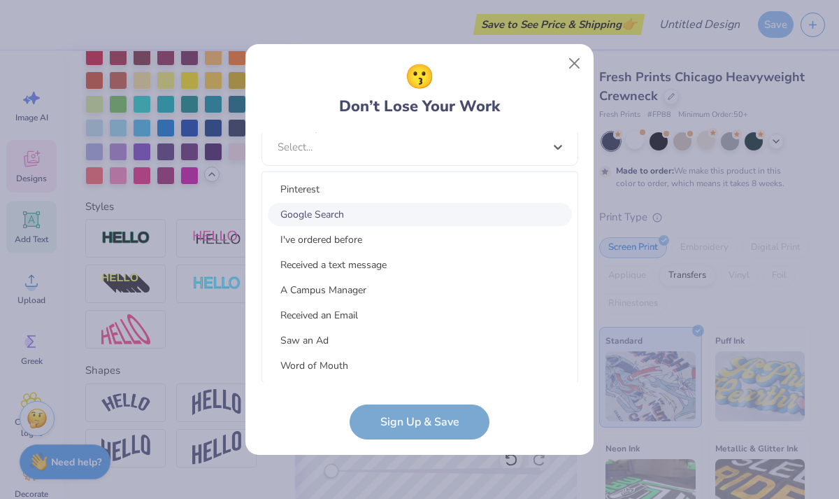
click at [365, 209] on div "Google Search" at bounding box center [420, 214] width 304 height 23
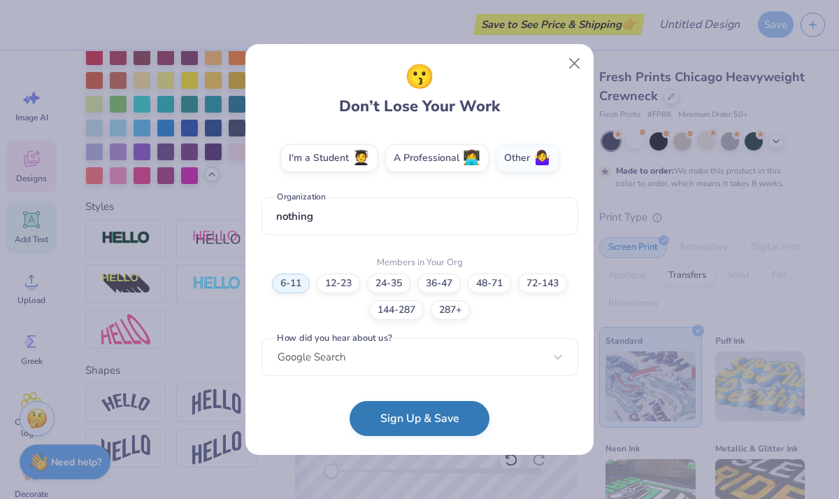
click at [394, 427] on button "Sign Up & Save" at bounding box center [420, 418] width 140 height 35
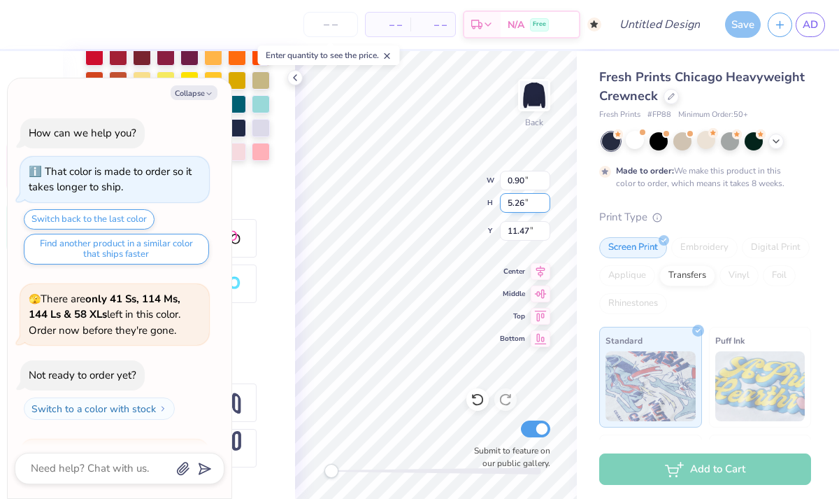
scroll to position [652, 0]
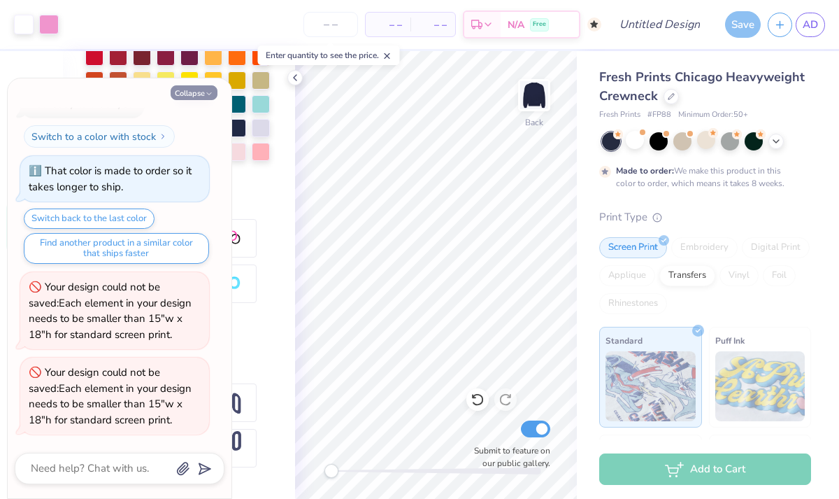
click at [210, 89] on button "Collapse" at bounding box center [194, 92] width 47 height 15
type textarea "x"
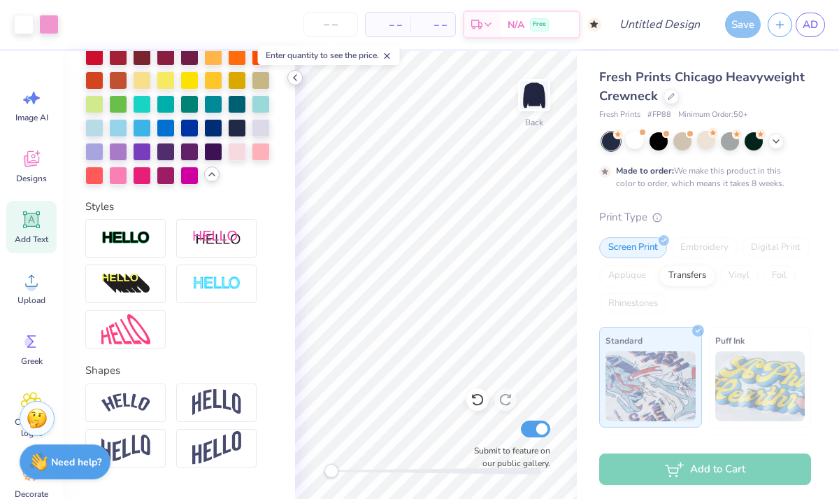
click at [294, 78] on polyline at bounding box center [295, 78] width 3 height 6
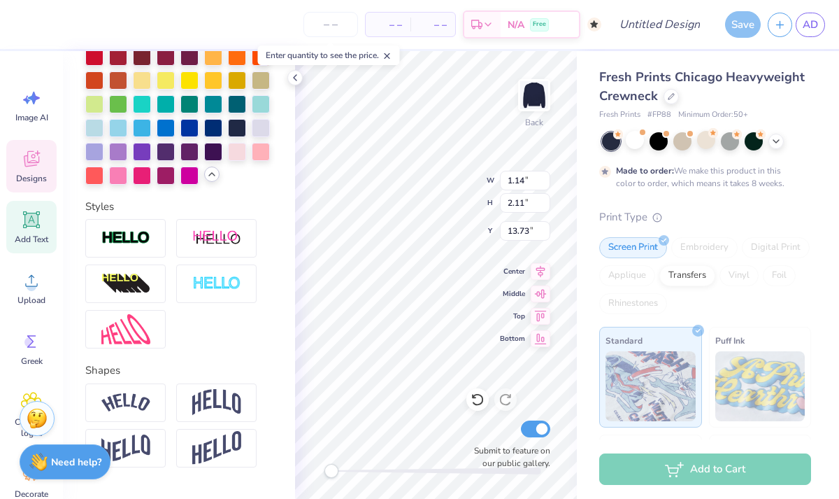
type input "0.90"
type input "5.26"
type input "12.16"
